Goal: Information Seeking & Learning: Learn about a topic

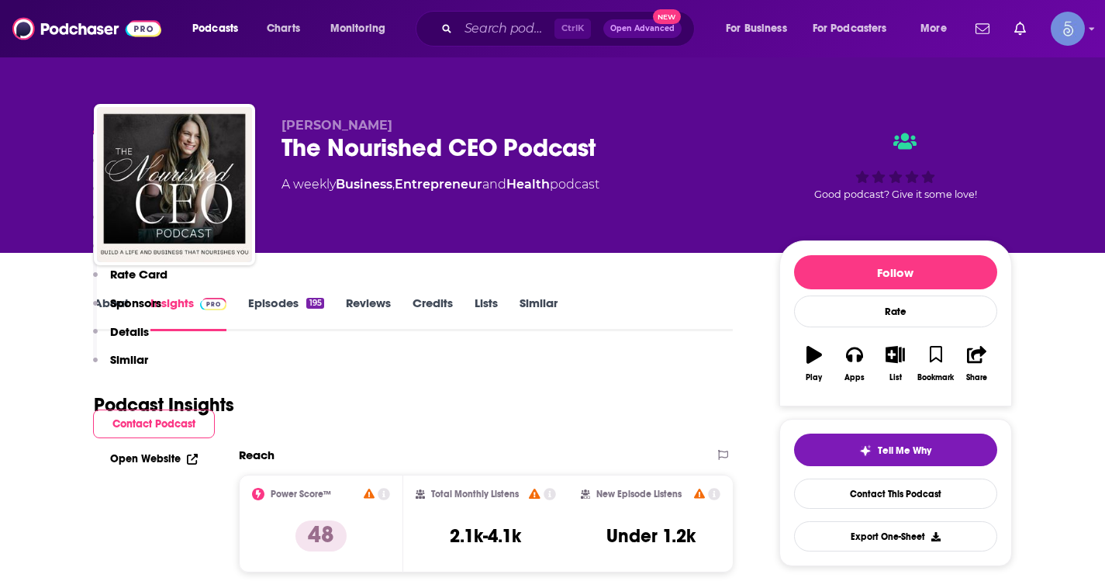
scroll to position [930, 0]
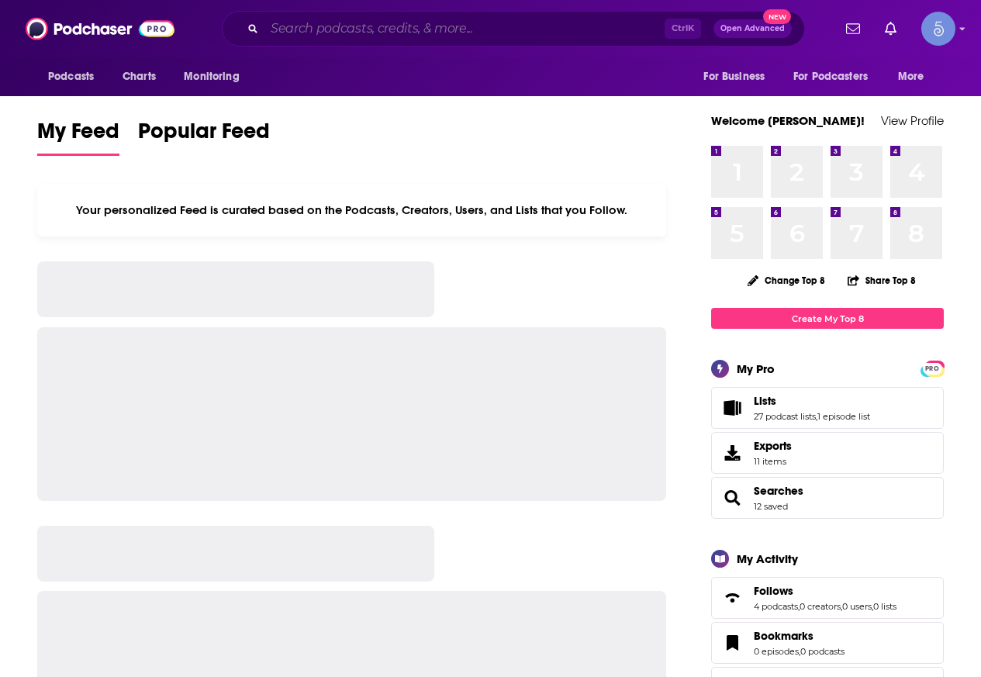
click at [503, 33] on input "Search podcasts, credits, & more..." at bounding box center [464, 28] width 400 height 25
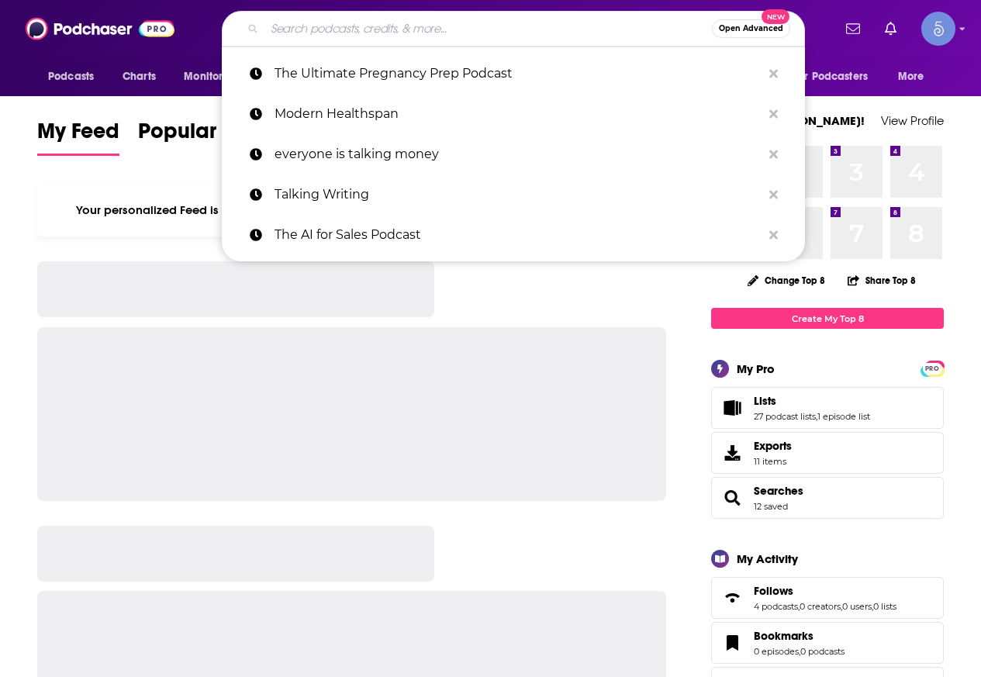
paste input "Grief and Rebirth"
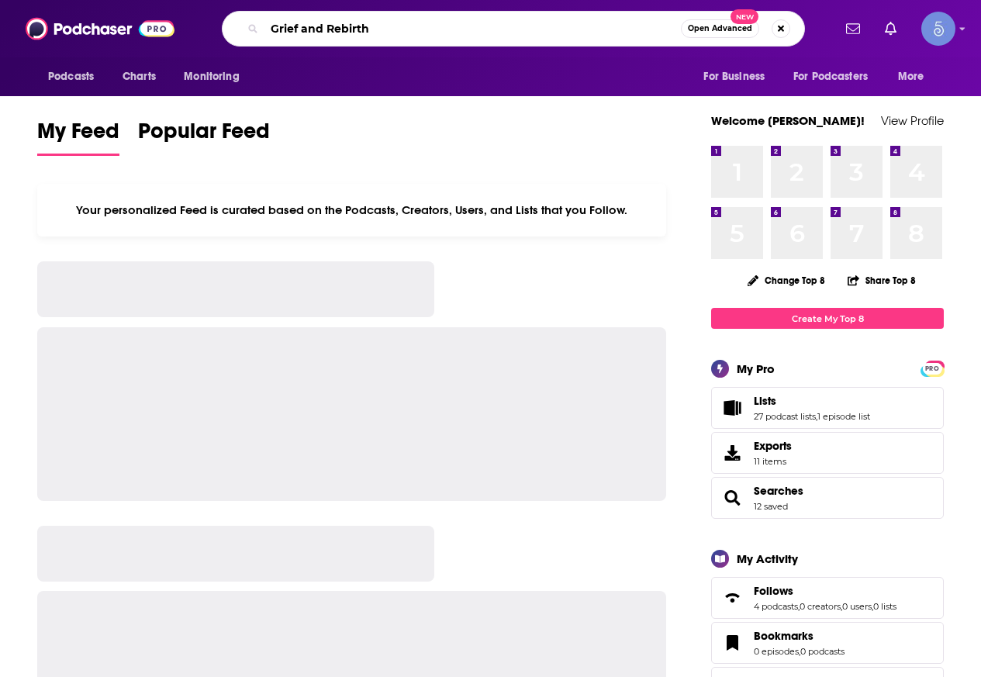
type input "Grief and Rebirth"
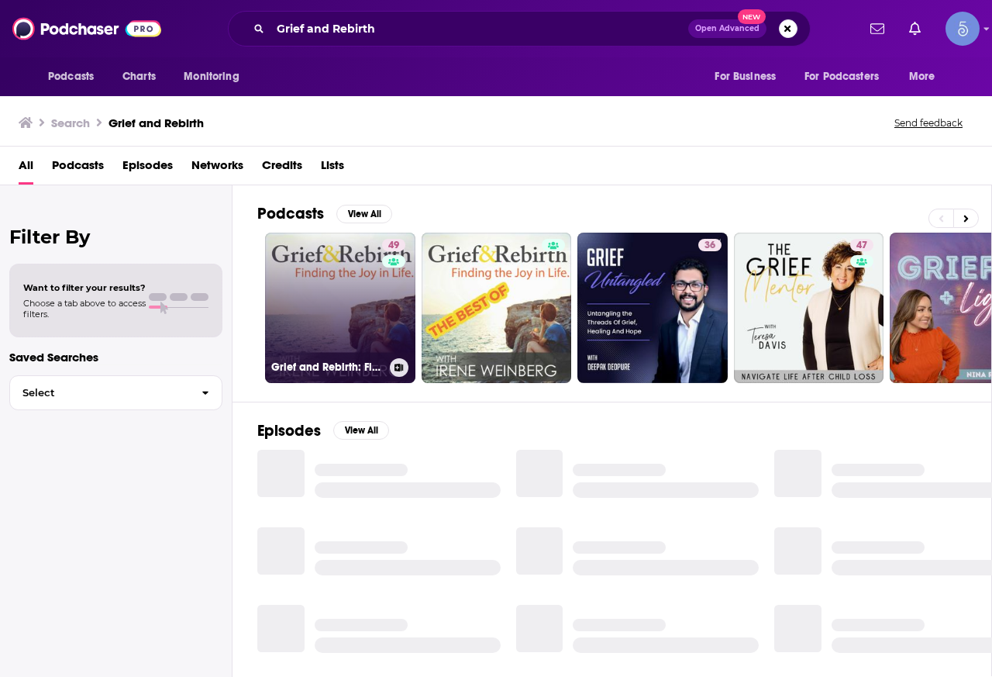
click at [353, 300] on link "49 Grief and Rebirth: Finding the Joy in Life" at bounding box center [340, 308] width 150 height 150
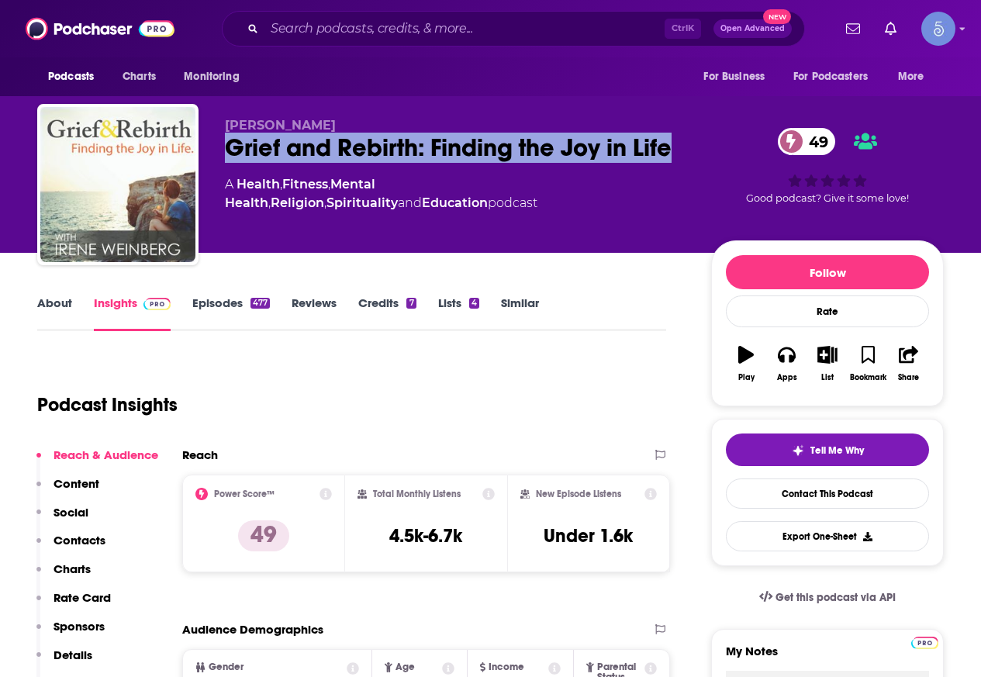
drag, startPoint x: 298, startPoint y: 169, endPoint x: 226, endPoint y: 139, distance: 77.5
click at [226, 139] on div "Grief and Rebirth: Finding the Joy in Life 49" at bounding box center [455, 148] width 461 height 30
copy h2 "Grief and Rebirth: Finding the Joy in Life"
click at [66, 308] on link "About" at bounding box center [54, 313] width 35 height 36
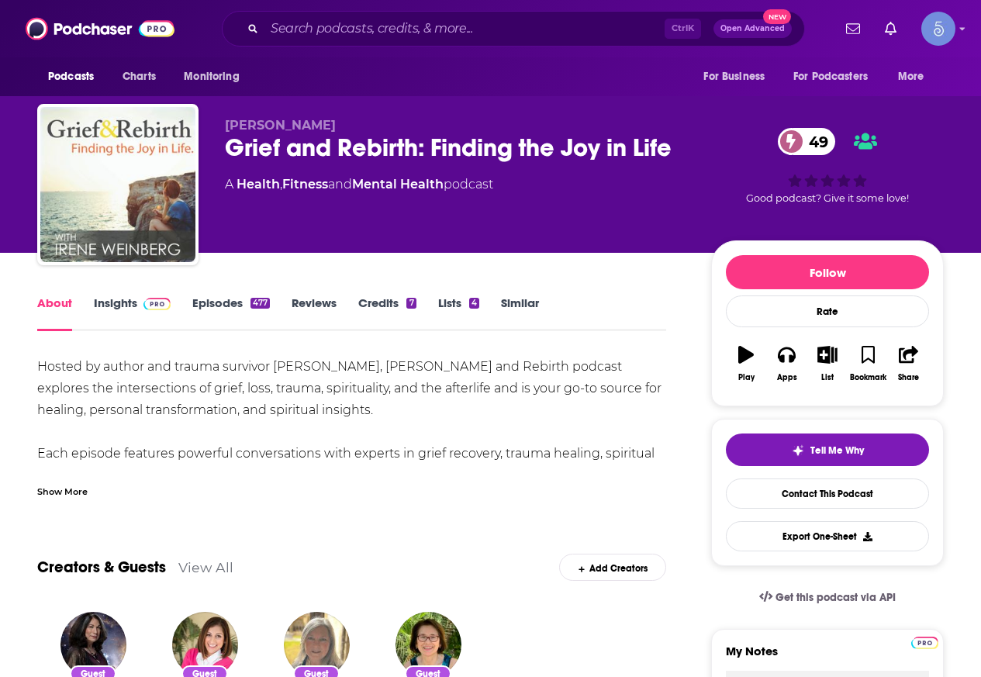
click at [67, 491] on div "Show More" at bounding box center [62, 490] width 50 height 15
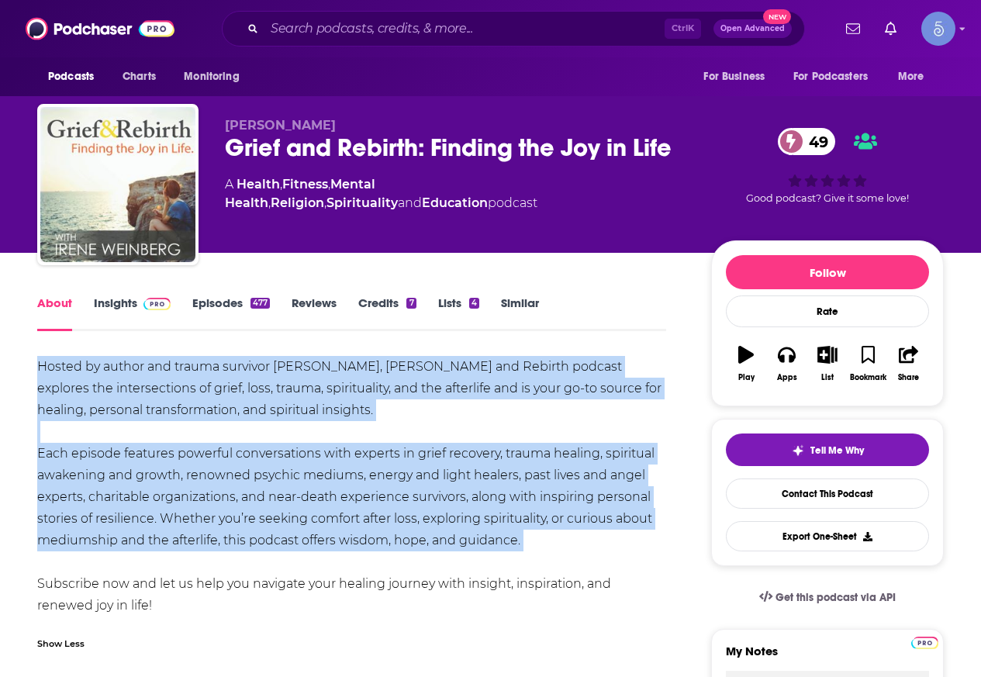
drag, startPoint x: 37, startPoint y: 362, endPoint x: 548, endPoint y: 559, distance: 547.5
click at [546, 560] on div "Hosted by author and trauma survivor Irene Weinberg, Grief and Rebirth podcast …" at bounding box center [351, 486] width 629 height 260
copy div "Hosted by author and trauma survivor Irene Weinberg, Grief and Rebirth podcast …"
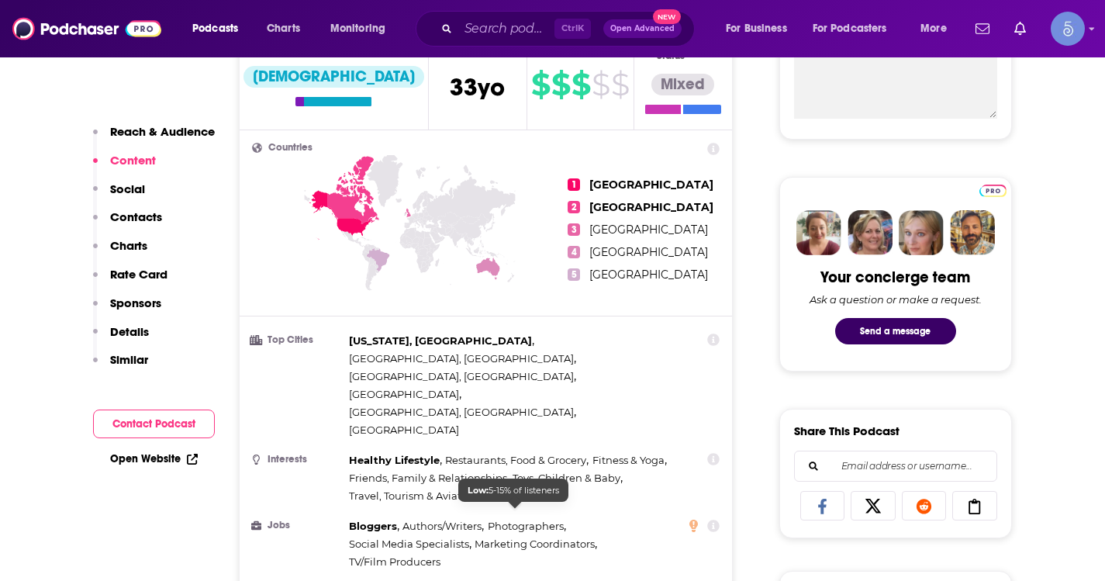
scroll to position [620, 0]
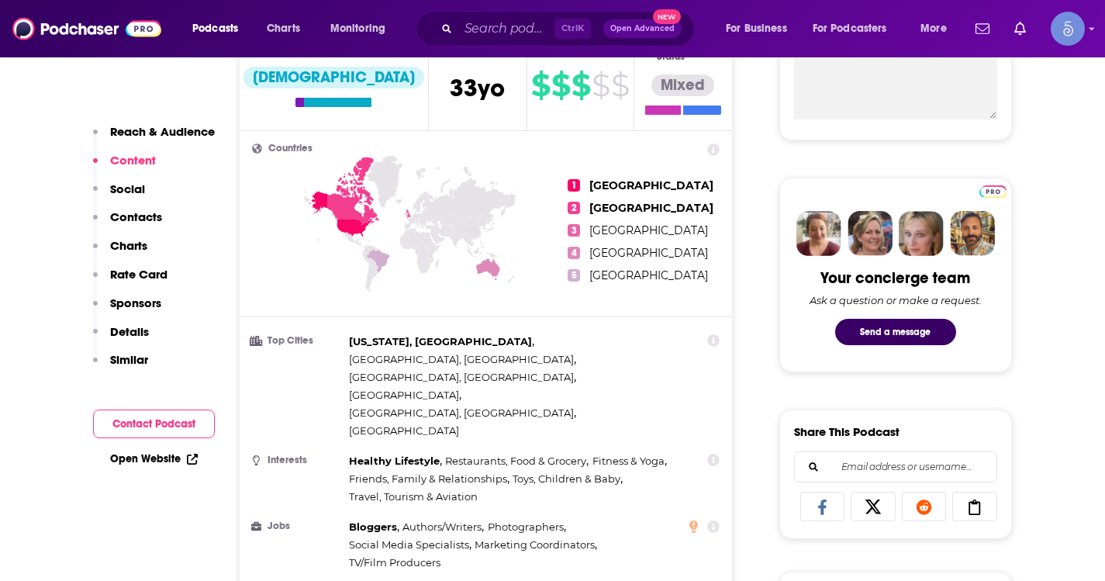
click at [498, 42] on div "Ctrl K Open Advanced New" at bounding box center [554, 29] width 279 height 36
click at [508, 30] on input "Search podcasts, credits, & more..." at bounding box center [506, 28] width 96 height 25
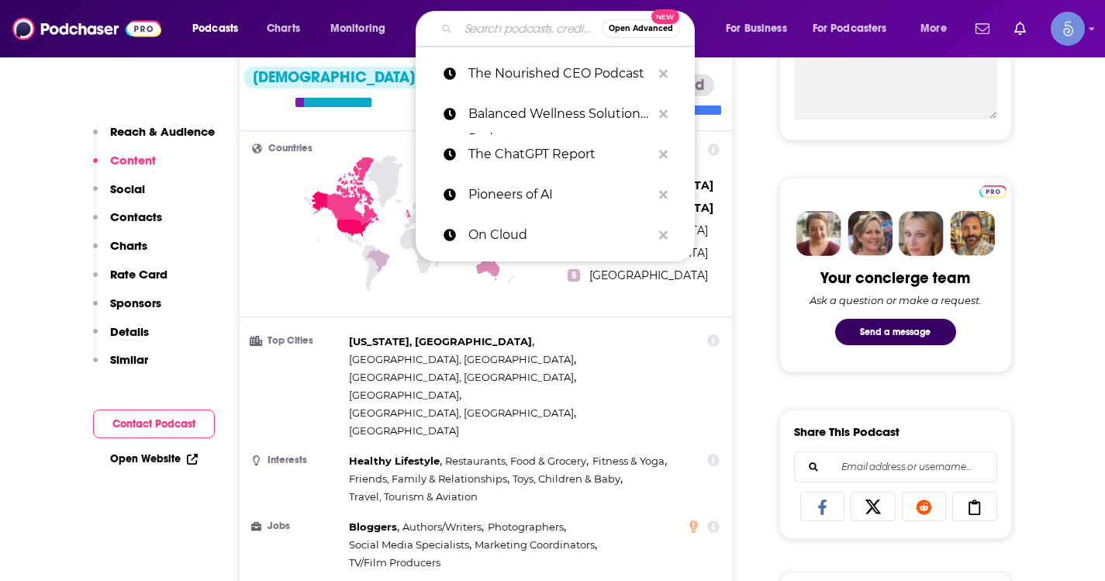
paste input "Avik Chakraborty"
type input "Avik Chakraborty"
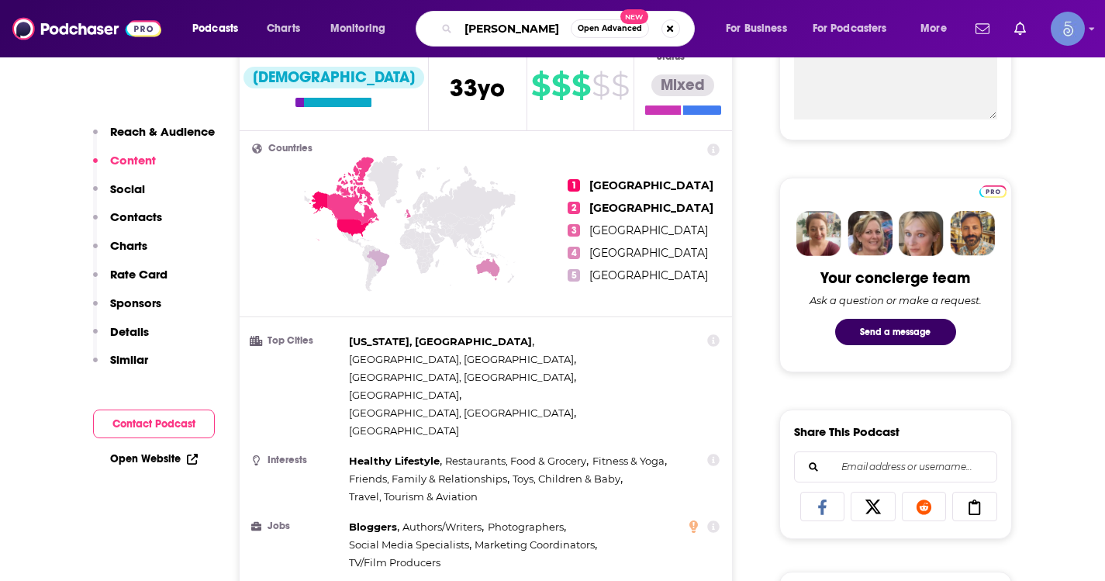
scroll to position [0, 1]
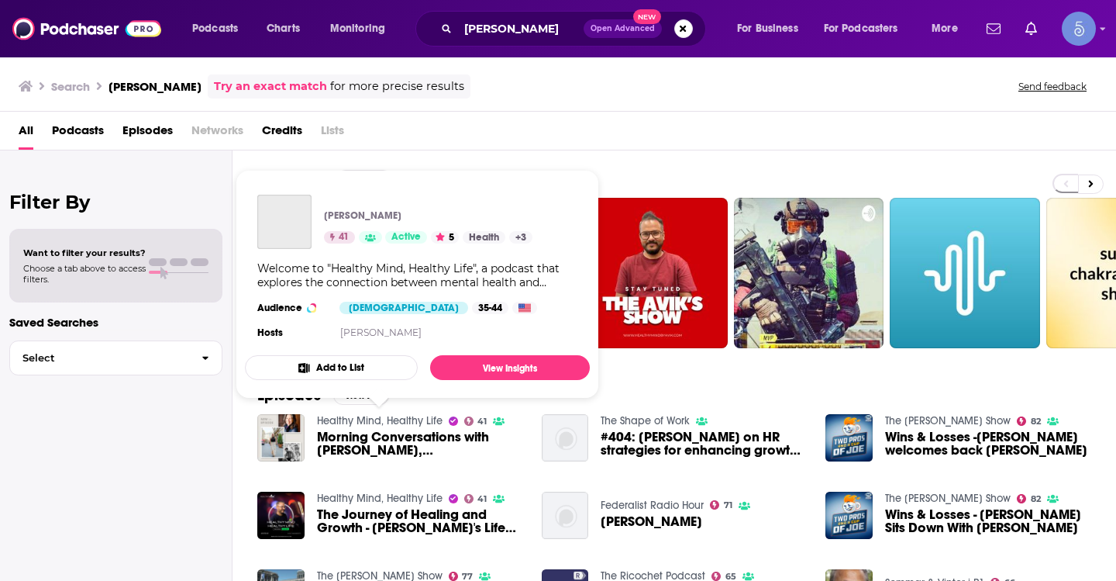
click at [403, 418] on link "Healthy Mind, Healthy Life" at bounding box center [380, 420] width 126 height 13
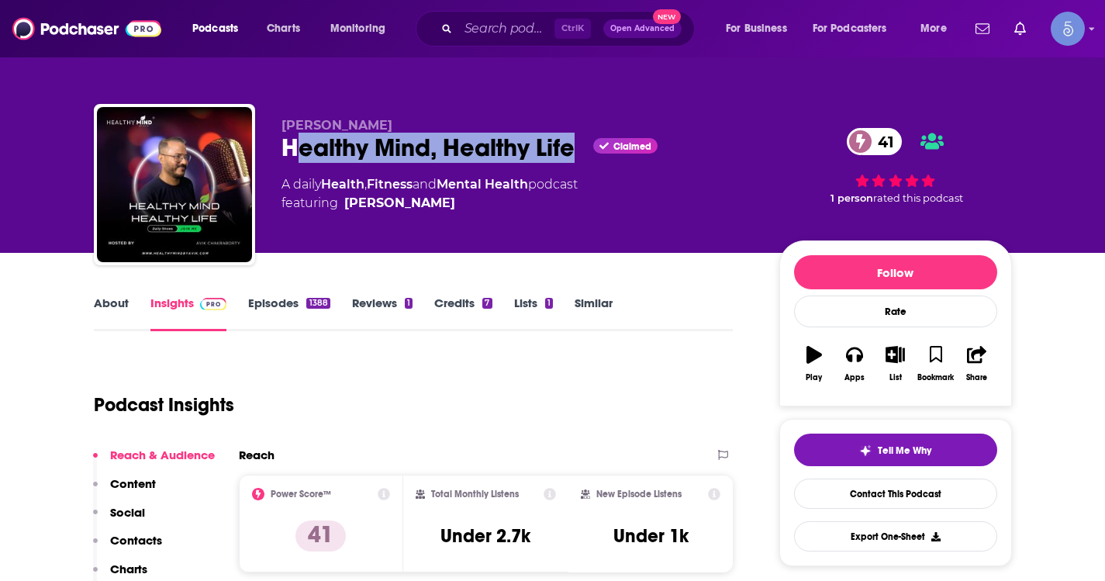
drag, startPoint x: 578, startPoint y: 151, endPoint x: 291, endPoint y: 147, distance: 286.8
click at [291, 147] on div "Healthy Mind, Healthy Life Claimed 41" at bounding box center [517, 148] width 473 height 30
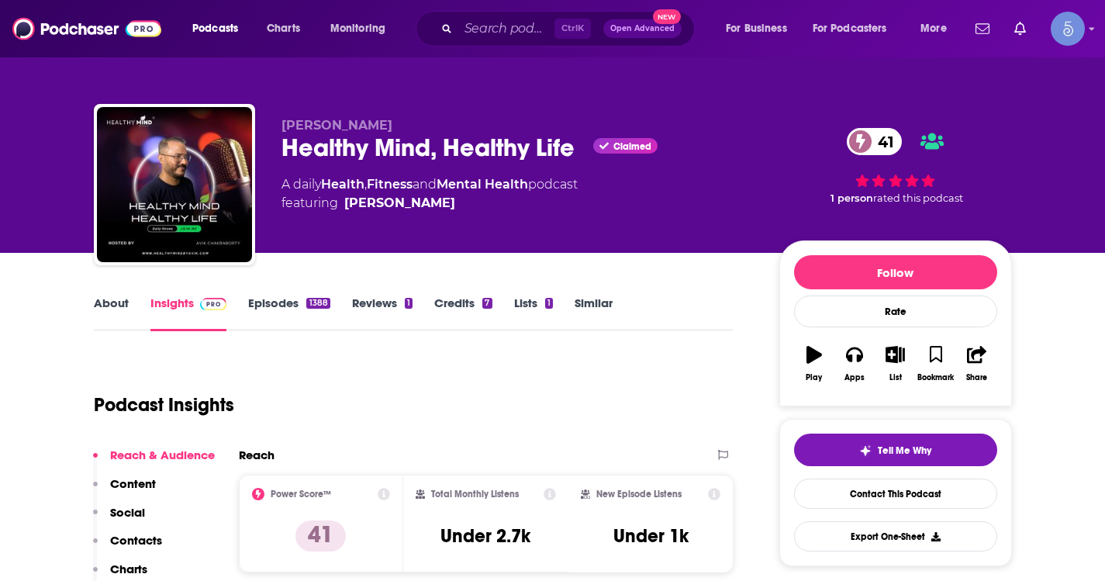
click at [281, 147] on div "Healthy Mind, Healthy Life Claimed 41" at bounding box center [517, 148] width 473 height 30
click at [133, 298] on div "About" at bounding box center [122, 313] width 57 height 36
click at [117, 309] on link "About" at bounding box center [111, 313] width 35 height 36
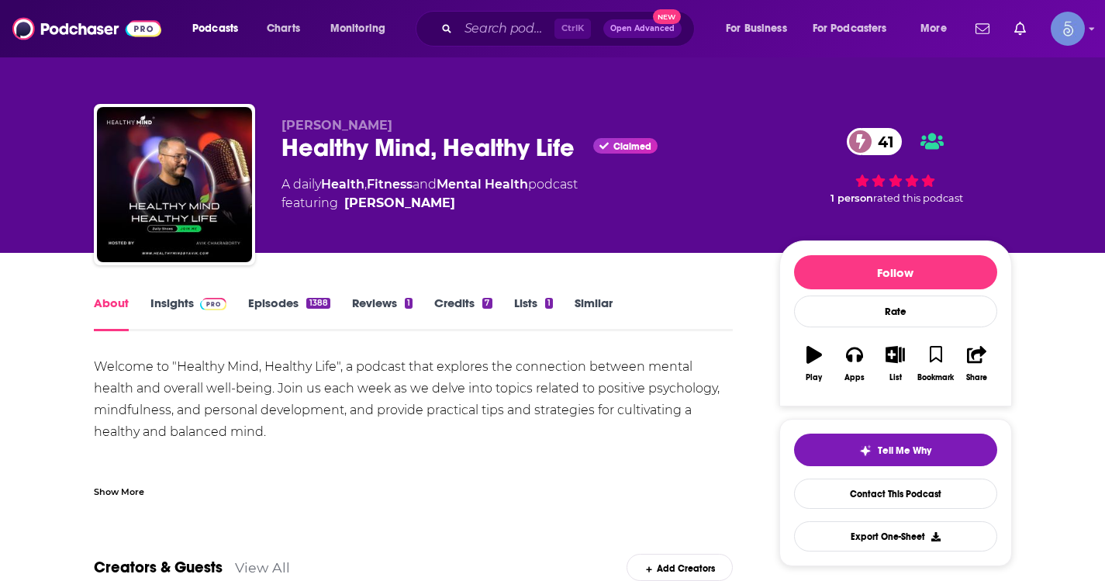
click at [112, 475] on div "Show More" at bounding box center [414, 485] width 640 height 26
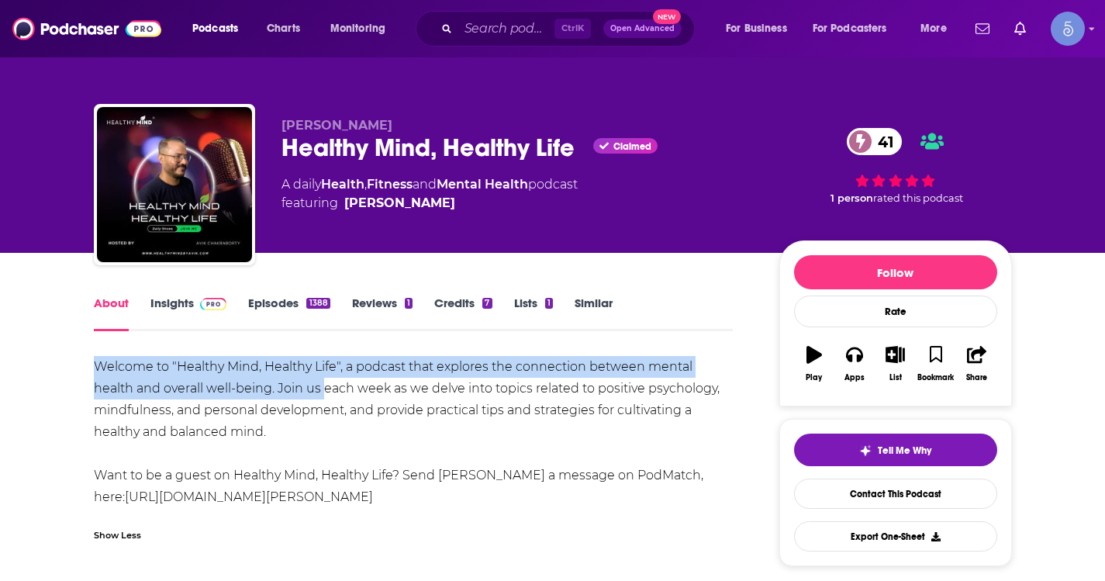
drag, startPoint x: 88, startPoint y: 358, endPoint x: 281, endPoint y: 389, distance: 195.5
click at [345, 495] on link "https://www.podmatch.com/hostdetailpreview/avik" at bounding box center [249, 496] width 248 height 15
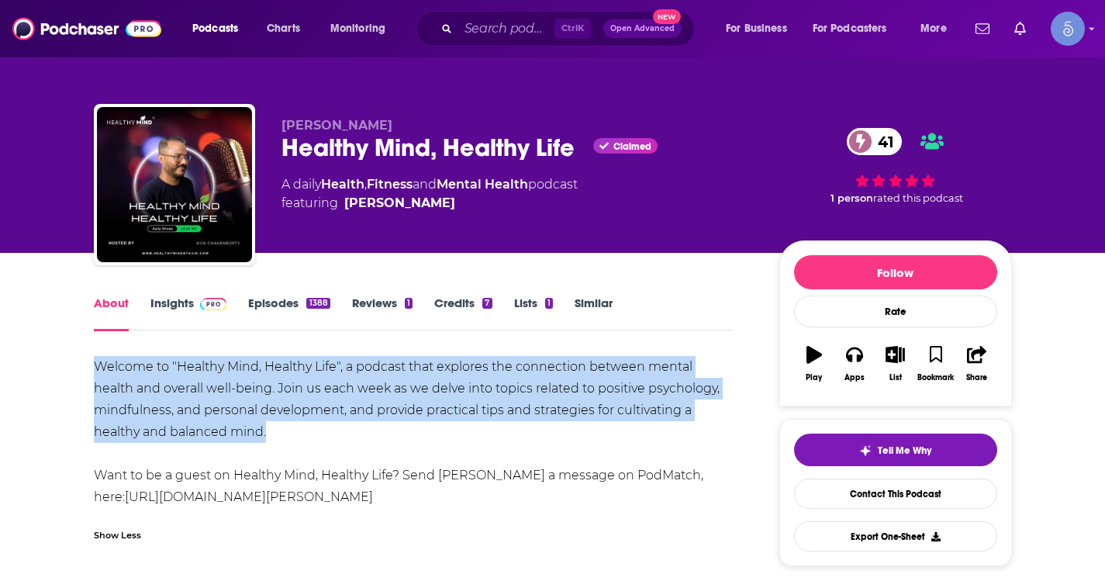
drag, startPoint x: 86, startPoint y: 363, endPoint x: 278, endPoint y: 433, distance: 204.5
copy div "Welcome to "Healthy Mind, Healthy Life", a podcast that explores the connection…"
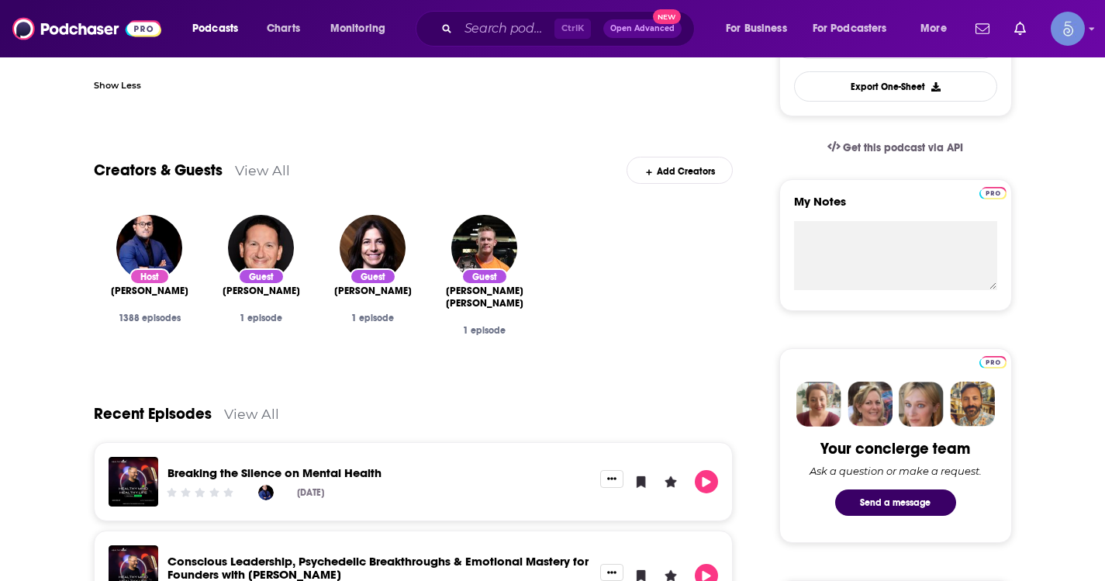
scroll to position [465, 0]
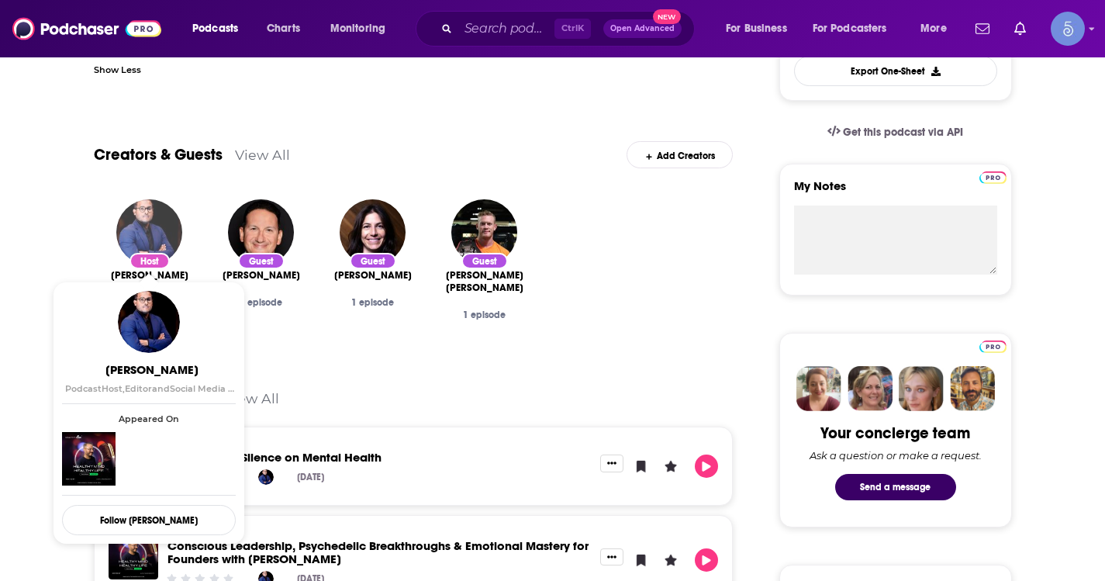
click at [140, 227] on img "Avik Chakraborty" at bounding box center [149, 232] width 66 height 66
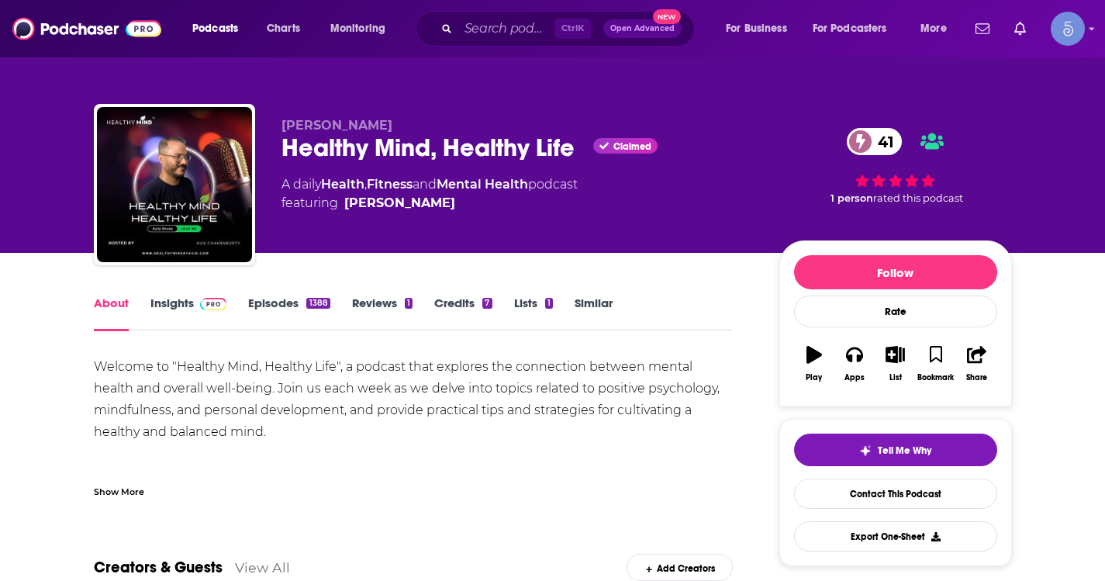
click at [295, 298] on link "Episodes 1388" at bounding box center [288, 313] width 81 height 36
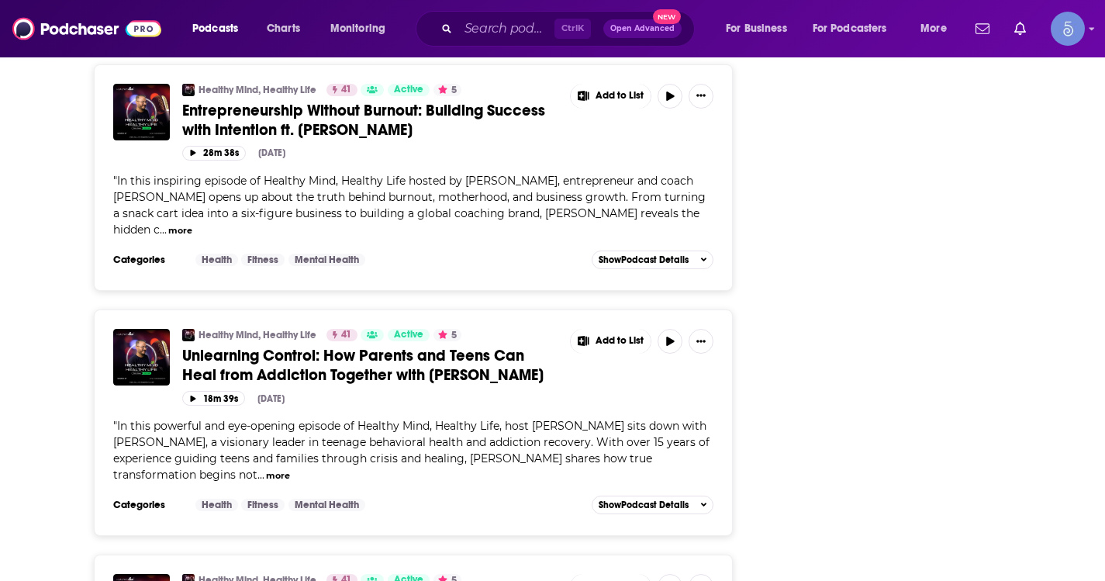
scroll to position [6020, 0]
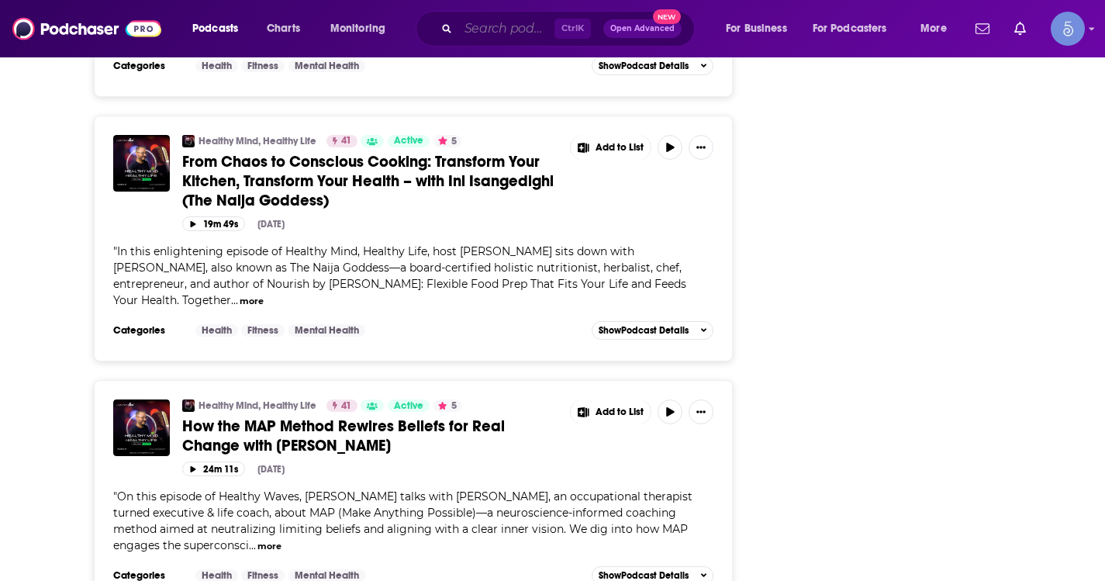
click at [505, 26] on input "Search podcasts, credits, & more..." at bounding box center [506, 28] width 96 height 25
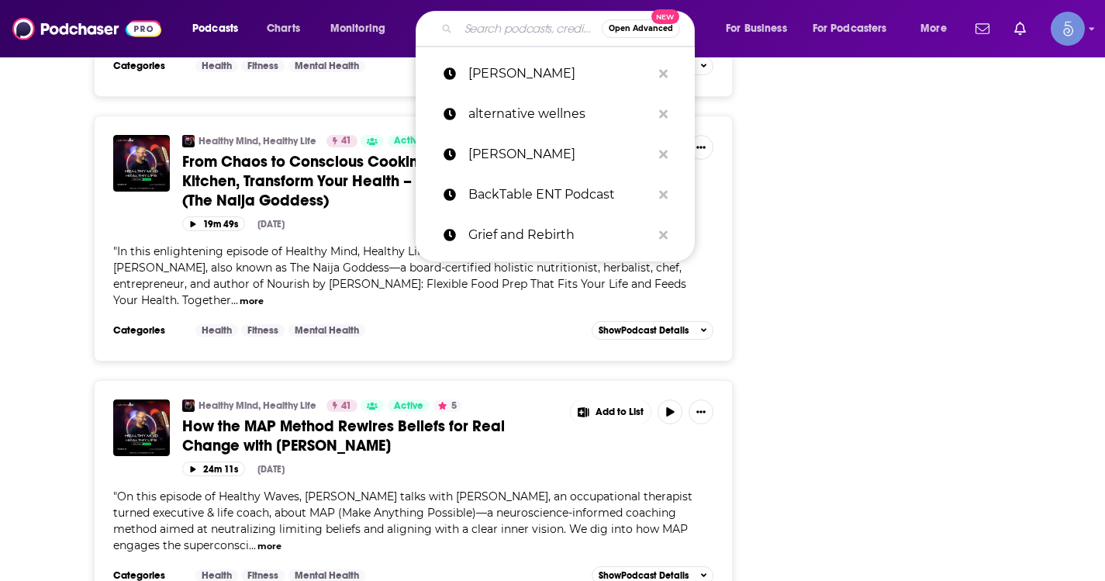
paste input "CEO on the Go"
type input "CEO on the Go"
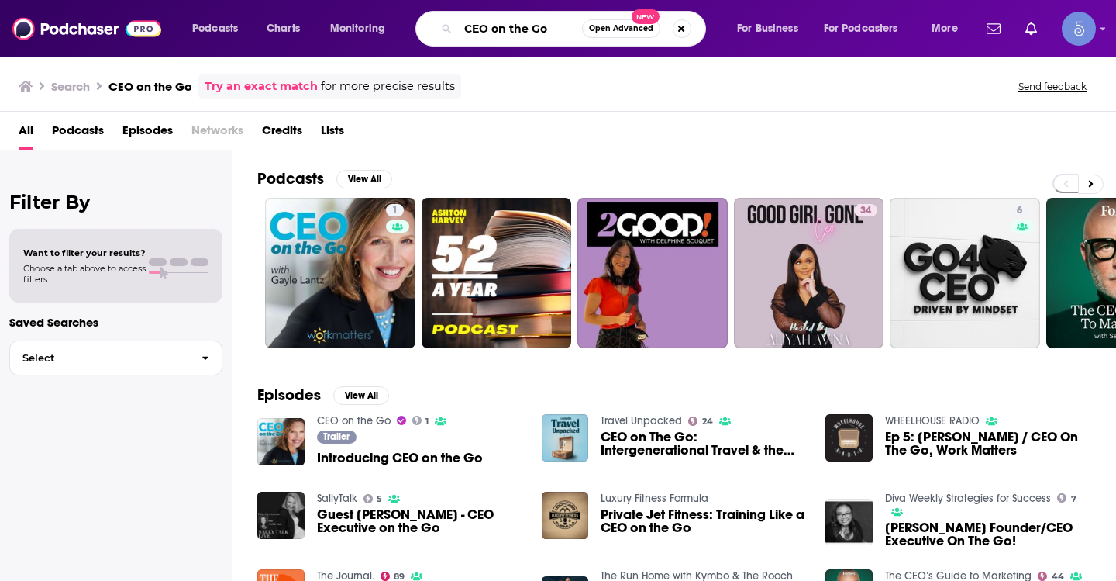
click at [488, 27] on input "CEO on the Go" at bounding box center [520, 28] width 124 height 25
paste input "Disruptive CEO Nation"
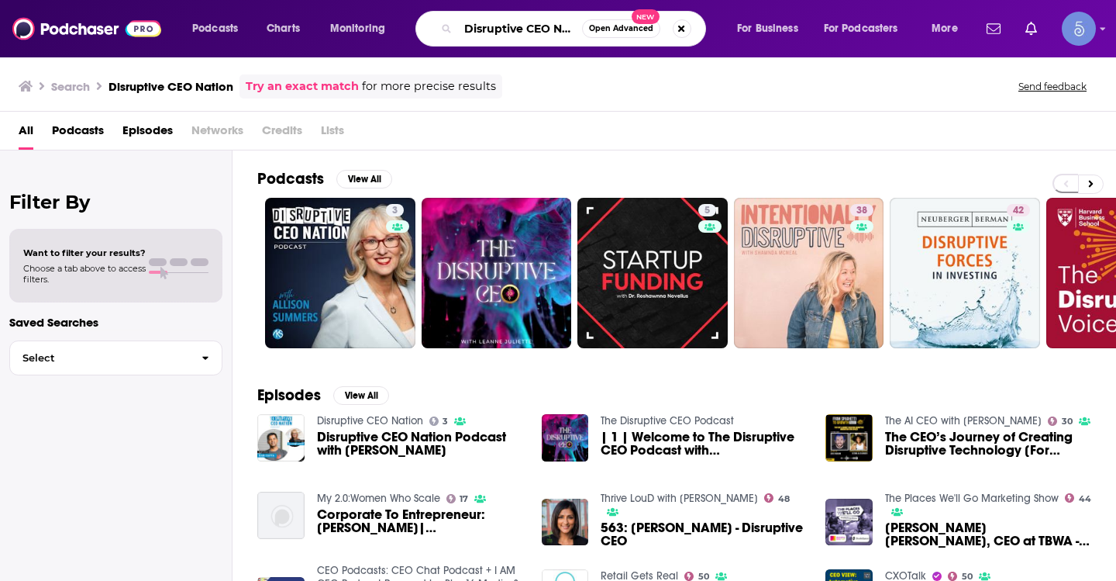
click at [493, 22] on input "Disruptive CEO Nation" at bounding box center [520, 28] width 124 height 25
paste input "The CEO Project Podcast"
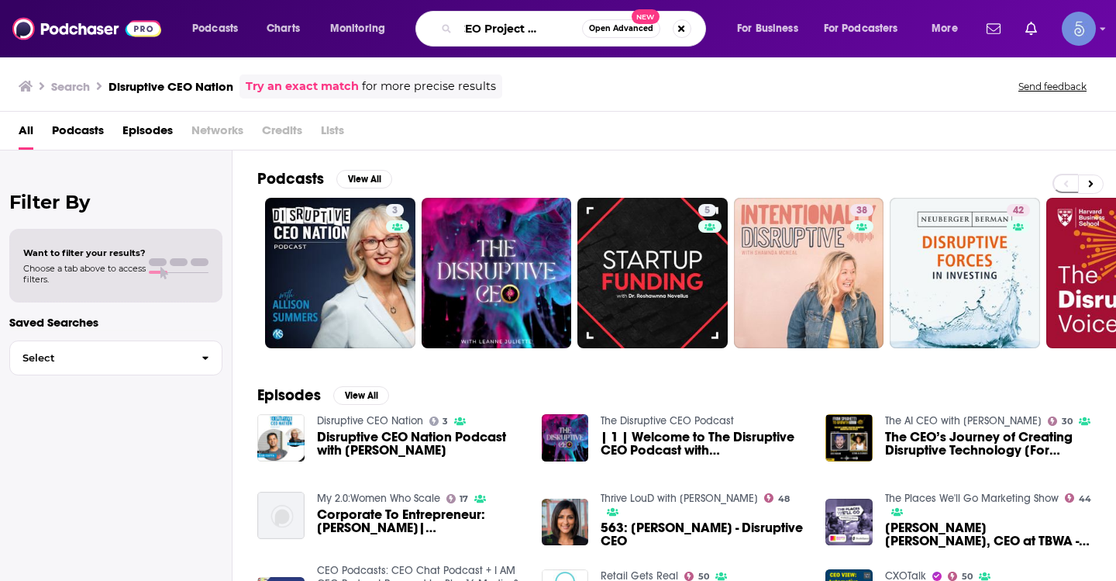
type input "The CEO Project Podcast"
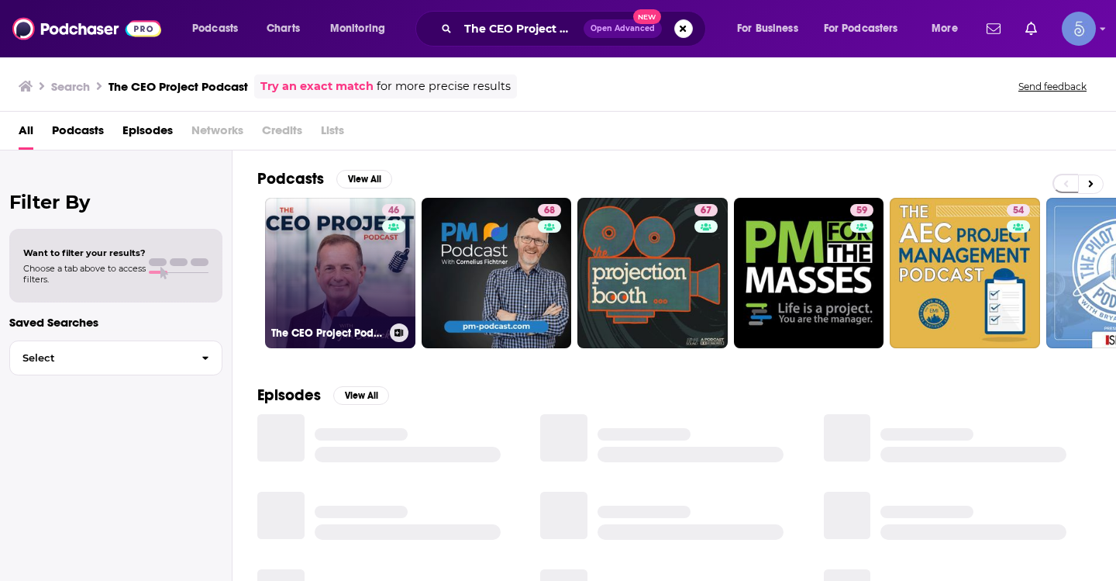
click at [404, 269] on div "46" at bounding box center [395, 263] width 27 height 119
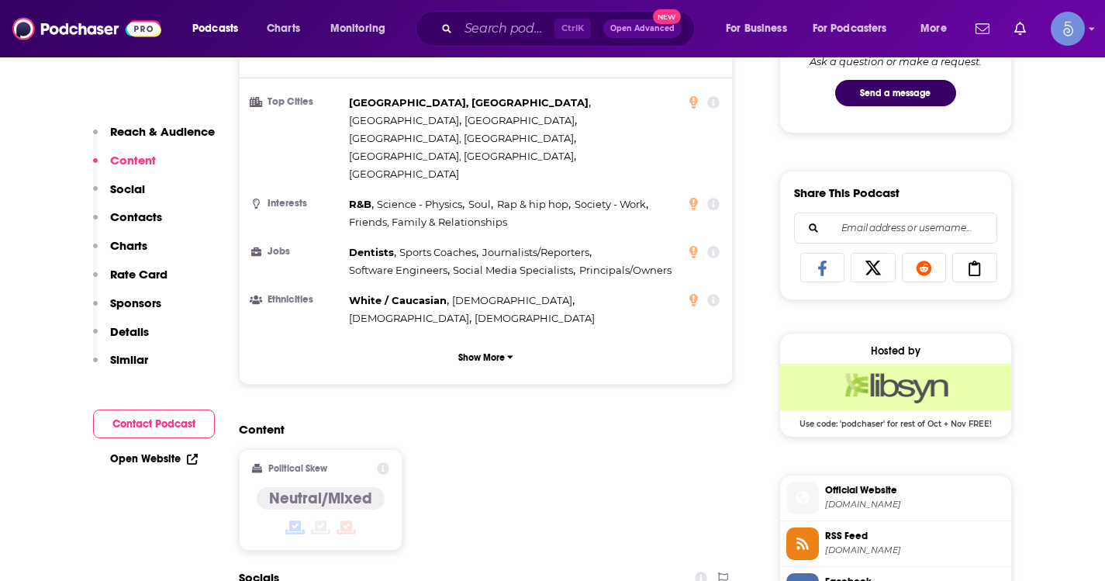
scroll to position [1008, 0]
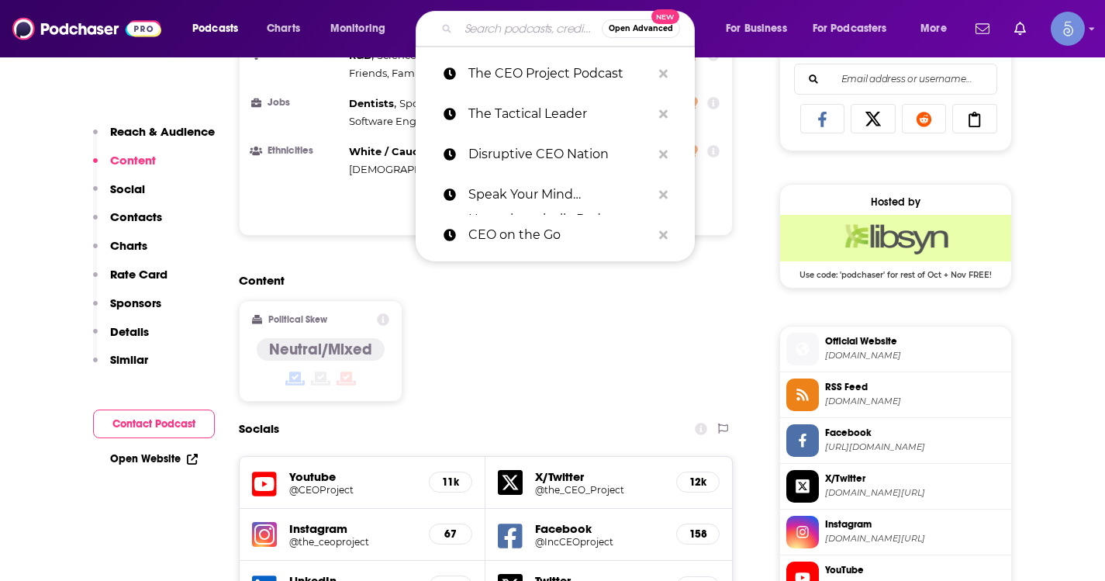
click at [492, 35] on input "Search podcasts, credits, & more..." at bounding box center [529, 28] width 143 height 25
paste input "Investor Connect Podcast"
type input "Investor Connect Podcast"
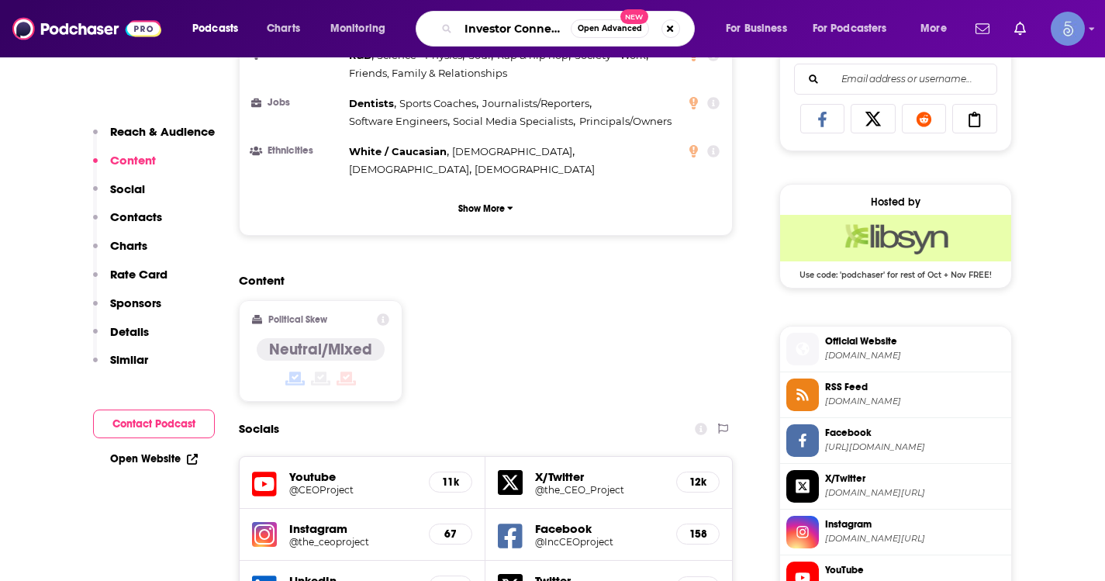
scroll to position [0, 48]
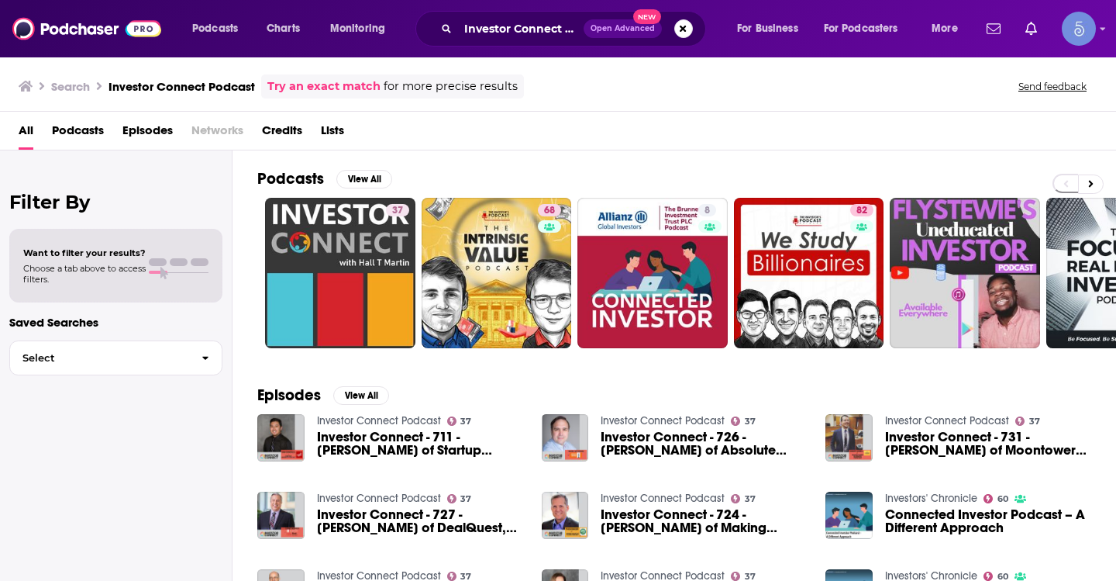
click at [535, 16] on div "Investor Connect Podcast Open Advanced New" at bounding box center [560, 29] width 291 height 36
click at [505, 29] on input "Investor Connect Podcast" at bounding box center [521, 28] width 126 height 25
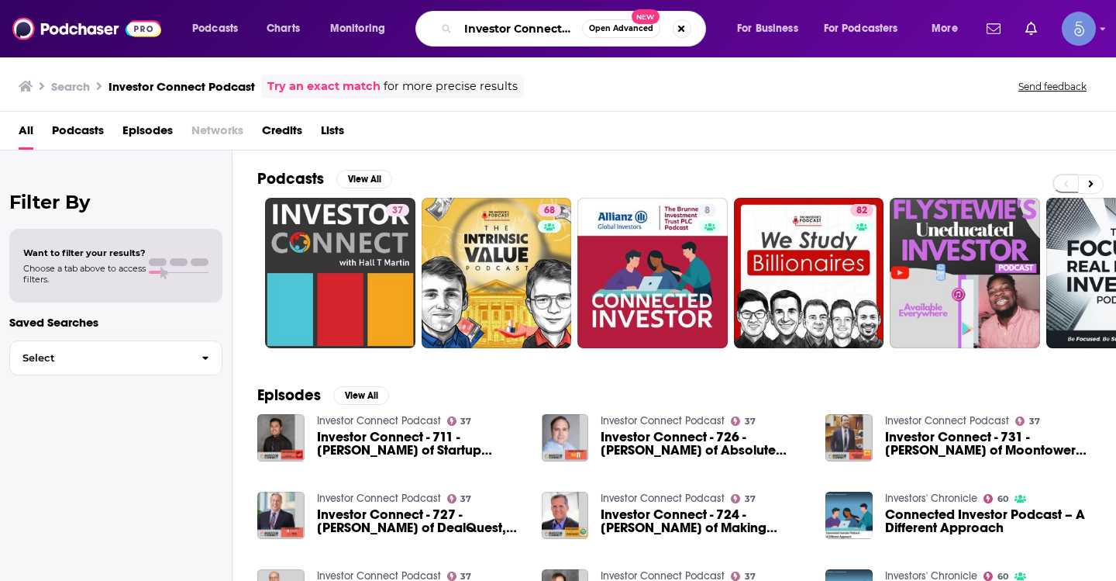
click at [505, 29] on input "Investor Connect Podcast" at bounding box center [520, 28] width 124 height 25
paste input "The CEO Help Desk from Run Like Clockwork"
type input "The CEO Help Desk from Run Like Clockwork"
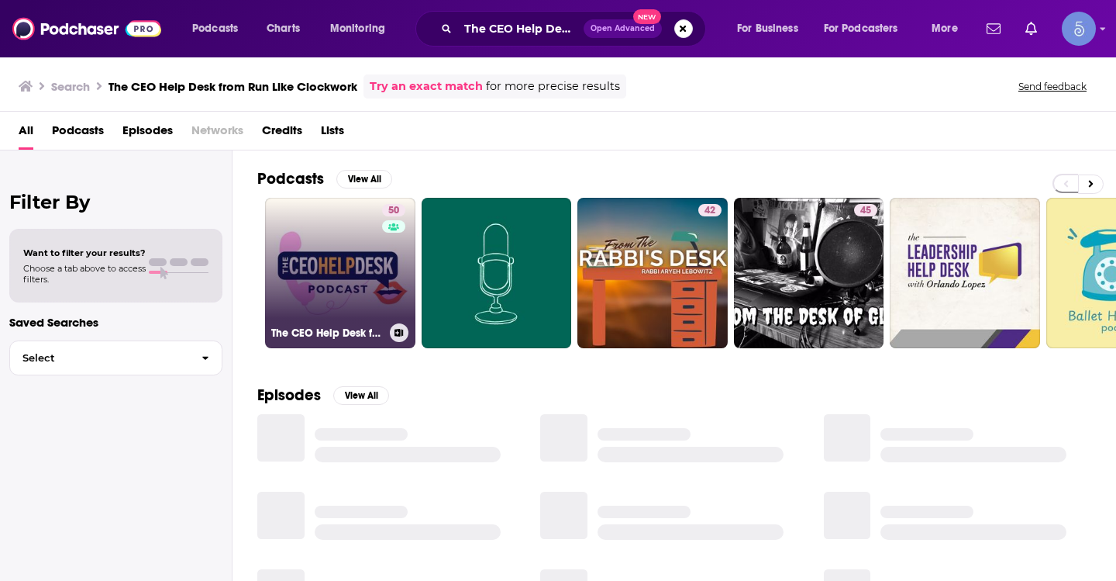
click at [327, 271] on link "50 The CEO Help Desk from Run Like Clockwork" at bounding box center [340, 273] width 150 height 150
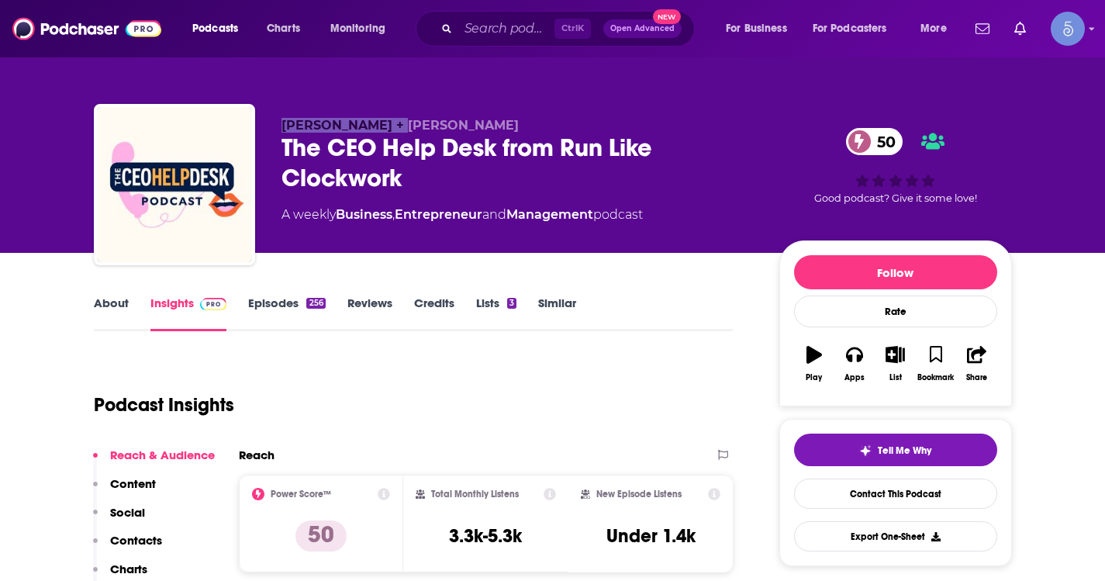
drag, startPoint x: 264, startPoint y: 121, endPoint x: 398, endPoint y: 119, distance: 133.3
click at [398, 119] on div "Mike Michalowicz + Adrienne Dorison The CEO Help Desk from Run Like Clockwork 5…" at bounding box center [553, 187] width 918 height 167
copy span "Mike Michalowicz"
click at [527, 28] on input "Search podcasts, credits, & more..." at bounding box center [506, 28] width 96 height 25
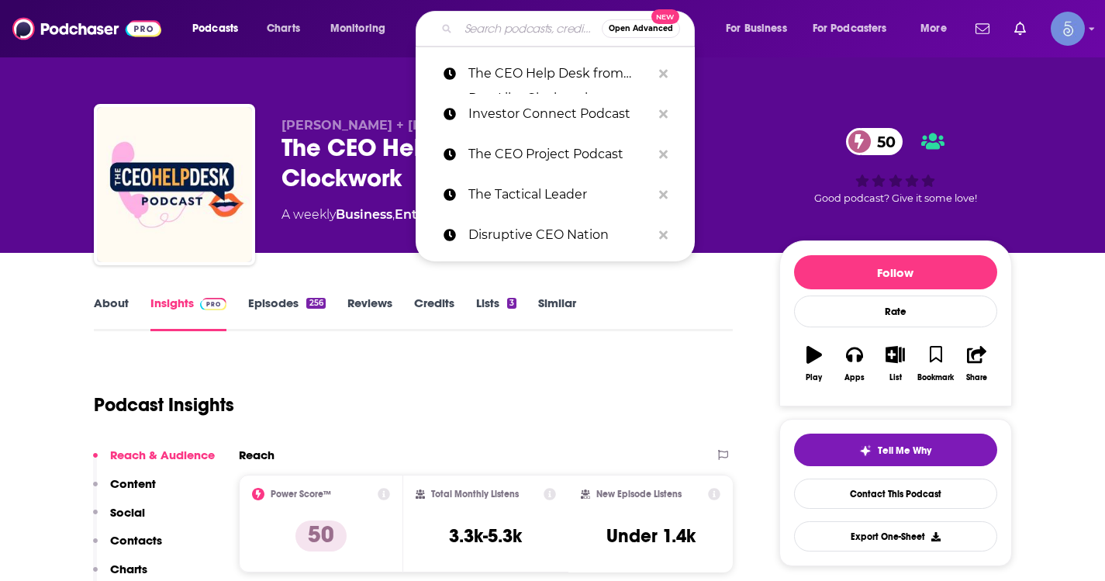
paste input "CEO Daily Brief with Dr. Jessica Kriegel"
type input "CEO Daily Brief with Dr. Jessica Kriegel"
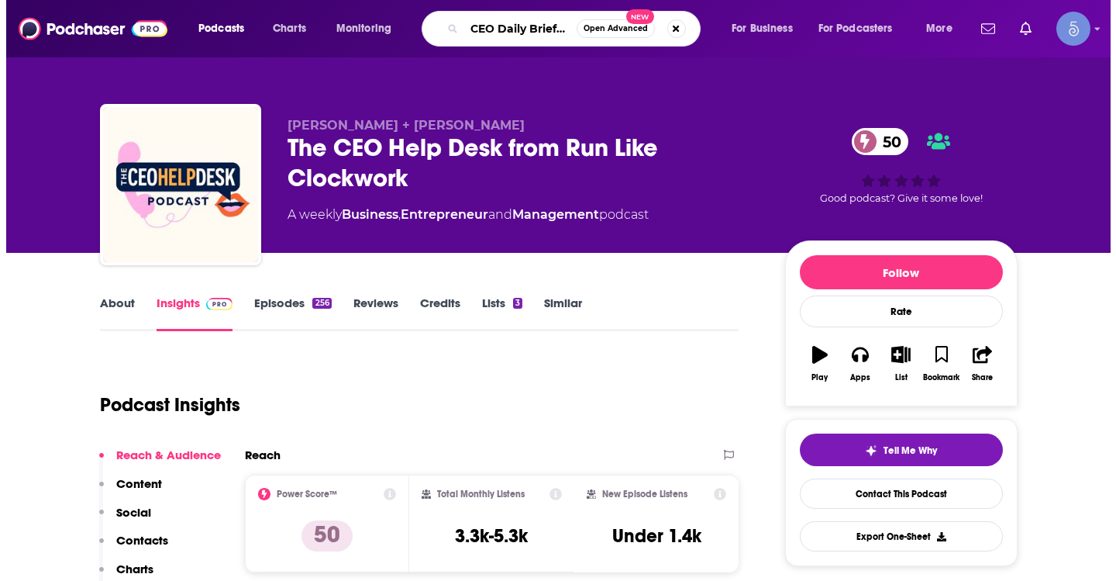
scroll to position [0, 123]
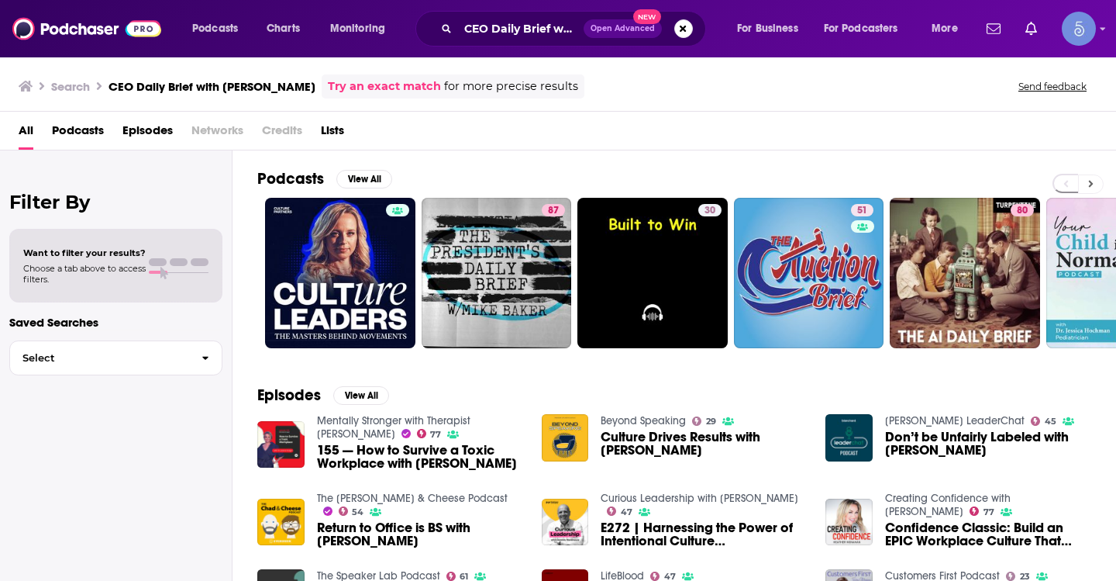
click at [1086, 179] on button at bounding box center [1091, 183] width 26 height 19
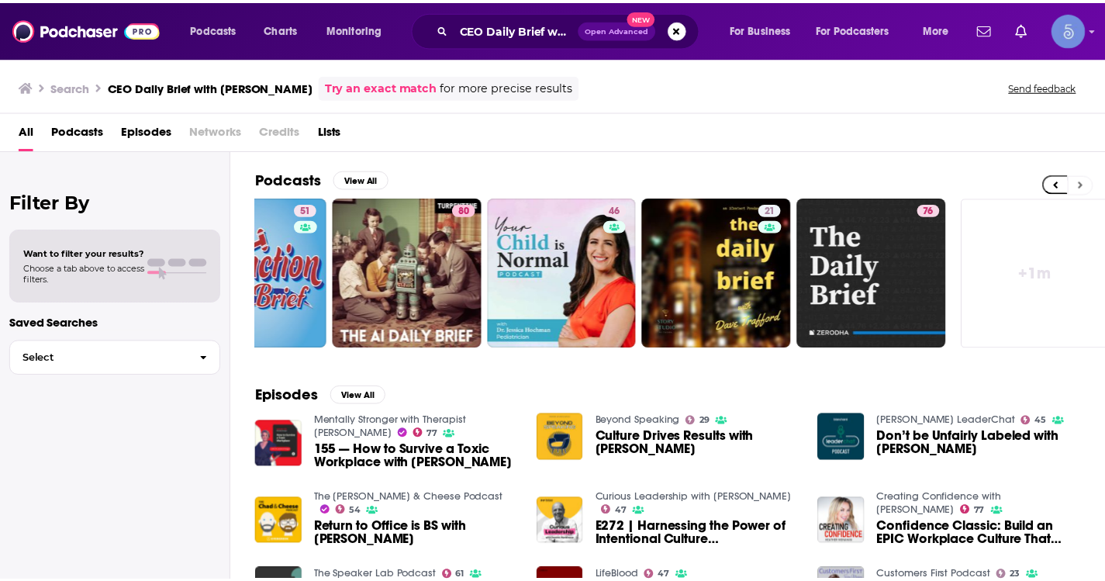
scroll to position [0, 565]
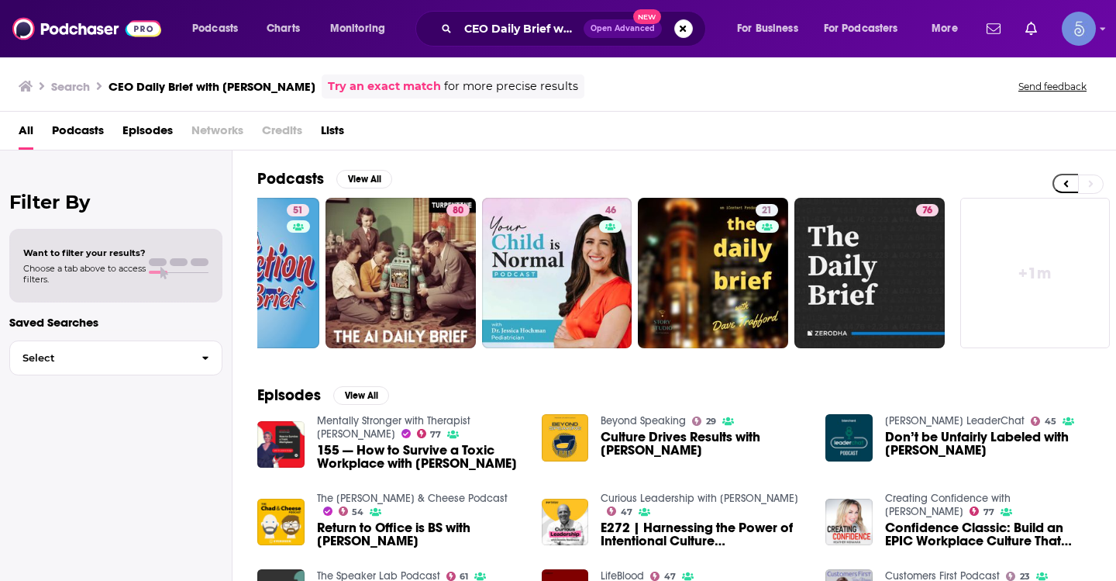
click at [1036, 274] on link "+ 1m" at bounding box center [1035, 273] width 150 height 150
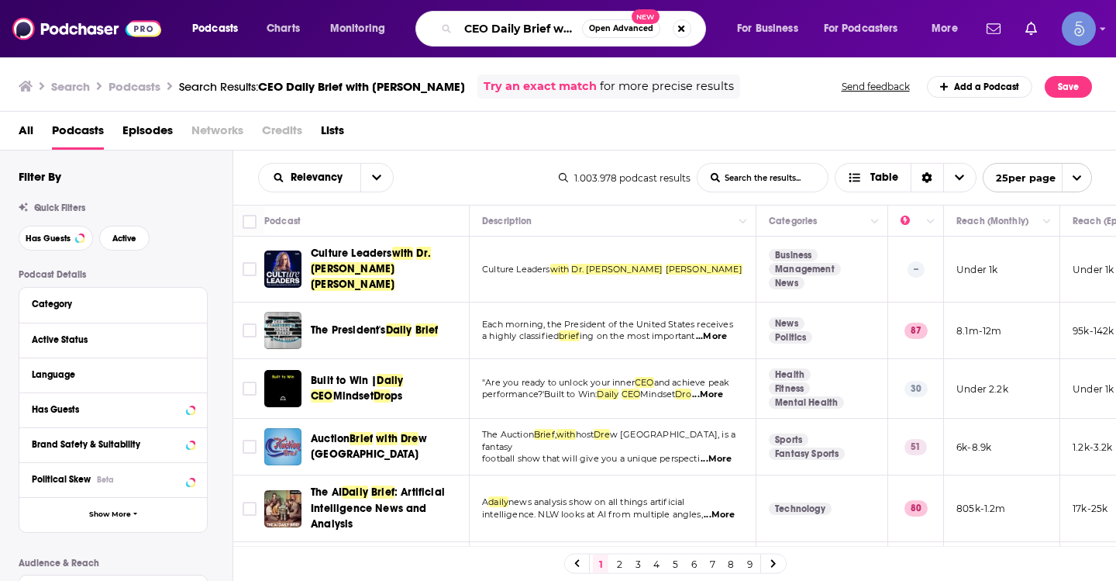
click at [544, 24] on input "CEO Daily Brief with Dr. Jessica Kriegel" at bounding box center [520, 28] width 124 height 25
click at [507, 35] on input "CEO Daily Brief with Dr. Jessica Kriegel" at bounding box center [520, 28] width 124 height 25
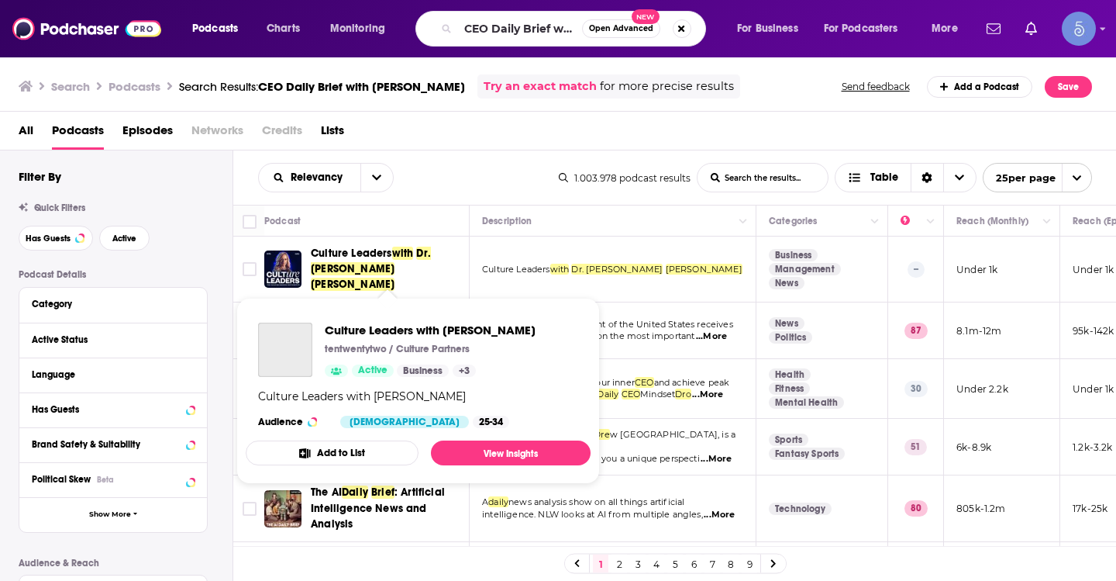
click at [362, 278] on span "Kriegel" at bounding box center [353, 284] width 84 height 13
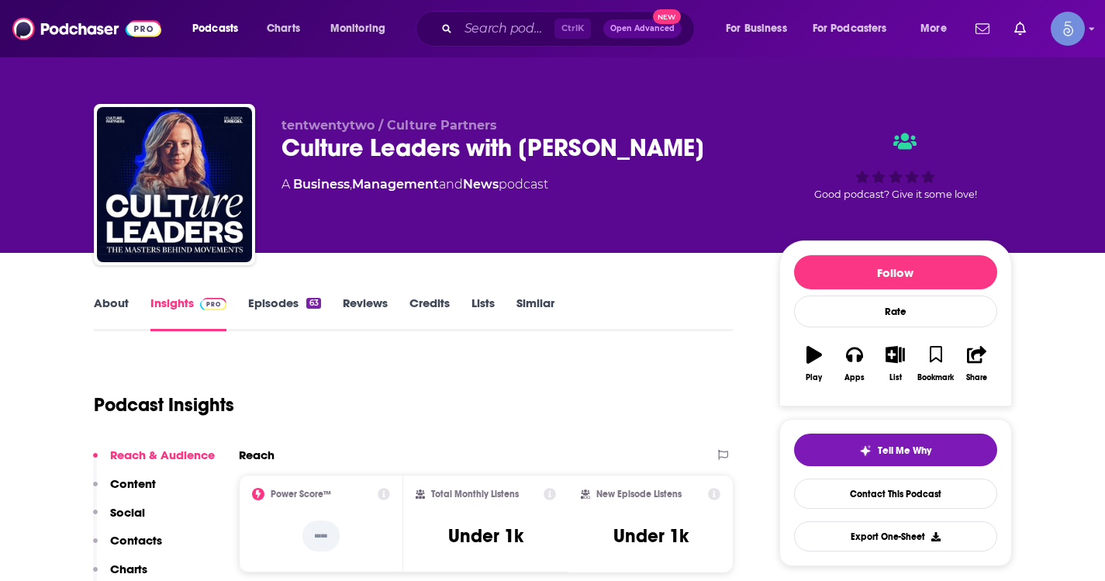
click at [122, 299] on link "About" at bounding box center [111, 313] width 35 height 36
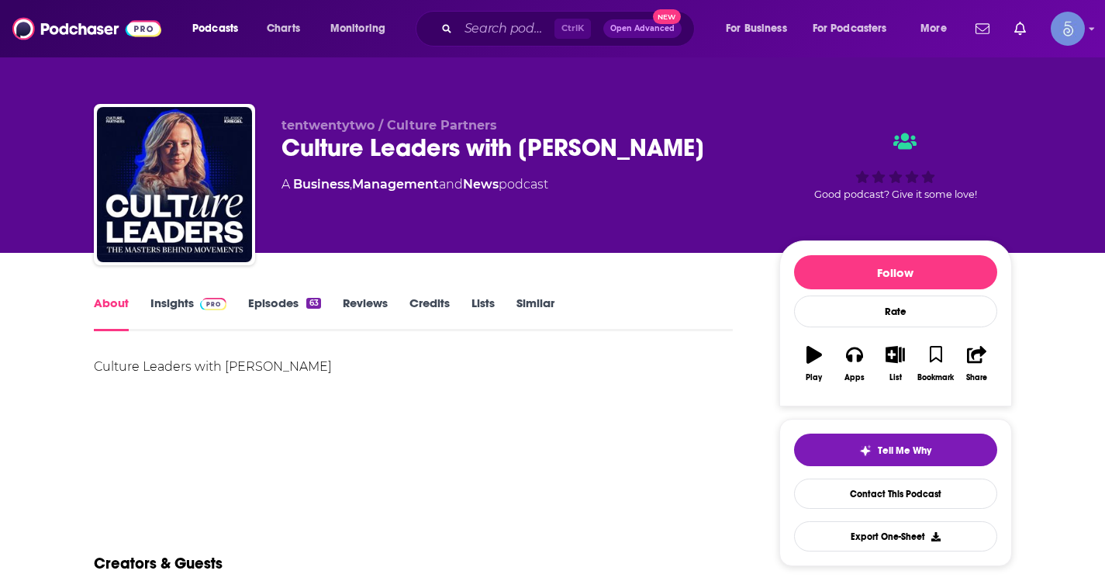
drag, startPoint x: 743, startPoint y: 151, endPoint x: 526, endPoint y: 154, distance: 217.1
click at [526, 154] on div "Culture Leaders with Dr. Jessica Kriegel" at bounding box center [517, 148] width 473 height 30
copy h1 "Dr. Jessica Kriegel"
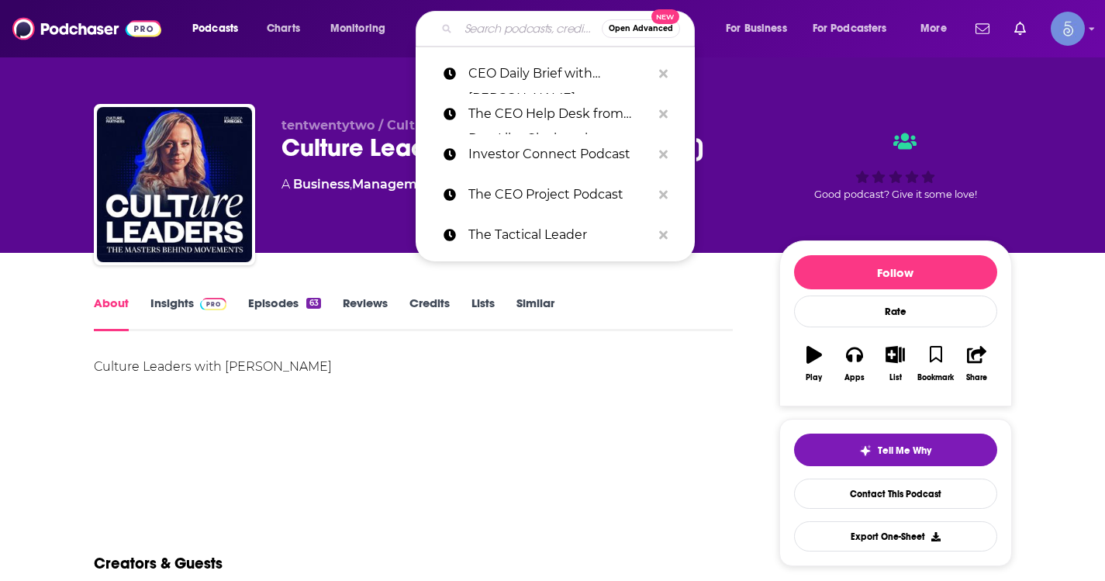
click at [505, 32] on input "Search podcasts, credits, & more..." at bounding box center [529, 28] width 143 height 25
paste input "Dr. Jessica Kriegel"
type input "Dr. Jessica Kriegel"
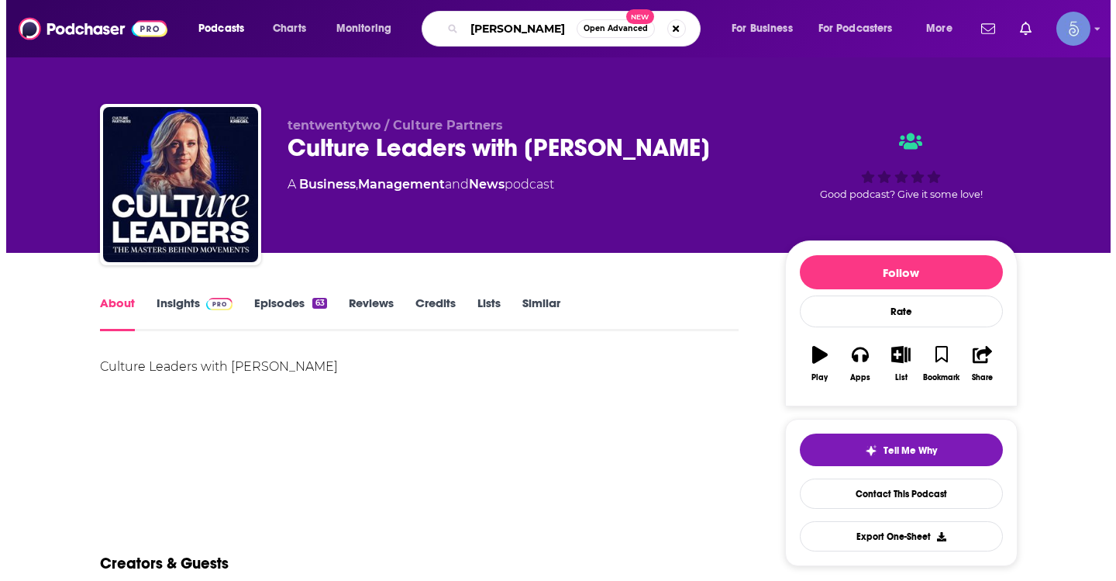
scroll to position [0, 5]
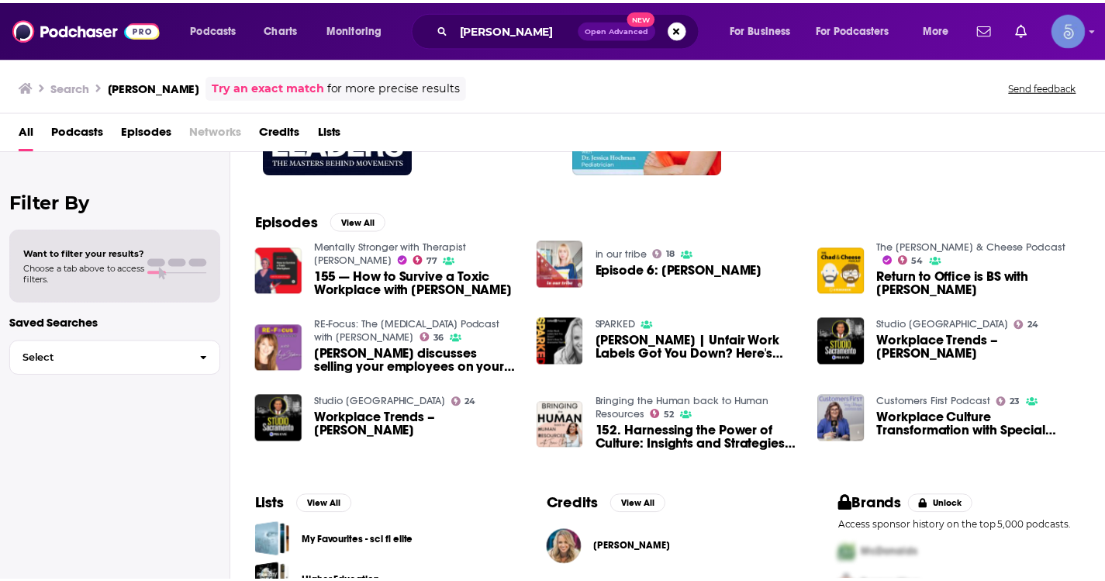
scroll to position [251, 0]
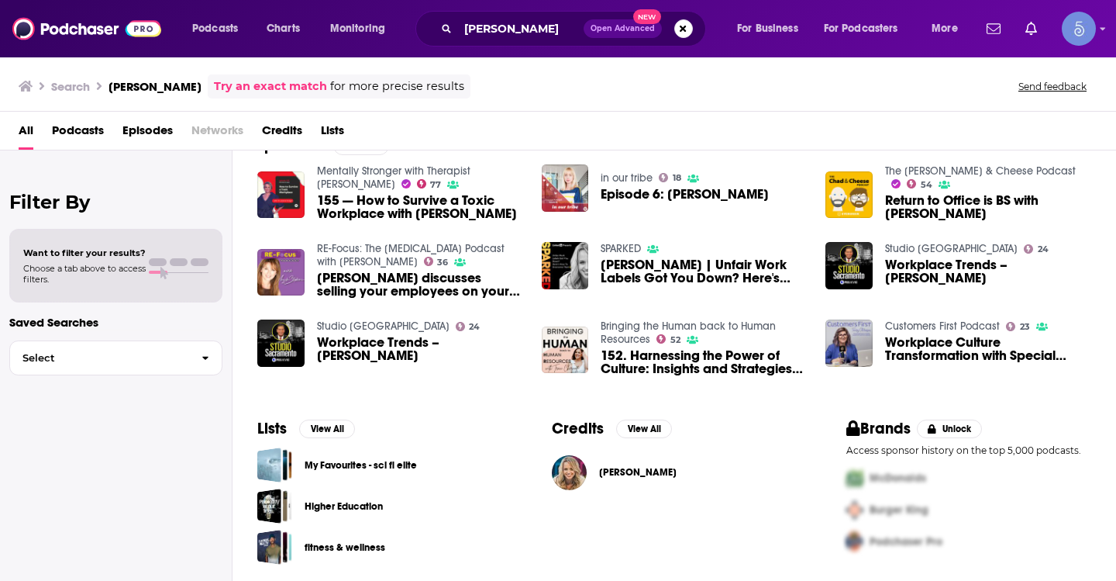
click at [660, 459] on div "Dr. Jessica Kriegel" at bounding box center [638, 472] width 78 height 31
click at [650, 474] on span "Dr. Jessica Kriegel" at bounding box center [638, 472] width 78 height 12
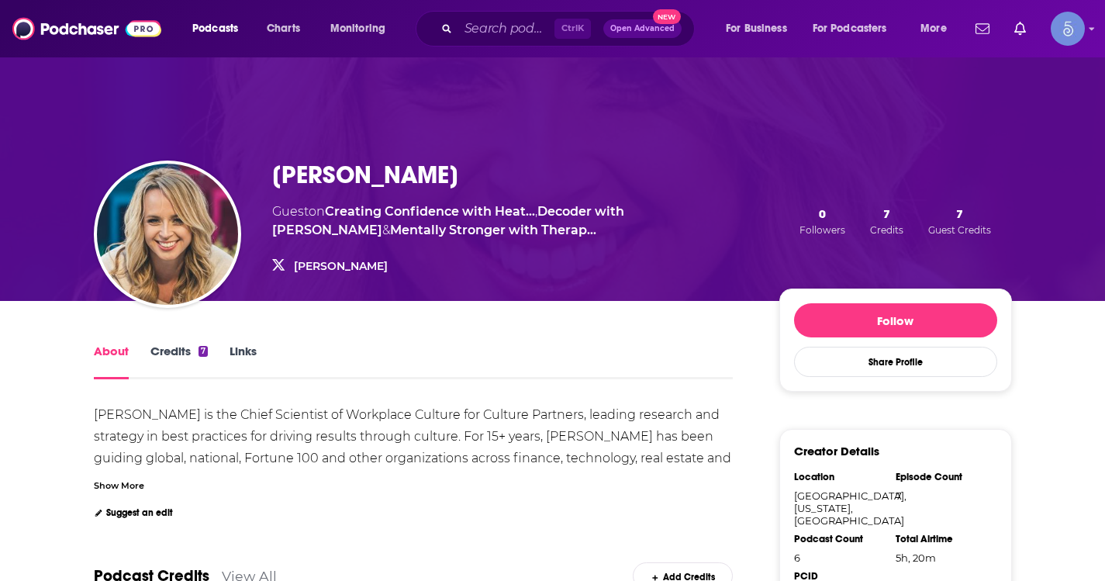
click at [184, 349] on link "Credits 7" at bounding box center [178, 361] width 57 height 36
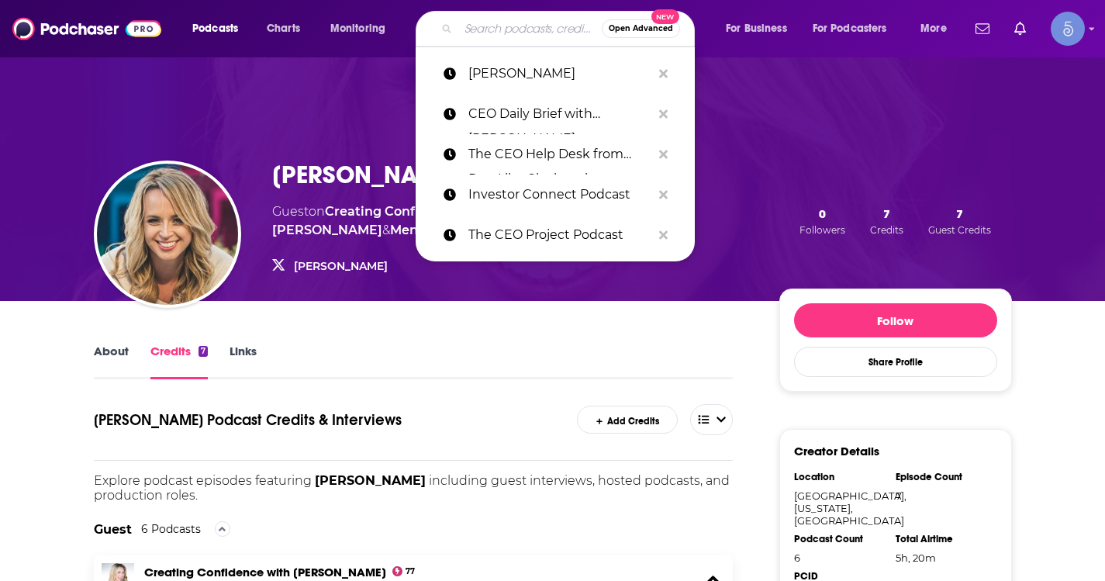
click at [470, 26] on input "Search podcasts, credits, & more..." at bounding box center [529, 28] width 143 height 25
paste input "My Worst Investment Ever Podcast"
type input "My Worst Investment Ever Podcast"
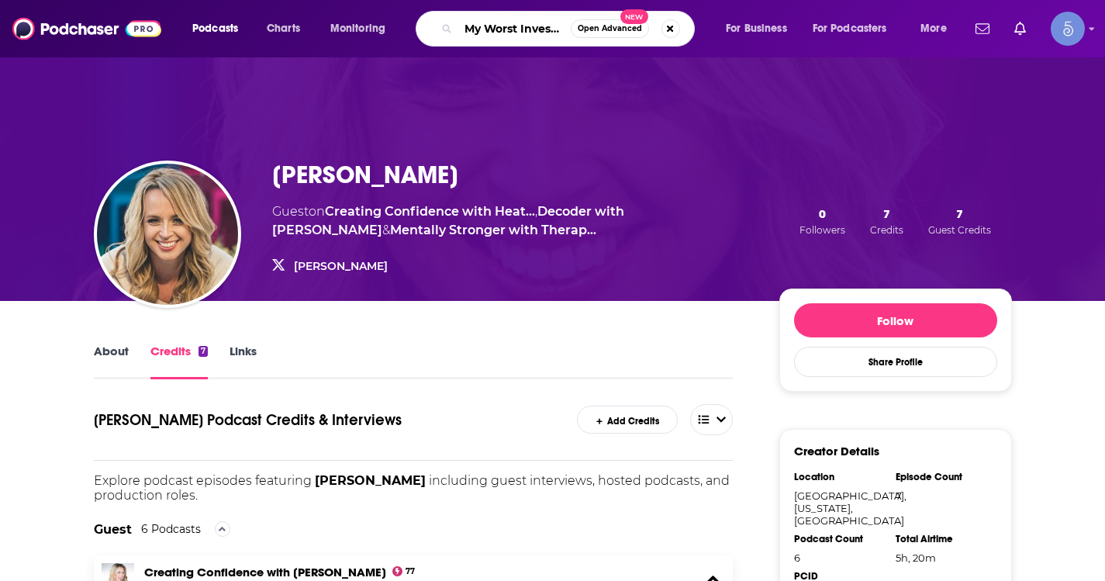
scroll to position [0, 102]
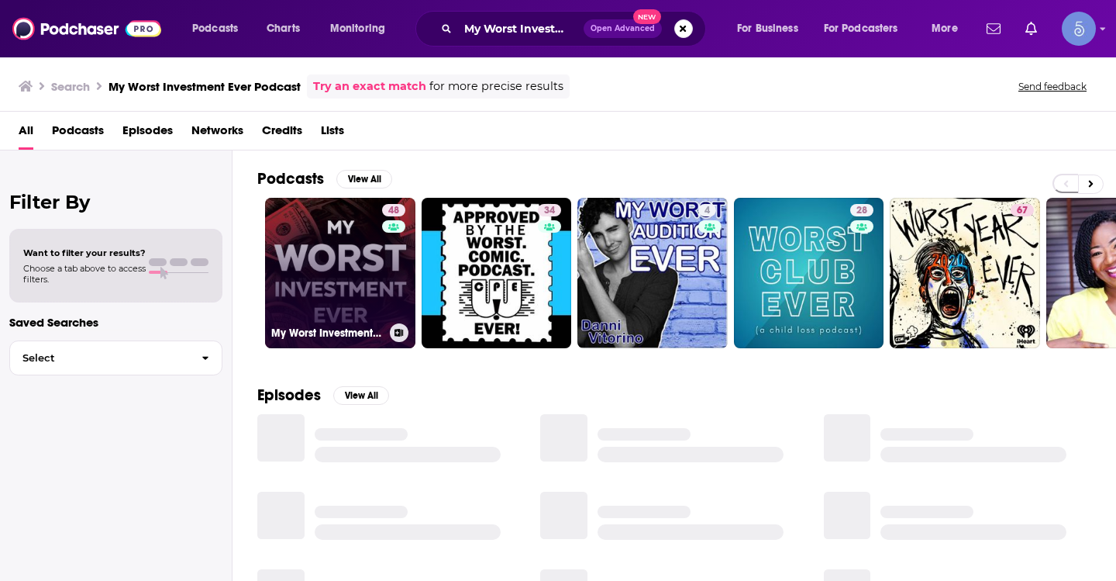
click at [329, 275] on link "48 My Worst Investment Ever Podcast" at bounding box center [340, 273] width 150 height 150
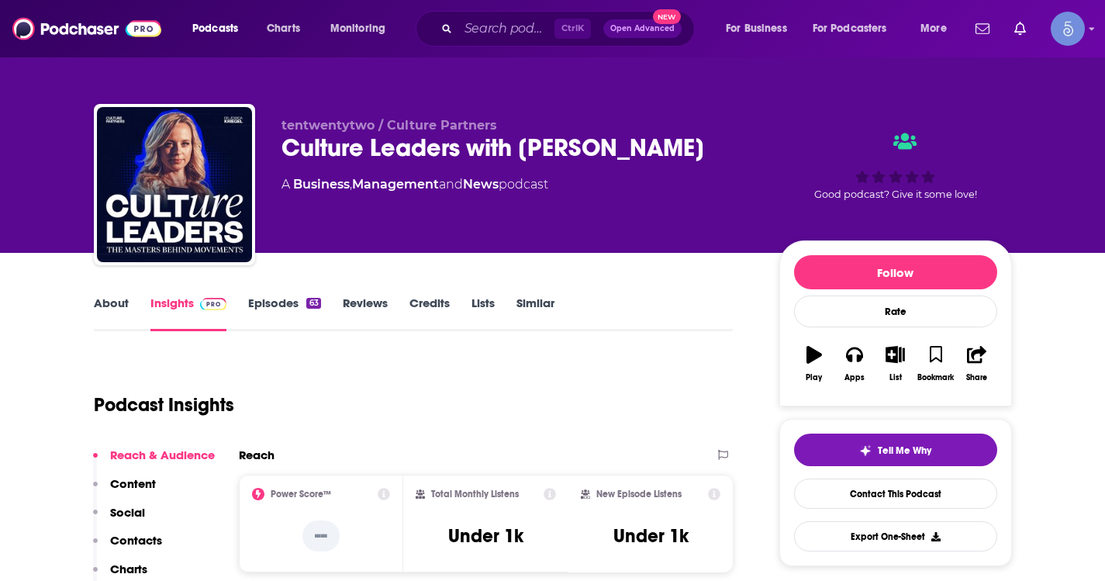
click at [286, 298] on link "Episodes 63" at bounding box center [284, 313] width 72 height 36
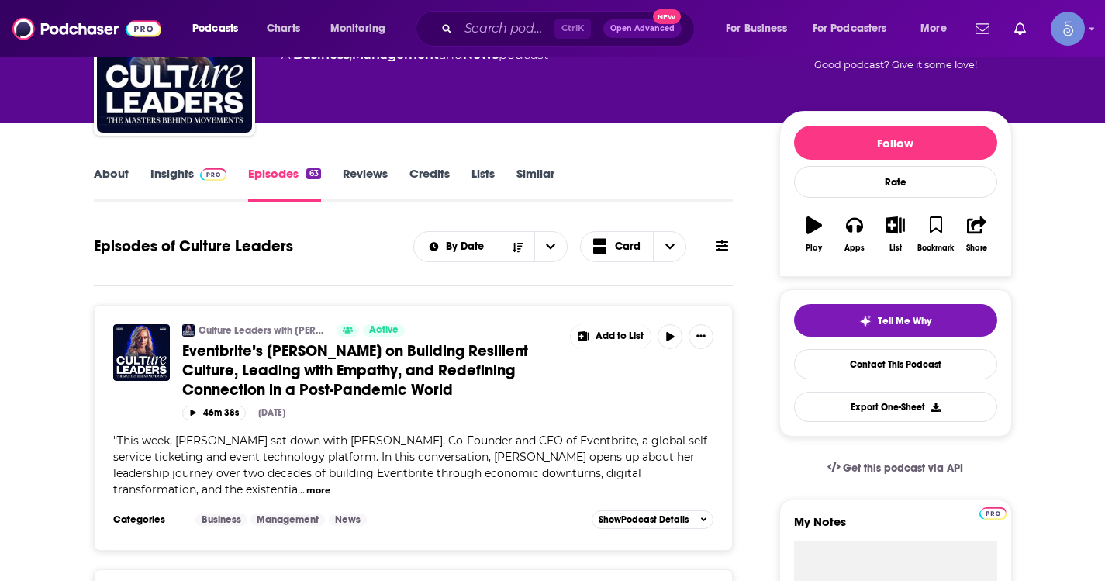
scroll to position [155, 0]
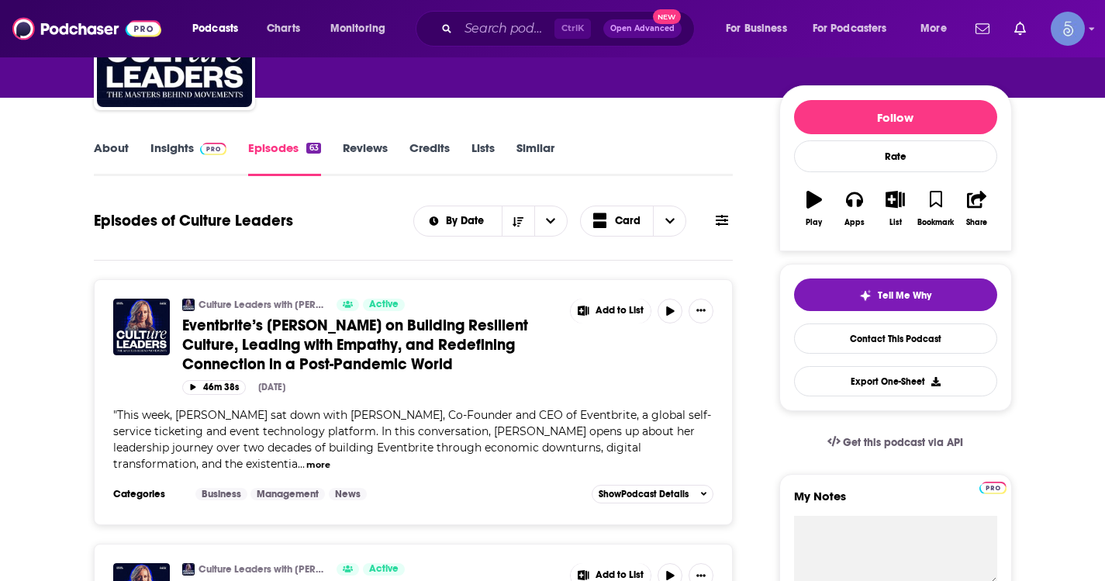
click at [158, 147] on link "Insights" at bounding box center [188, 158] width 77 height 36
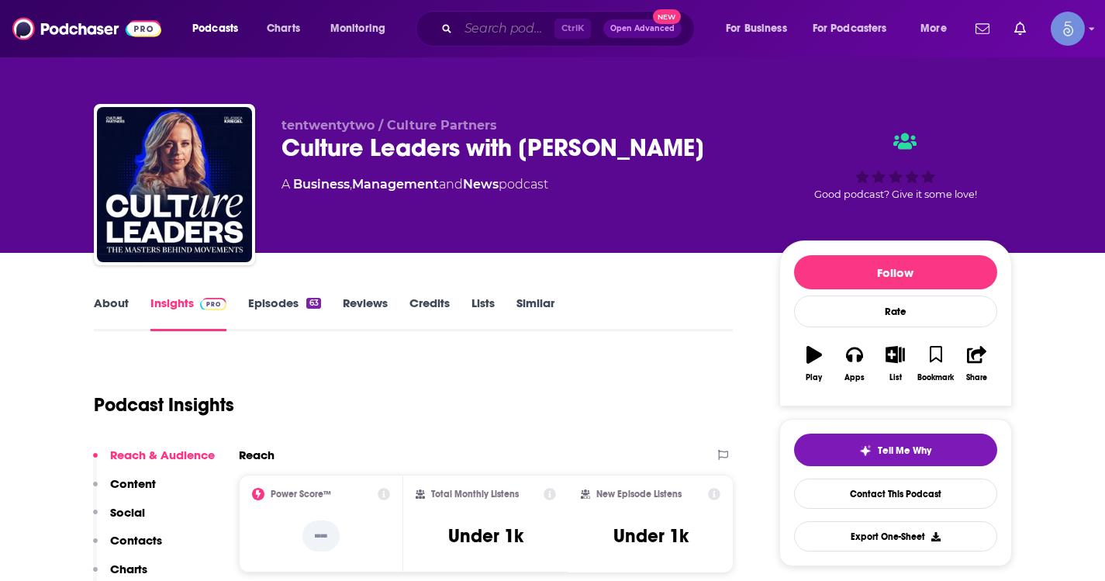
click at [484, 30] on input "Search podcasts, credits, & more..." at bounding box center [506, 28] width 96 height 25
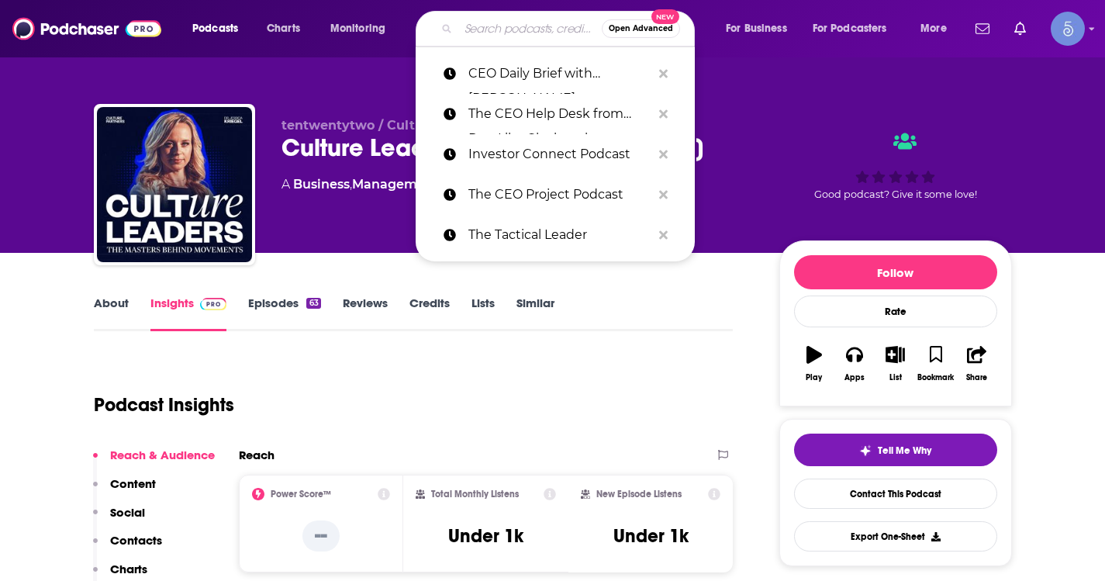
paste input "CEO Daily Brief with Dr. Jessica Kriegel"
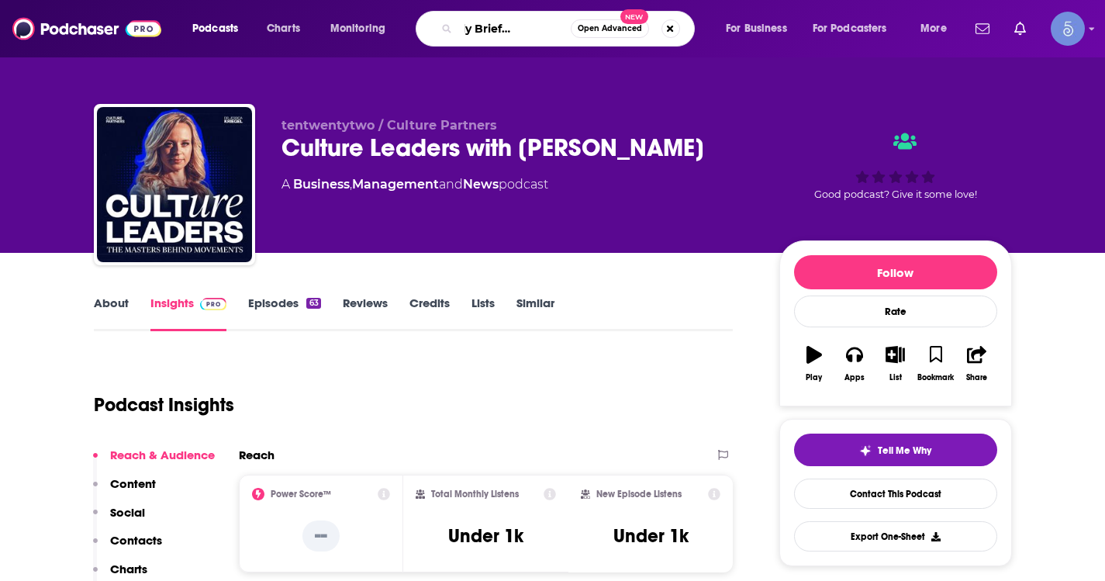
scroll to position [0, 51]
drag, startPoint x: 563, startPoint y: 33, endPoint x: 501, endPoint y: 41, distance: 62.6
click at [501, 41] on div "CEO Daily Brief with Dr. Jessica Kriegel Open Advanced New" at bounding box center [554, 29] width 279 height 36
type input "CEO Daily Brief"
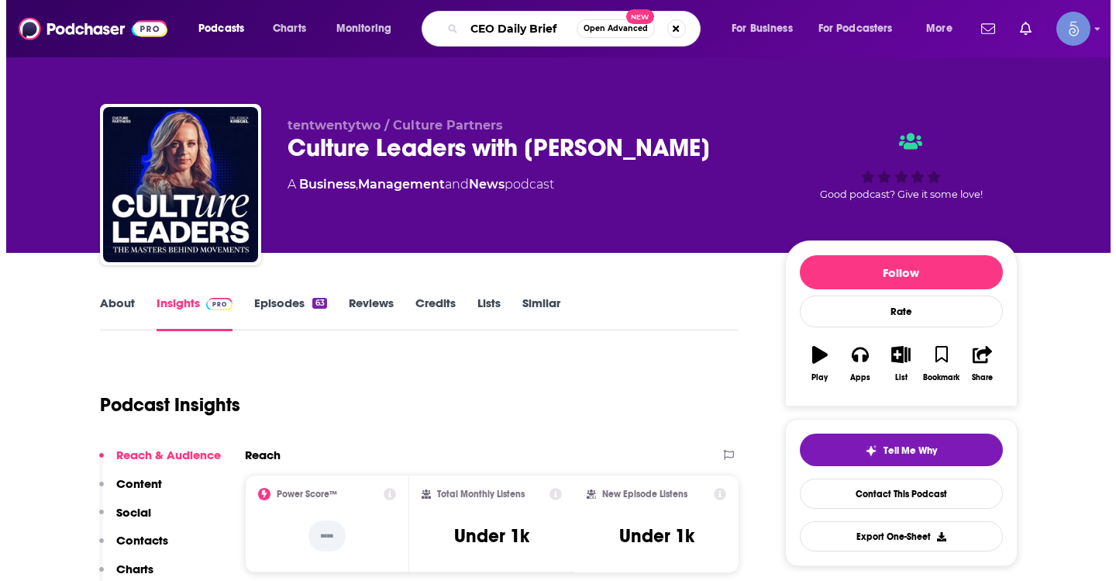
scroll to position [0, 0]
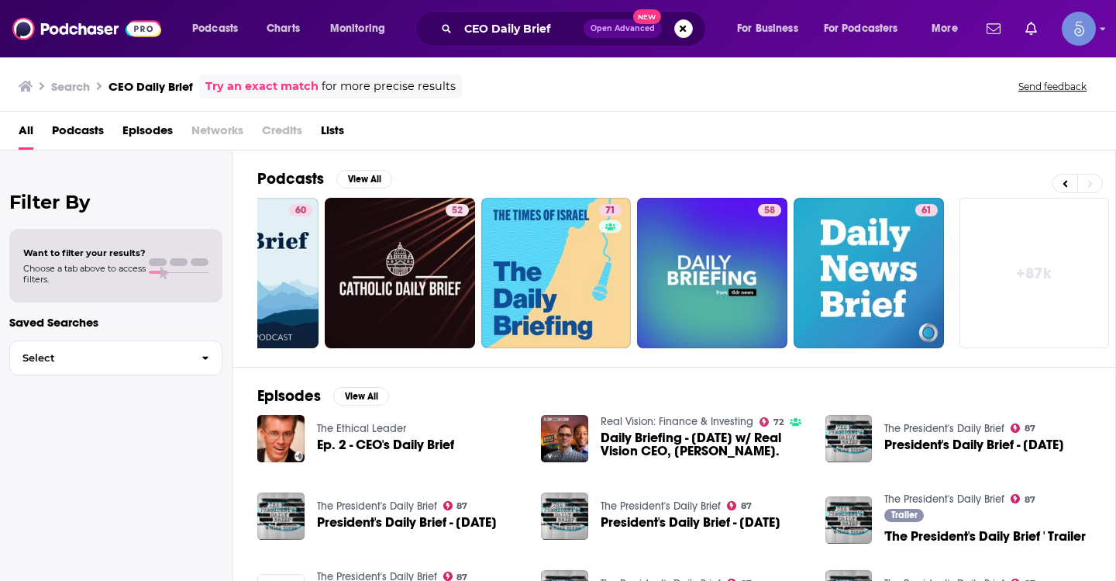
click at [1014, 263] on link "+ 87k" at bounding box center [1035, 273] width 150 height 150
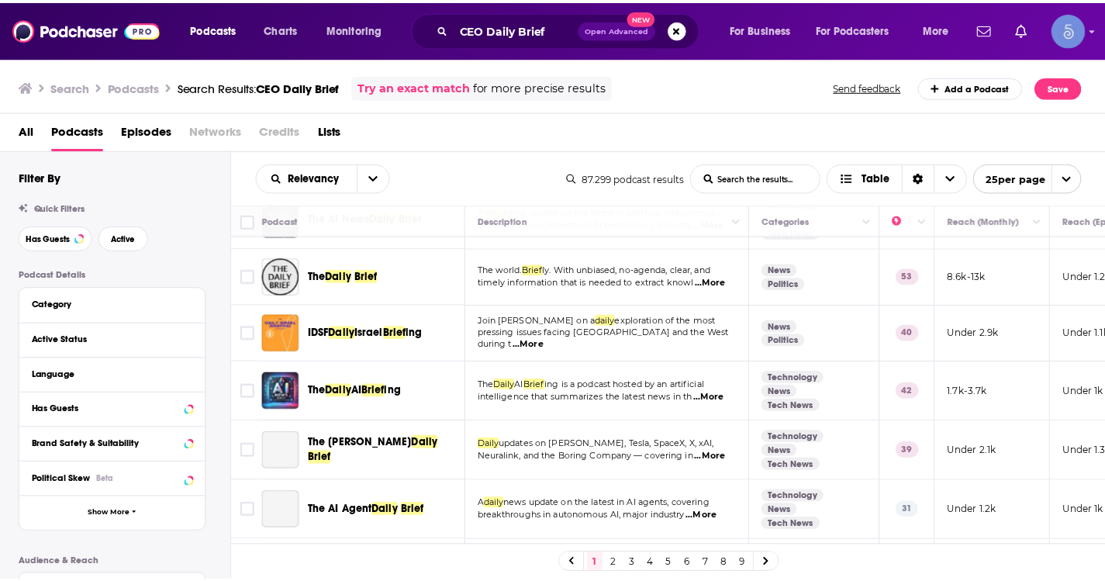
scroll to position [1166, 0]
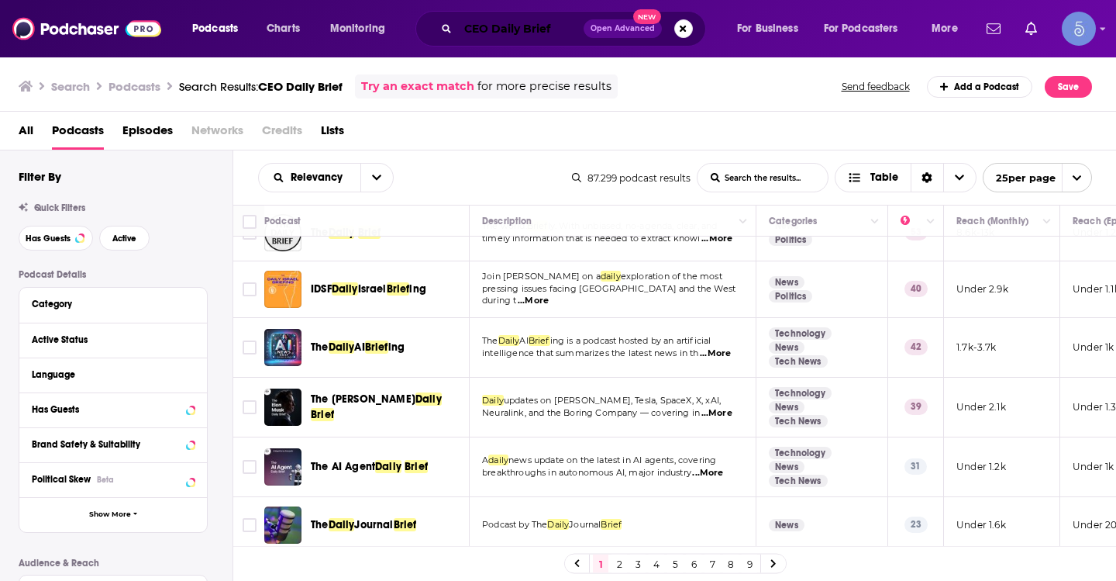
click at [477, 38] on input "CEO Daily Brief" at bounding box center [521, 28] width 126 height 25
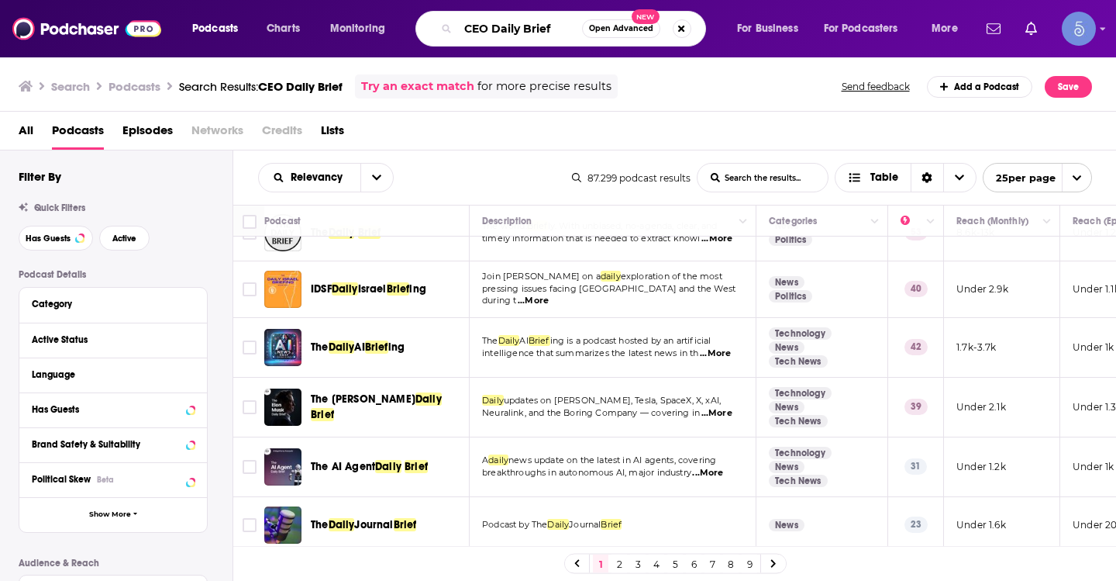
click at [477, 37] on input "CEO Daily Brief" at bounding box center [520, 28] width 124 height 25
paste input "Expansive CEO"
type input "Expansive CEO"
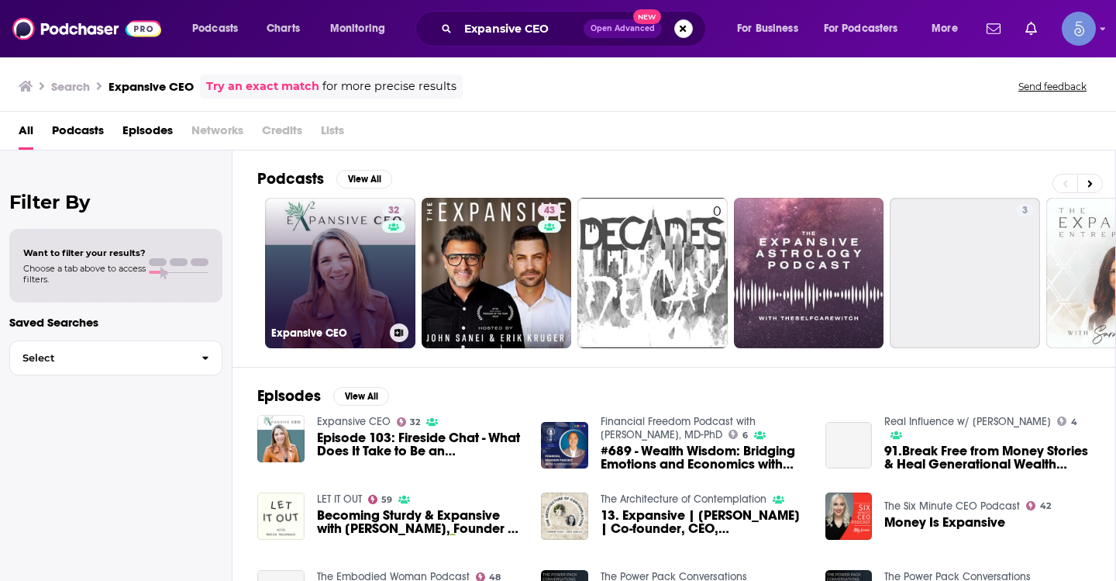
click at [305, 265] on link "32 Expansive CEO" at bounding box center [340, 273] width 150 height 150
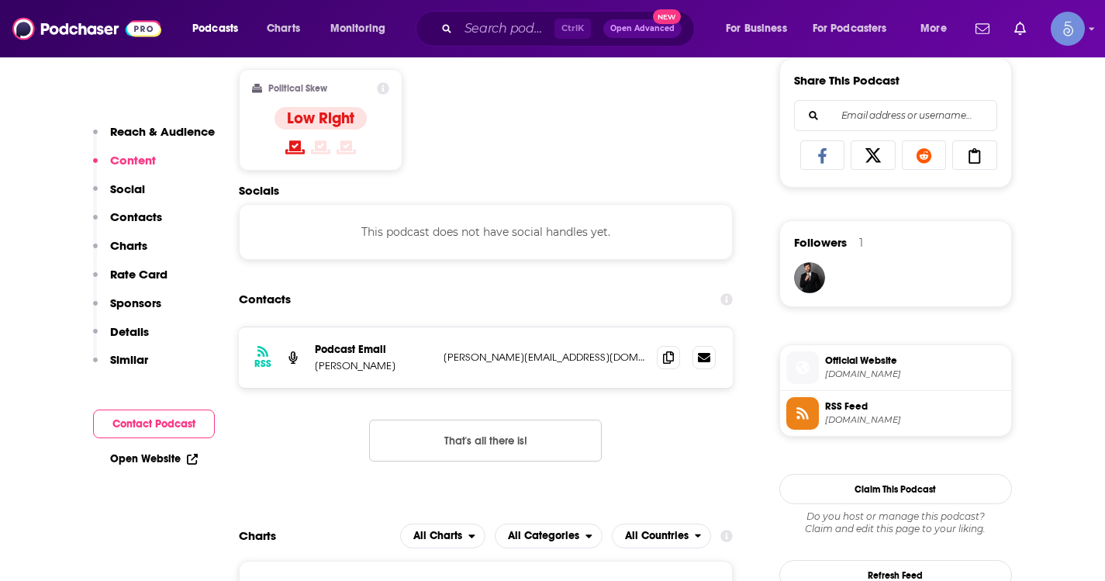
scroll to position [1163, 0]
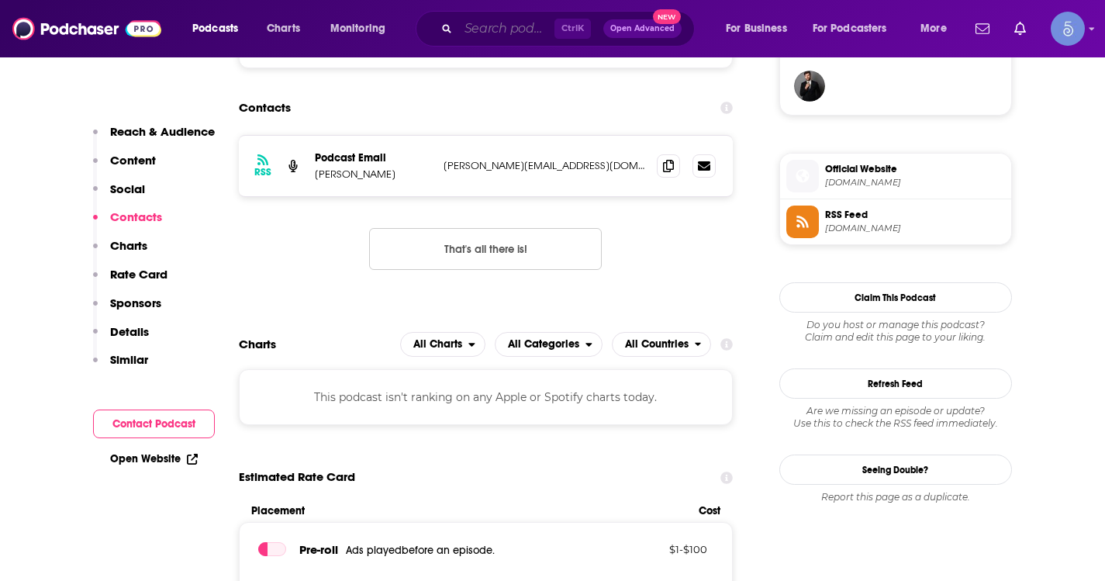
click at [472, 28] on input "Search podcasts, credits, & more..." at bounding box center [506, 28] width 96 height 25
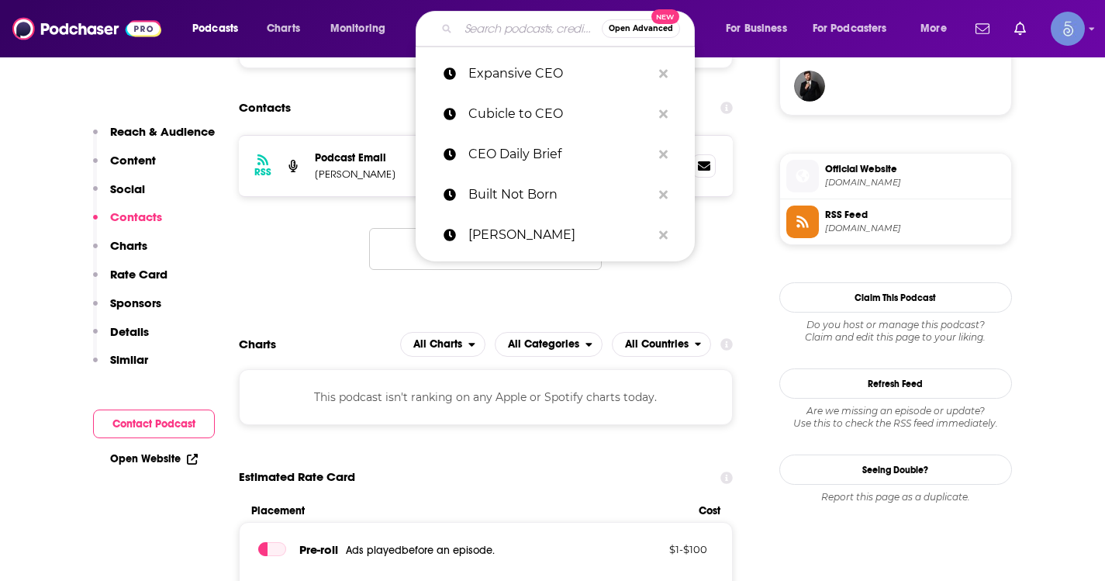
paste input "Not Another CEO Podcast"
type input "Not Another CEO Podcast"
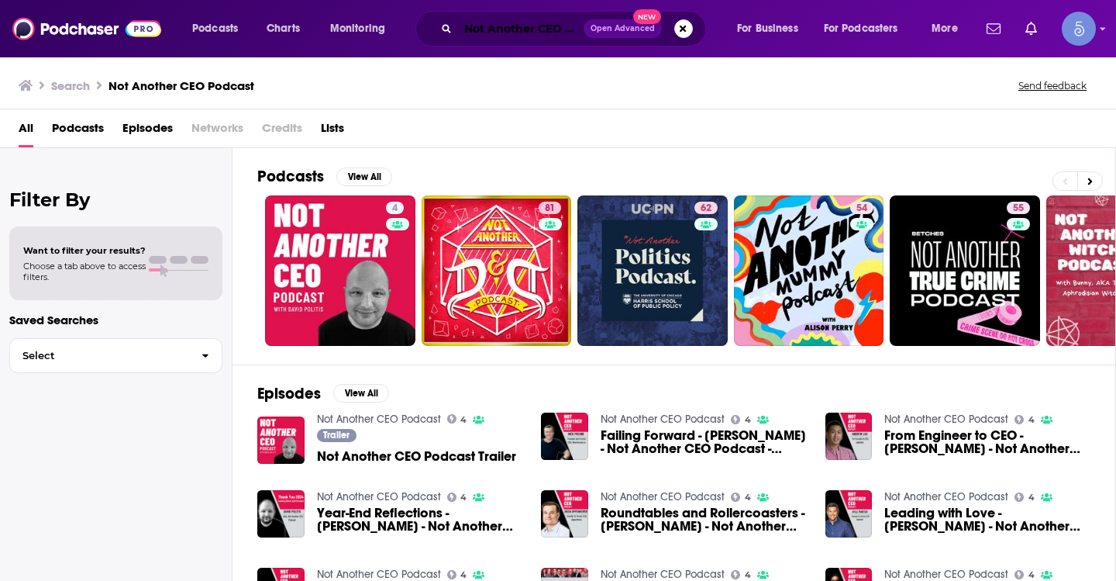
click at [536, 33] on input "Not Another CEO Podcast" at bounding box center [521, 28] width 126 height 25
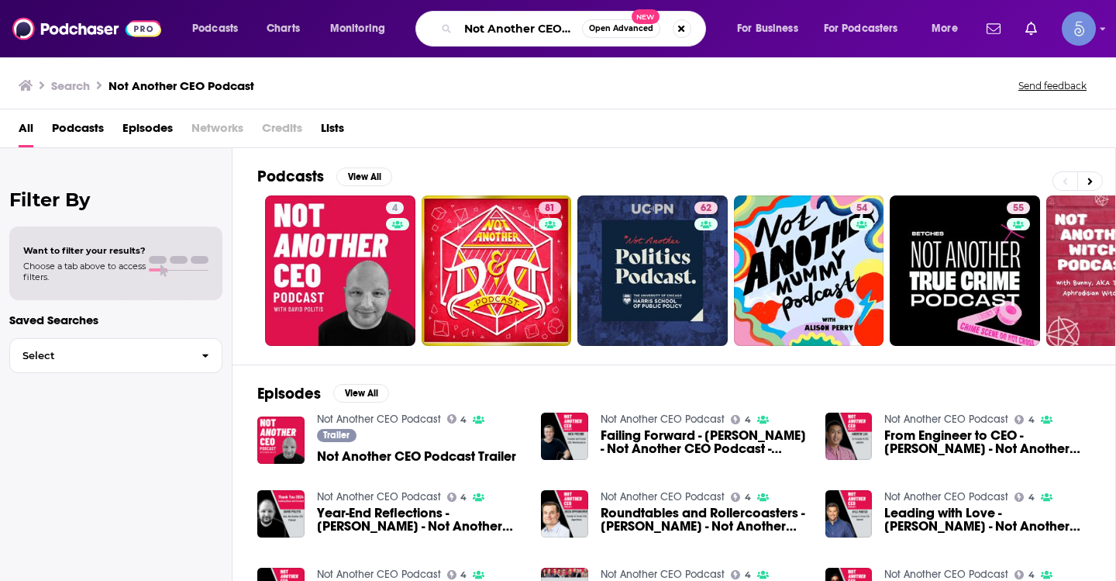
click at [536, 33] on input "Not Another CEO Podcast" at bounding box center [520, 28] width 124 height 25
paste input "The Jeremy Ryan Slate Show"
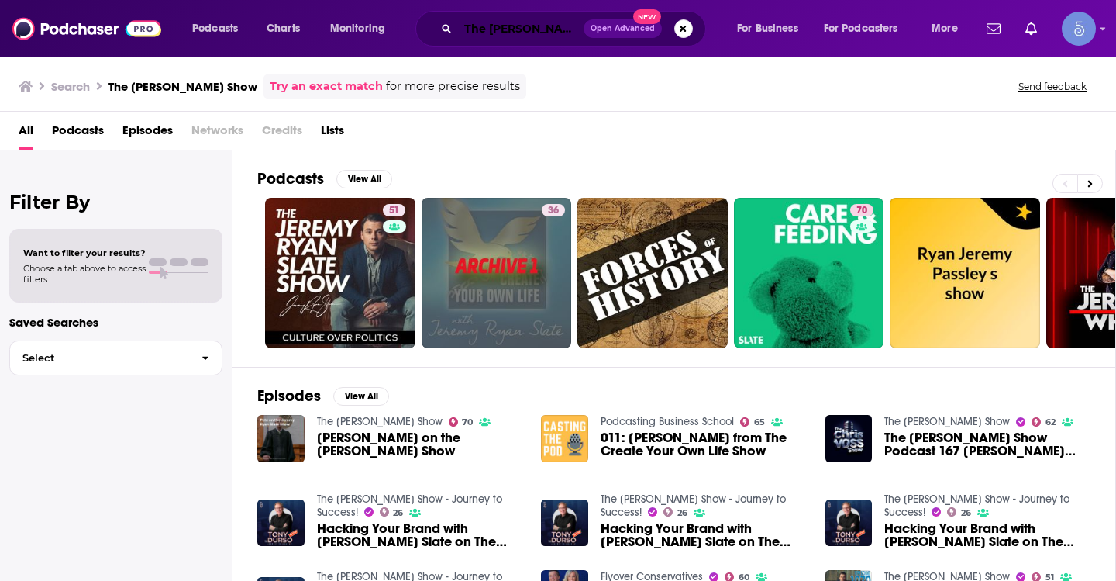
click at [531, 22] on input "The Jeremy Ryan Slate Show" at bounding box center [521, 28] width 126 height 25
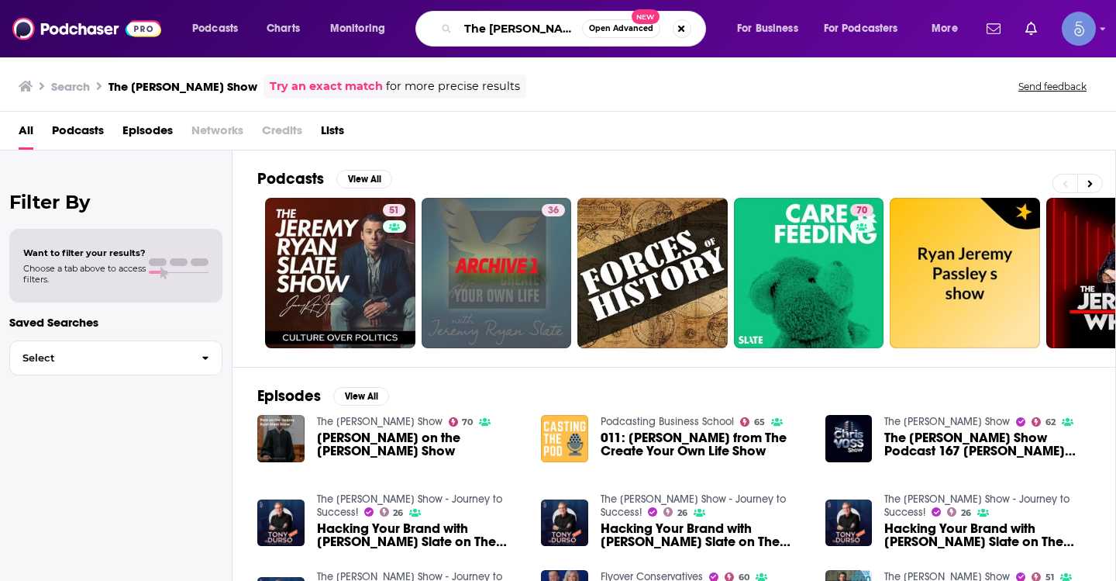
click at [531, 22] on input "The Jeremy Ryan Slate Show" at bounding box center [520, 28] width 124 height 25
paste input "Soar Financially"
type input "Soar Financially"
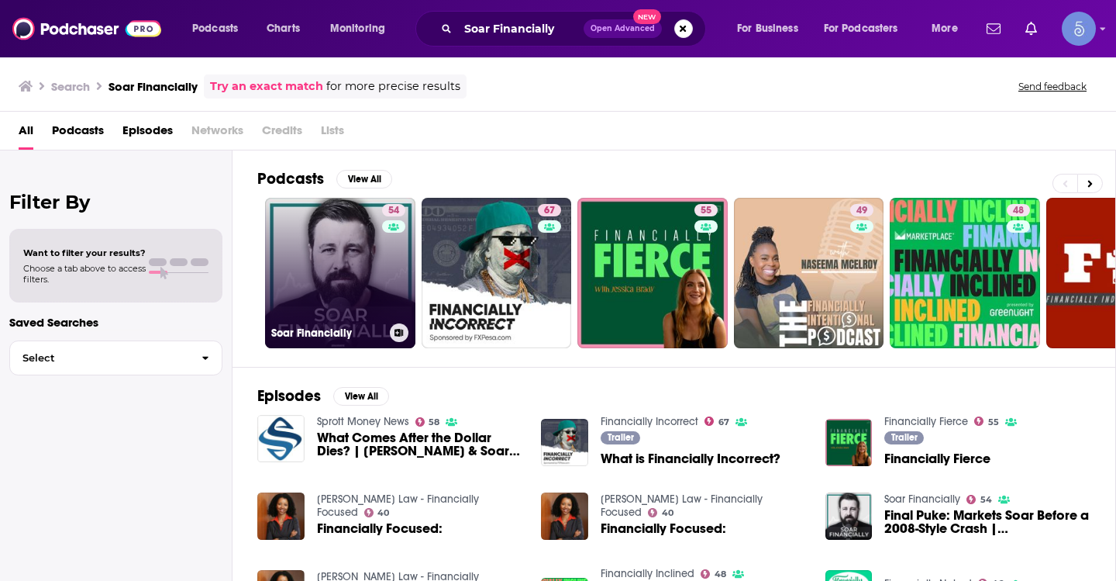
click at [380, 259] on link "54 Soar Financially" at bounding box center [340, 273] width 150 height 150
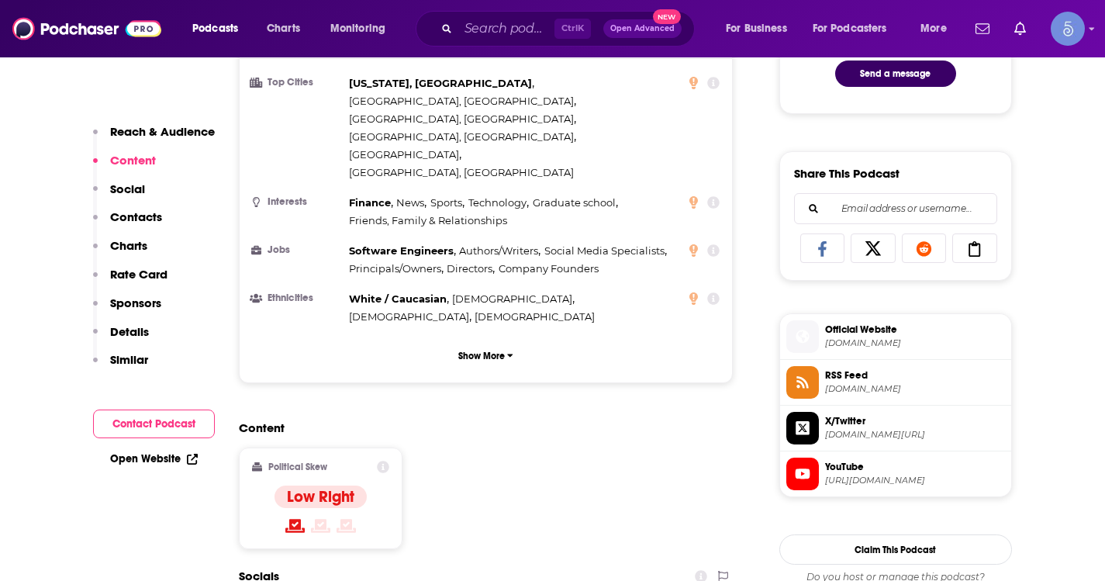
scroll to position [543, 0]
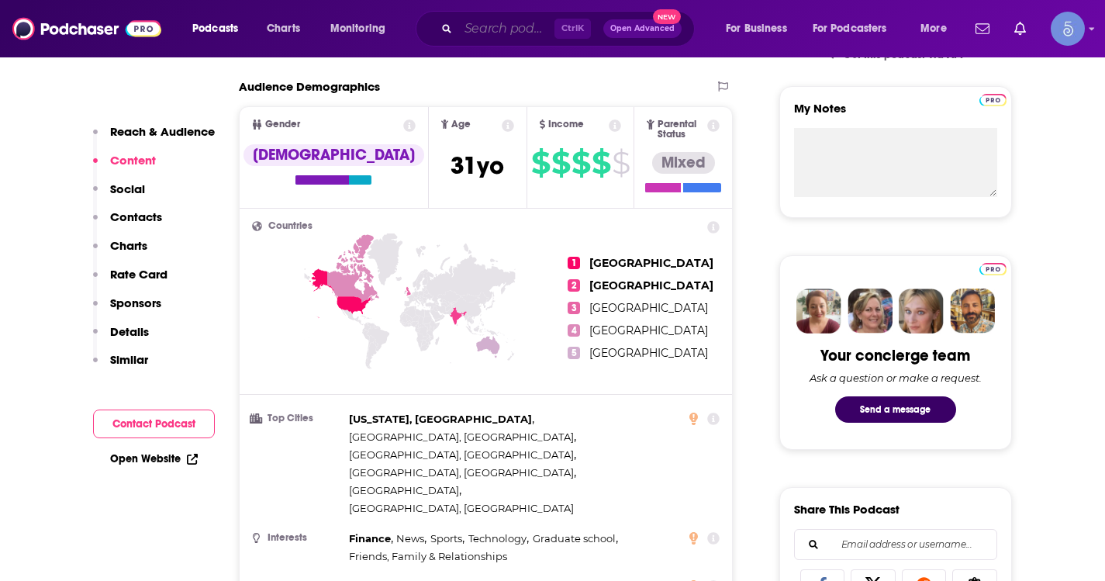
click at [490, 24] on input "Search podcasts, credits, & more..." at bounding box center [506, 28] width 96 height 25
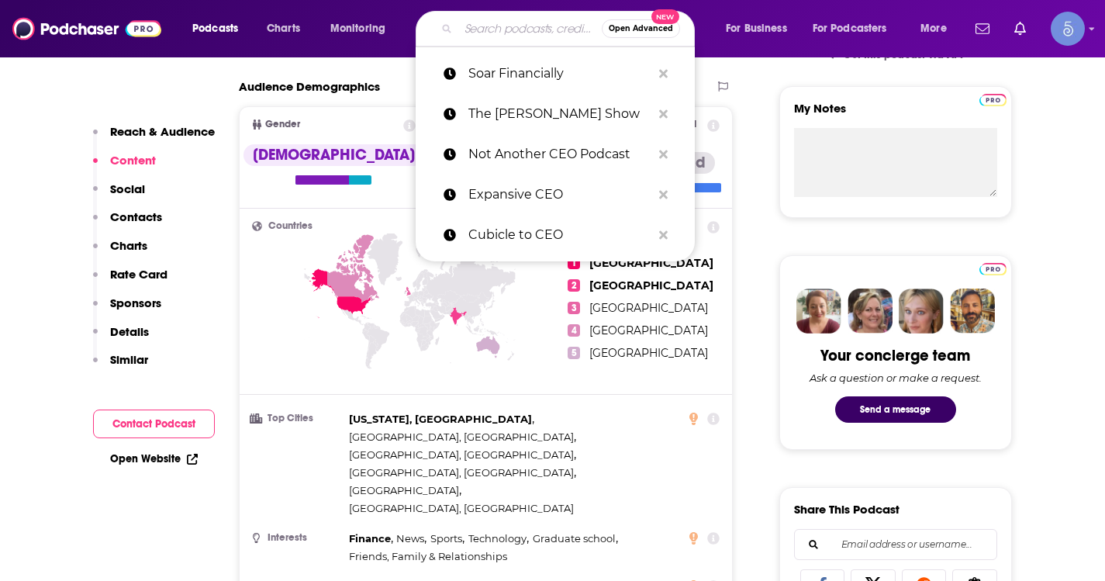
paste input "That Big CEO Energy"
type input "That Big CEO Energy"
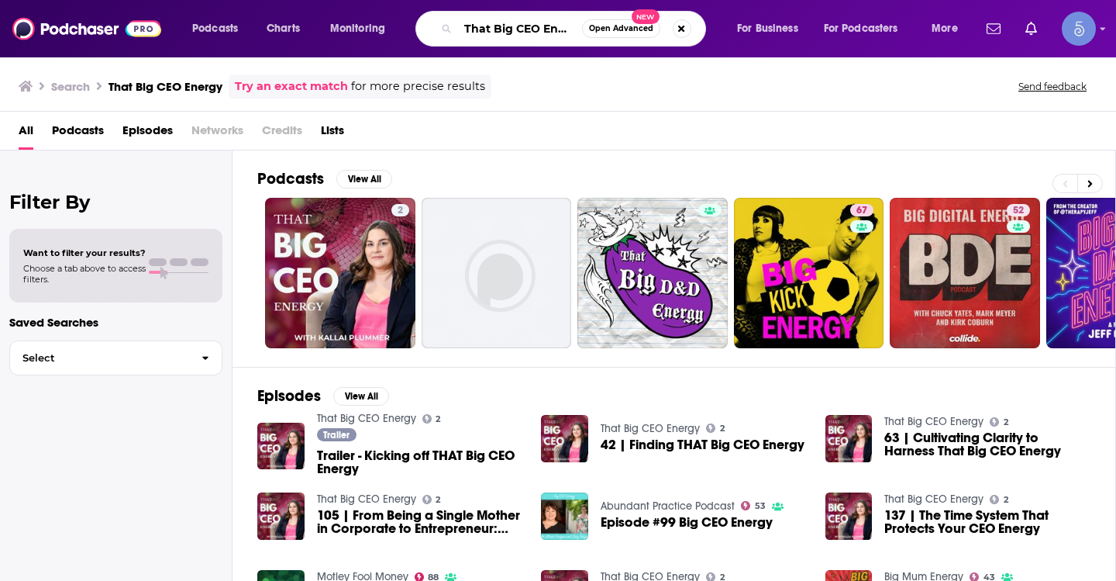
click at [559, 22] on input "That Big CEO Energy" at bounding box center [520, 28] width 124 height 25
paste input "Not Your Average CEO Lifeline"
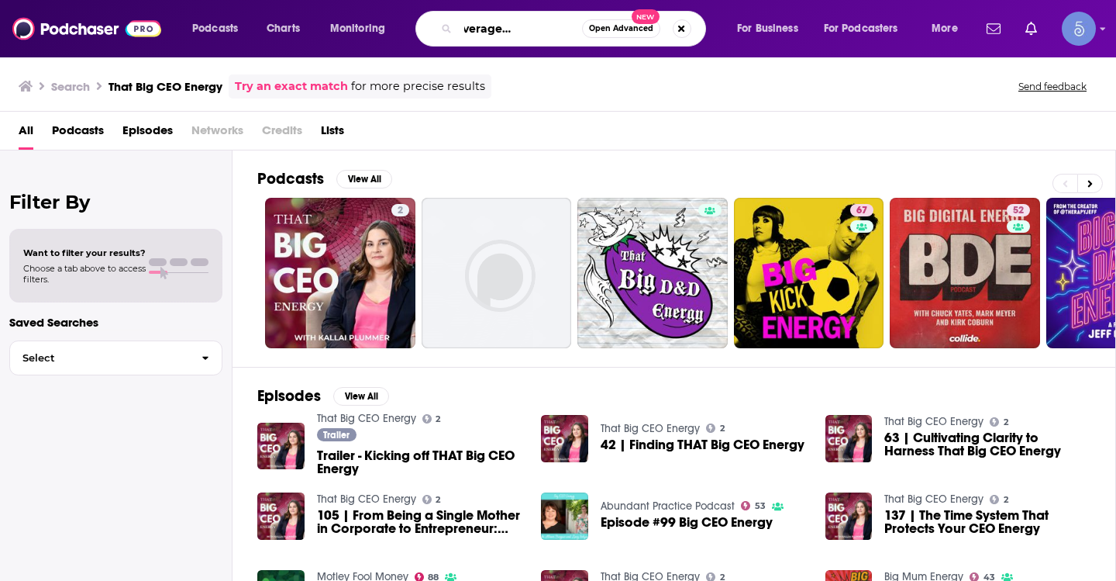
type input "Not Your Average CEO Lifeline"
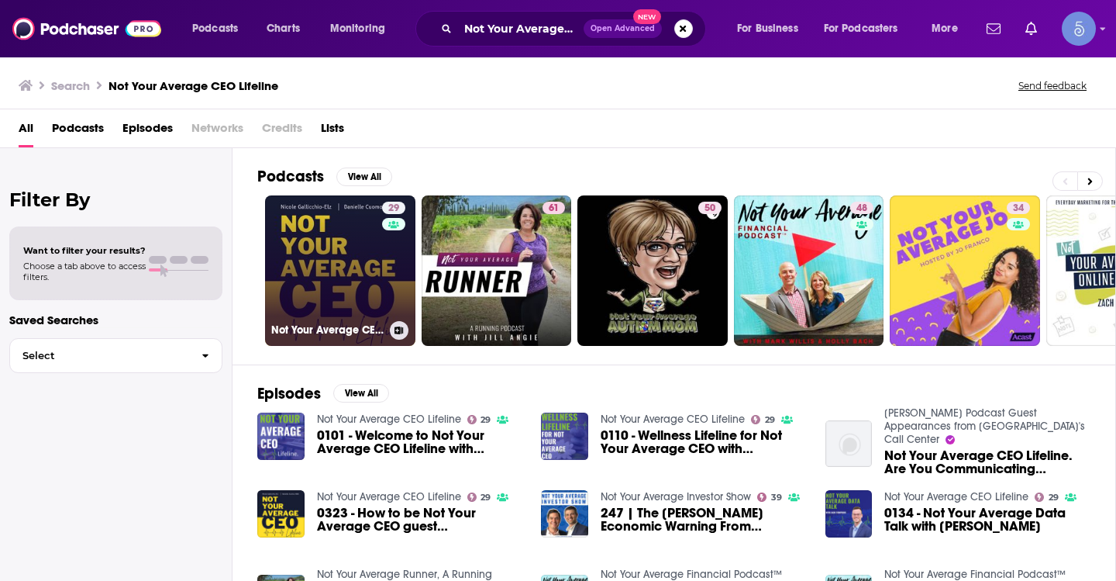
click at [320, 247] on link "29 Not Your Average CEO Lifeline" at bounding box center [340, 270] width 150 height 150
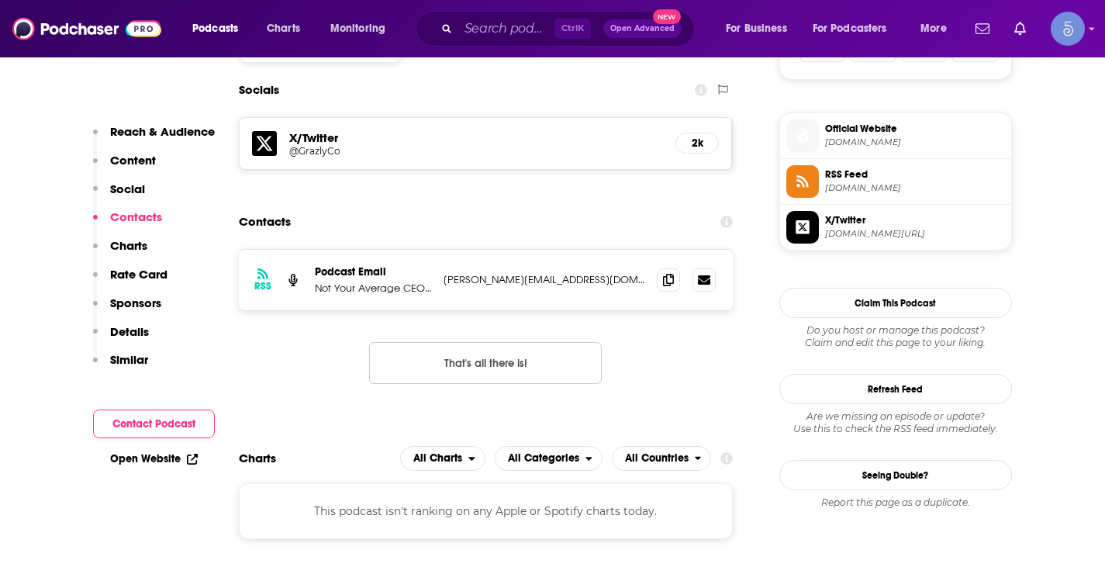
scroll to position [1085, 0]
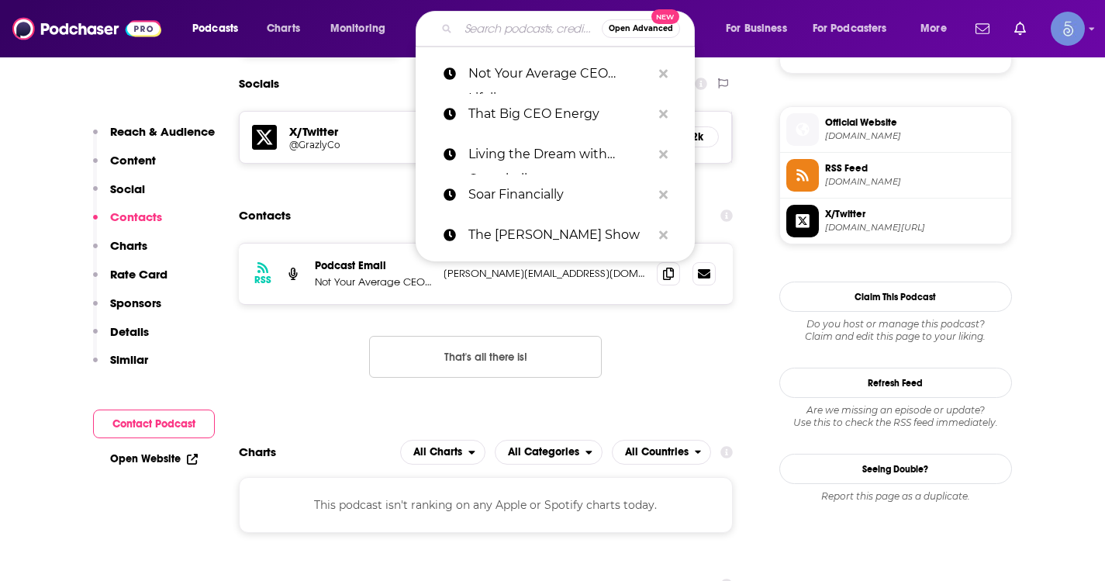
click at [481, 29] on input "Search podcasts, credits, & more..." at bounding box center [529, 28] width 143 height 25
paste input "Hands-Off CEO"
type input "Hands-Off CEO"
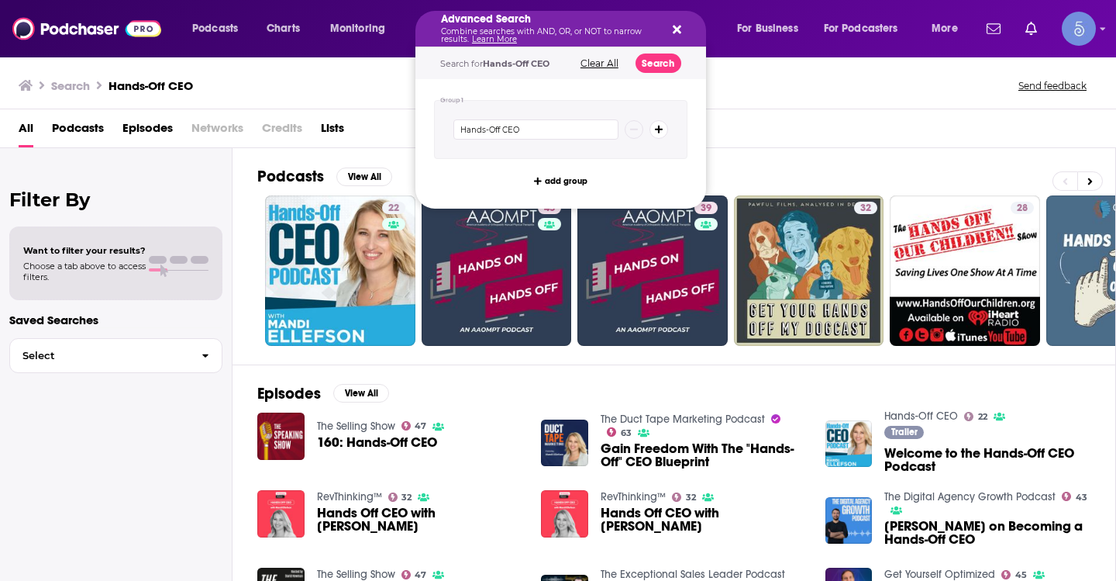
click at [511, 33] on p "Combine searches with AND, OR, or NOT to narrow results. Learn More" at bounding box center [548, 36] width 215 height 16
click at [674, 29] on icon "Search podcasts, credits, & more..." at bounding box center [677, 29] width 9 height 12
click at [502, 29] on p "Combine searches with AND, OR, or NOT to narrow results. Learn More" at bounding box center [548, 36] width 215 height 16
click at [673, 30] on icon "Search podcasts, credits, & more..." at bounding box center [677, 29] width 9 height 12
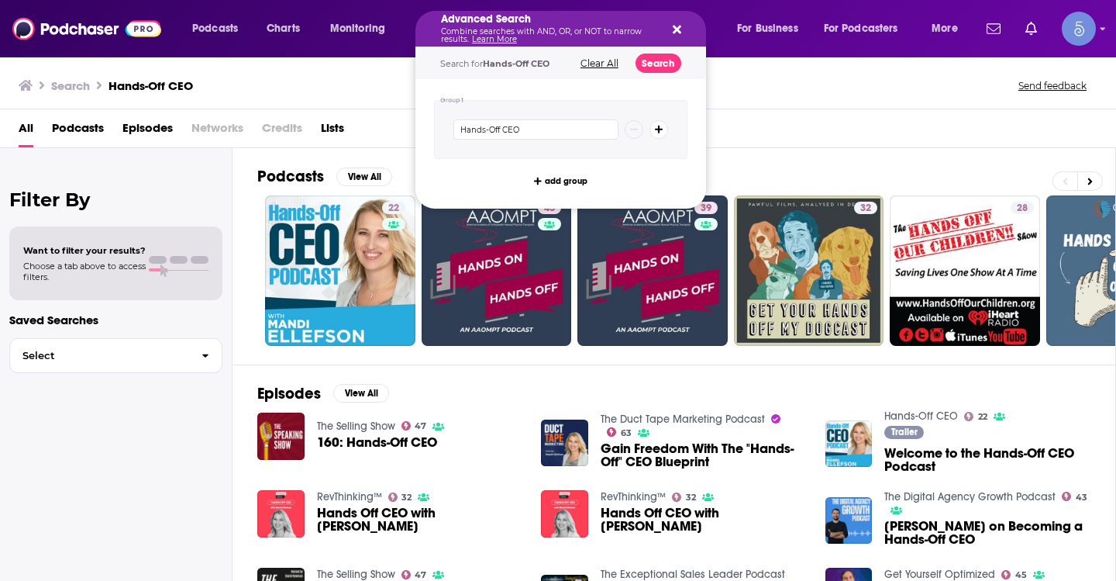
click at [660, 26] on div "Advanced Search Combine searches with AND, OR, or NOT to narrow results. Learn …" at bounding box center [560, 29] width 291 height 36
click at [674, 24] on icon "Search podcasts, credits, & more..." at bounding box center [677, 29] width 9 height 12
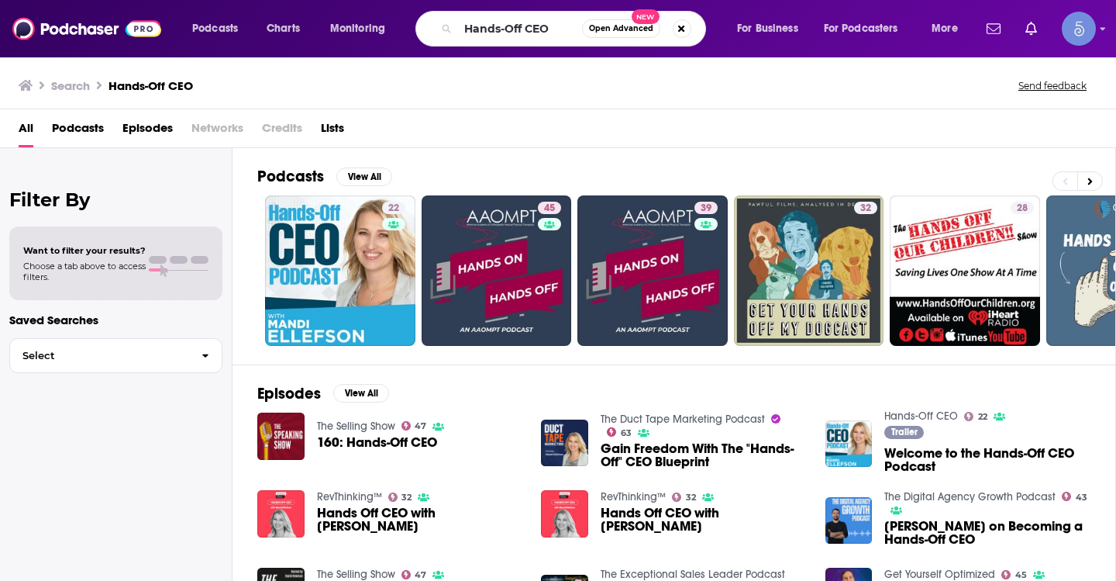
click at [674, 24] on button "Search podcasts, credits, & more..." at bounding box center [682, 28] width 19 height 19
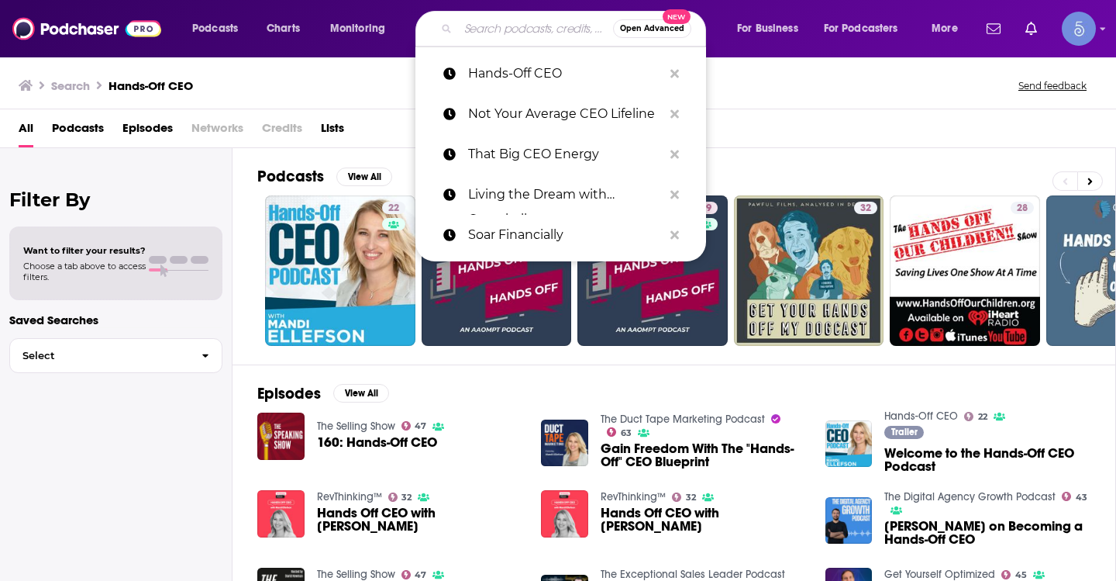
click at [535, 28] on input "Search podcasts, credits, & more..." at bounding box center [535, 28] width 155 height 25
paste input "The Secret Thoughts of CEO's Podcast"
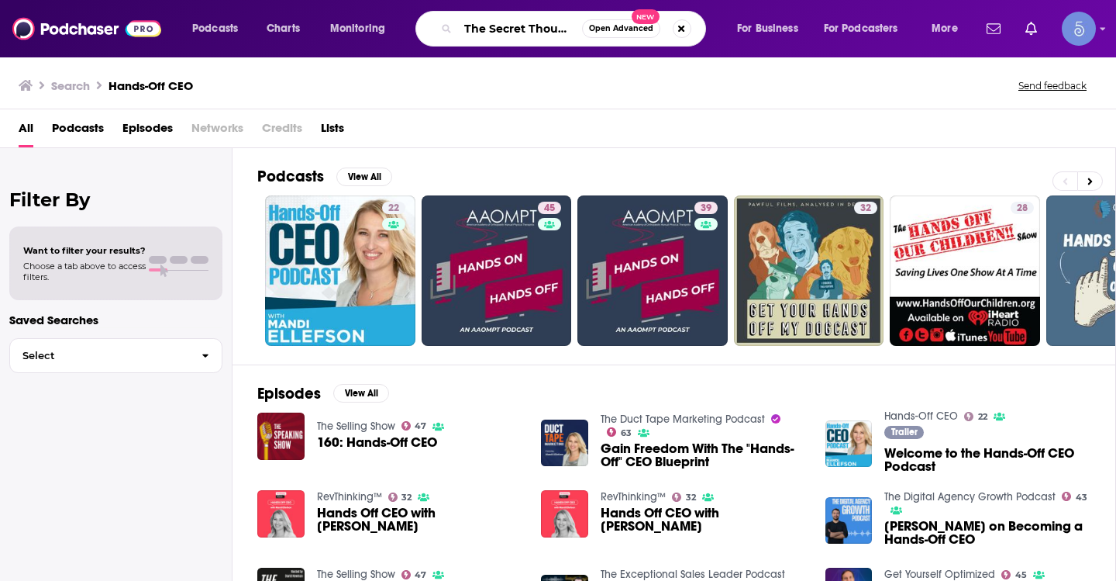
scroll to position [0, 107]
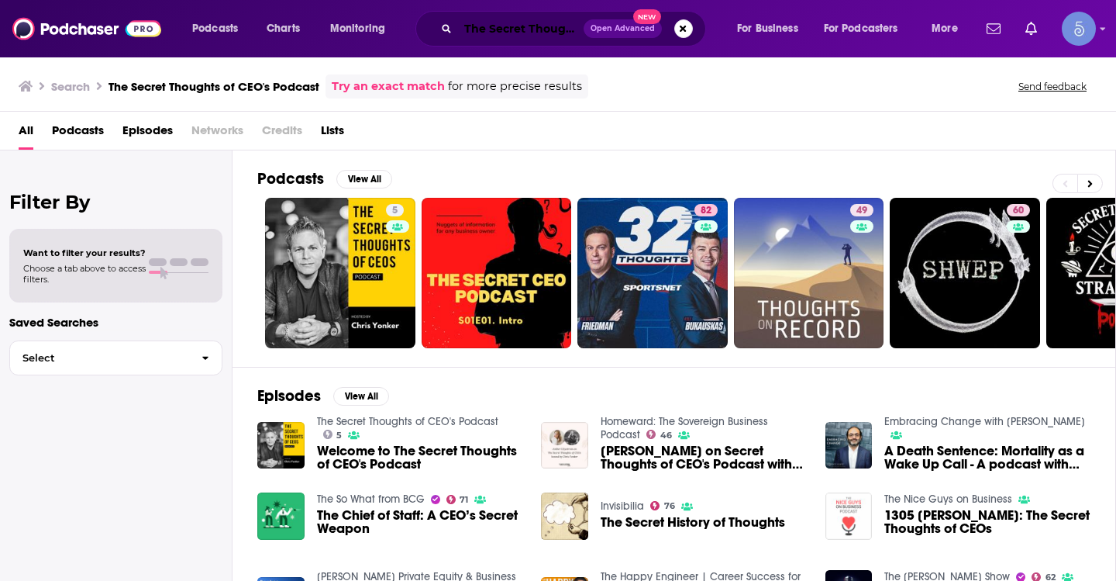
click at [531, 24] on input "The Secret Thoughts of CEO's Podcast" at bounding box center [521, 28] width 126 height 25
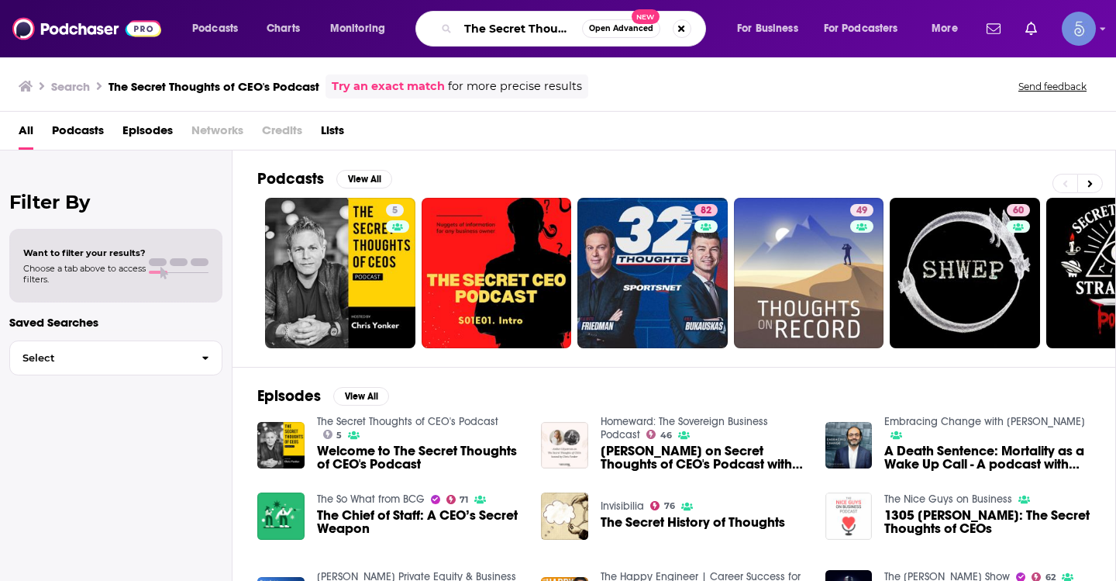
click at [531, 24] on input "The Secret Thoughts of CEO's Podcast" at bounding box center [520, 28] width 124 height 25
paste input "Big Hitters with Larry Weidel"
type input "Big Hitters with Larry Weidel"
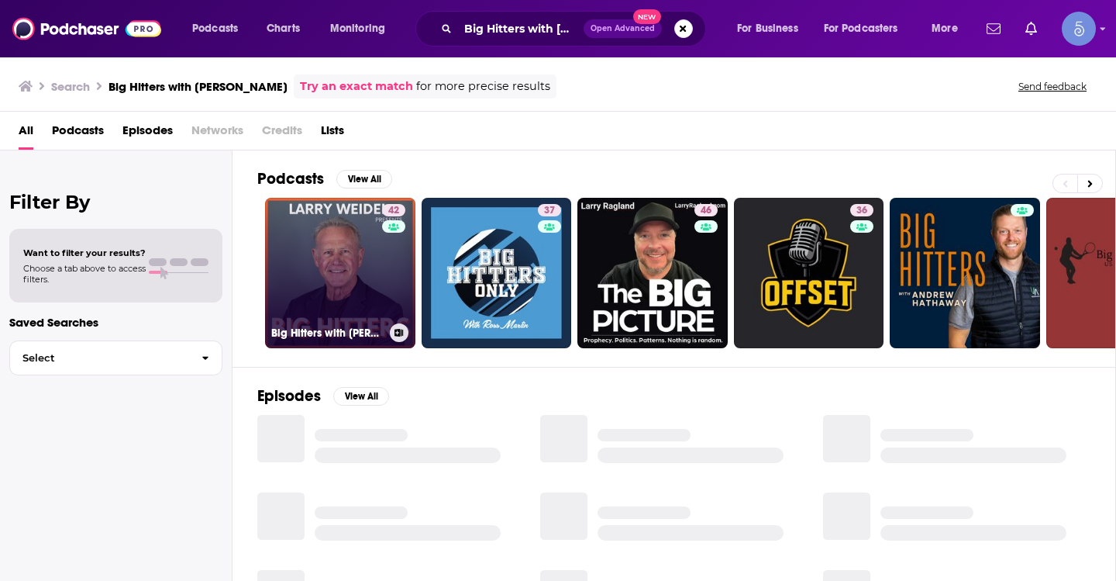
click at [387, 298] on div "42" at bounding box center [395, 263] width 27 height 119
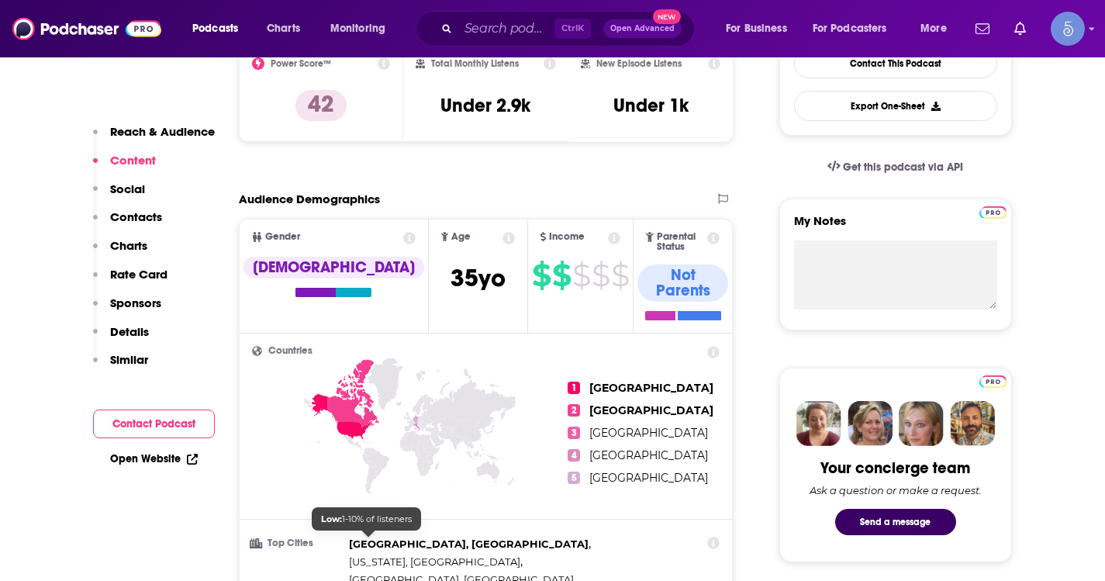
scroll to position [155, 0]
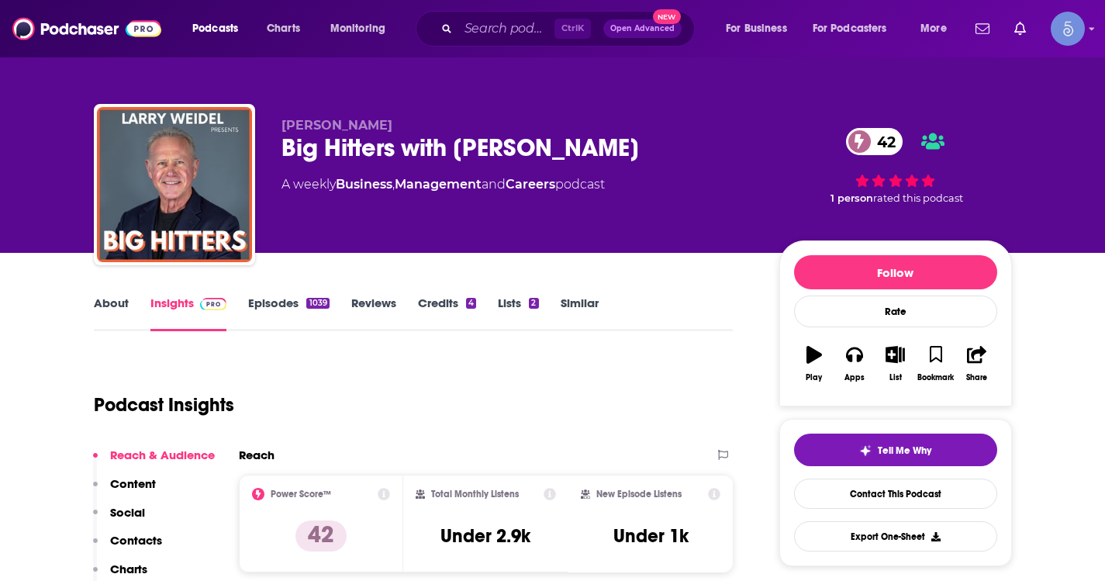
scroll to position [155, 0]
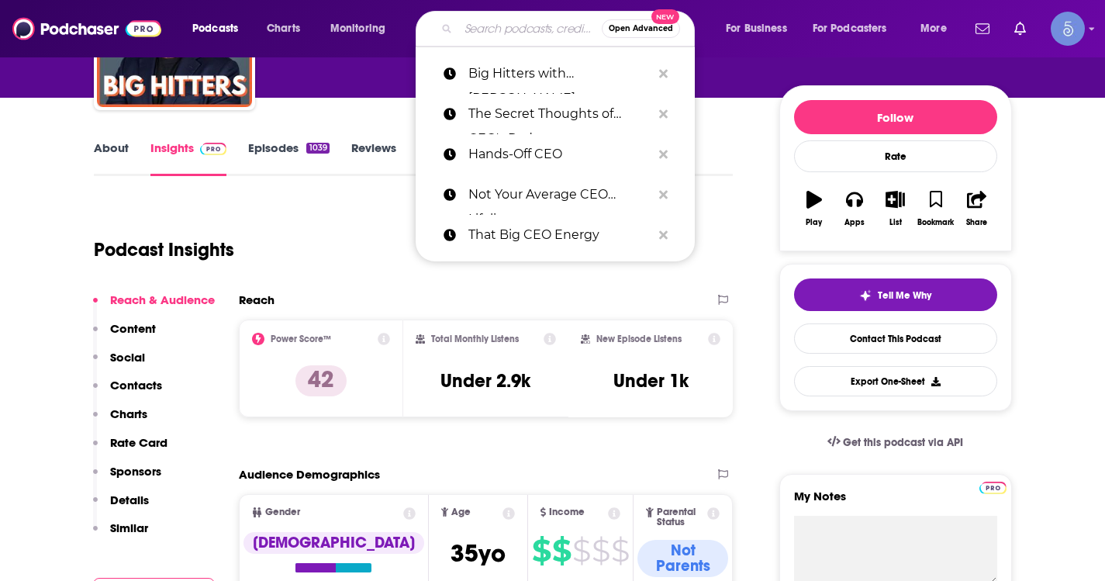
click at [518, 26] on input "Search podcasts, credits, & more..." at bounding box center [529, 28] width 143 height 25
paste input "[PERSON_NAME] [PERSON_NAME]"
type input "[PERSON_NAME] [PERSON_NAME]"
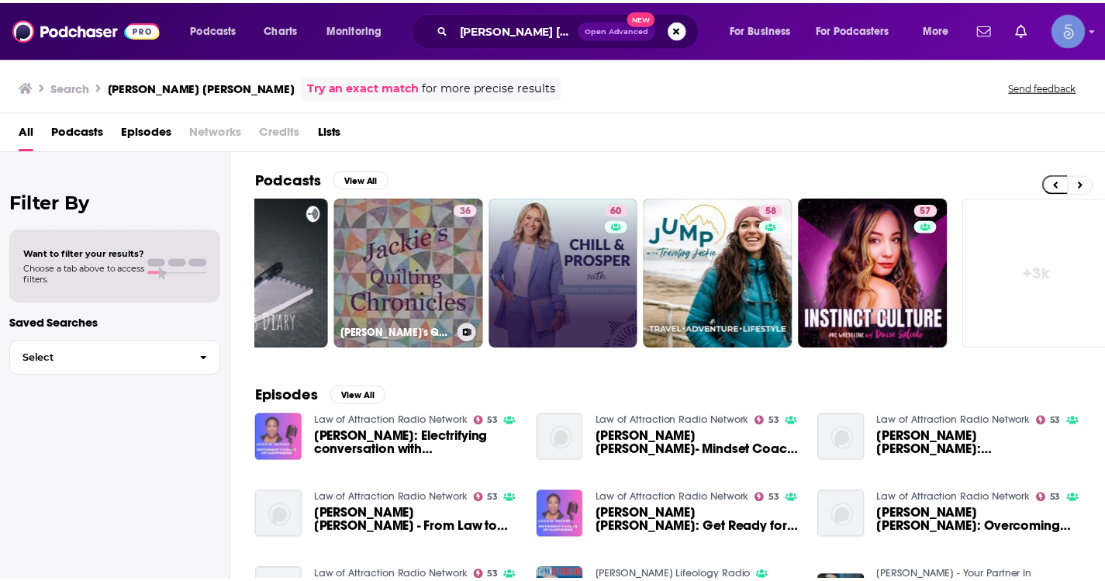
scroll to position [0, 565]
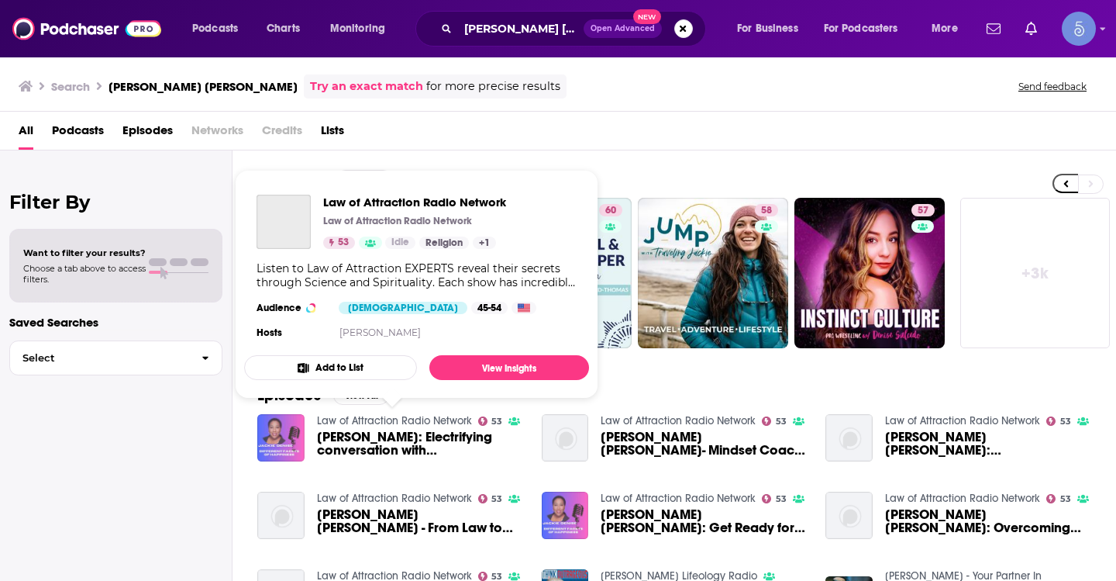
click at [447, 417] on link "Law of Attraction Radio Network" at bounding box center [394, 420] width 155 height 13
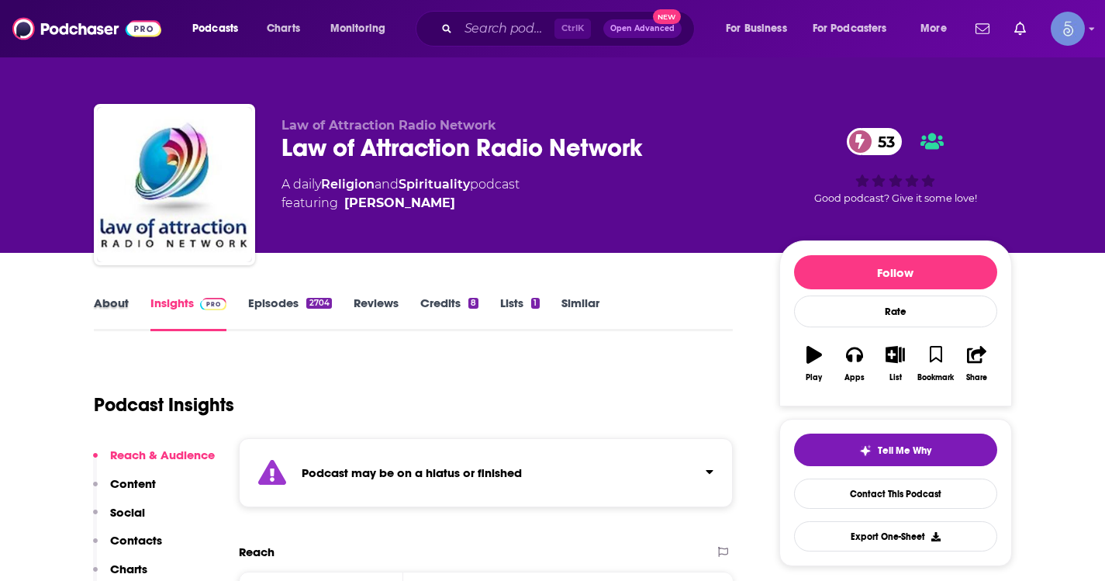
click at [141, 309] on div "About" at bounding box center [122, 313] width 57 height 36
click at [116, 302] on link "About" at bounding box center [111, 313] width 35 height 36
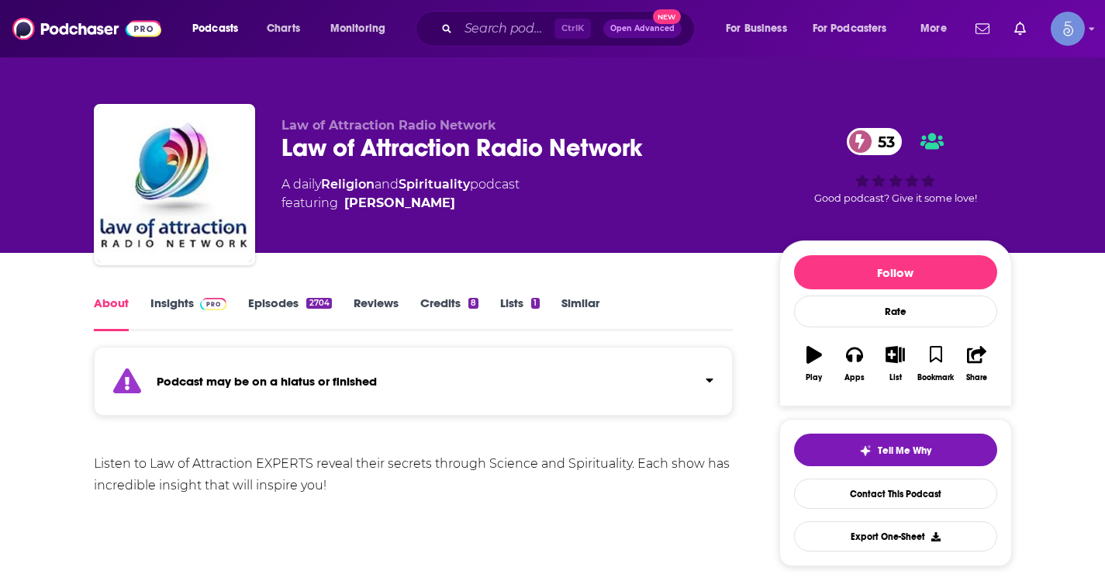
click at [295, 302] on link "Episodes 2704" at bounding box center [289, 313] width 83 height 36
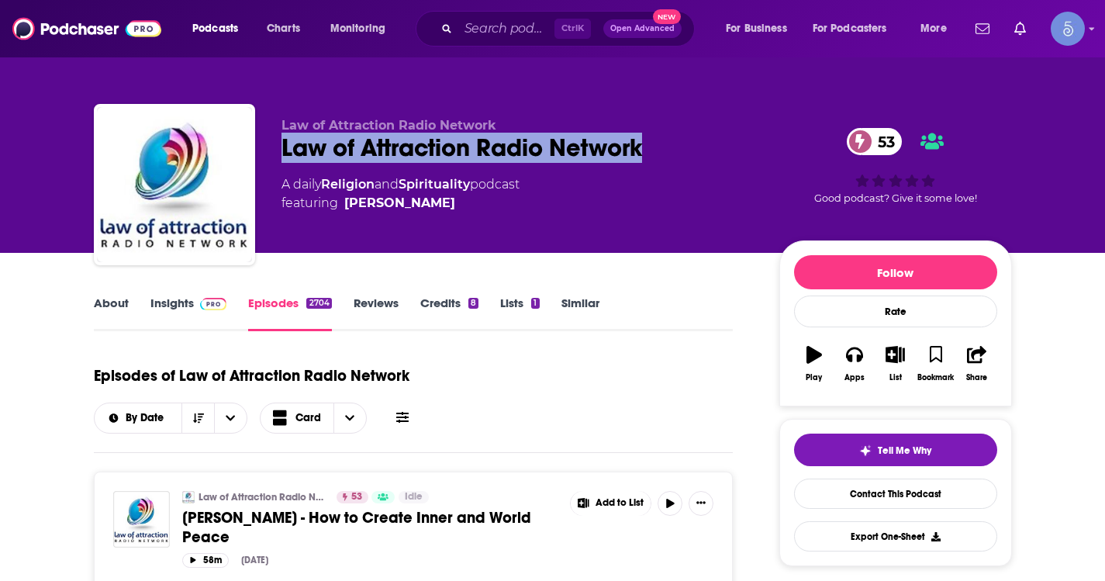
drag, startPoint x: 672, startPoint y: 136, endPoint x: 282, endPoint y: 156, distance: 390.4
click at [282, 156] on div "Law of Attraction Radio Network 53" at bounding box center [517, 148] width 473 height 30
copy h2 "Law of Attraction Radio Network"
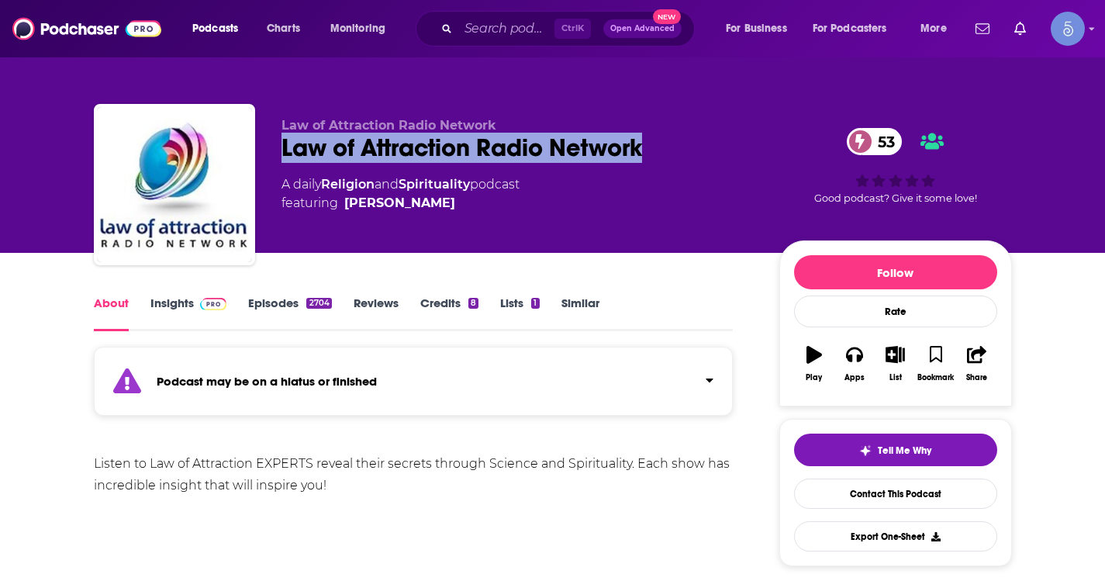
drag, startPoint x: 667, startPoint y: 142, endPoint x: 281, endPoint y: 148, distance: 386.9
click at [281, 148] on div "Law of Attraction Radio Network 53" at bounding box center [517, 148] width 473 height 30
copy h1 "Law of Attraction Radio Network"
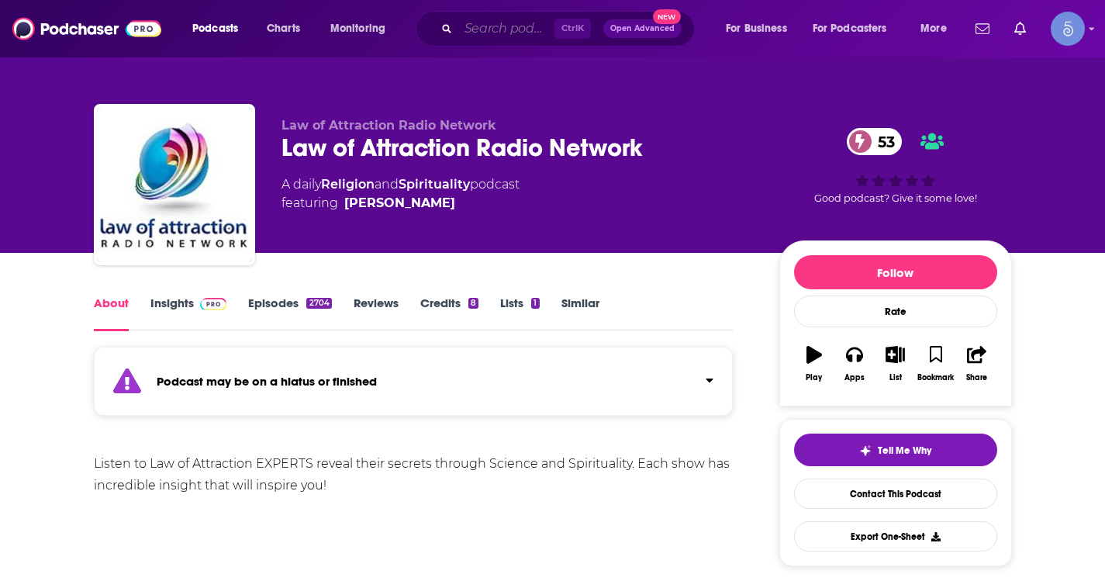
click at [515, 36] on input "Search podcasts, credits, & more..." at bounding box center [506, 28] width 96 height 25
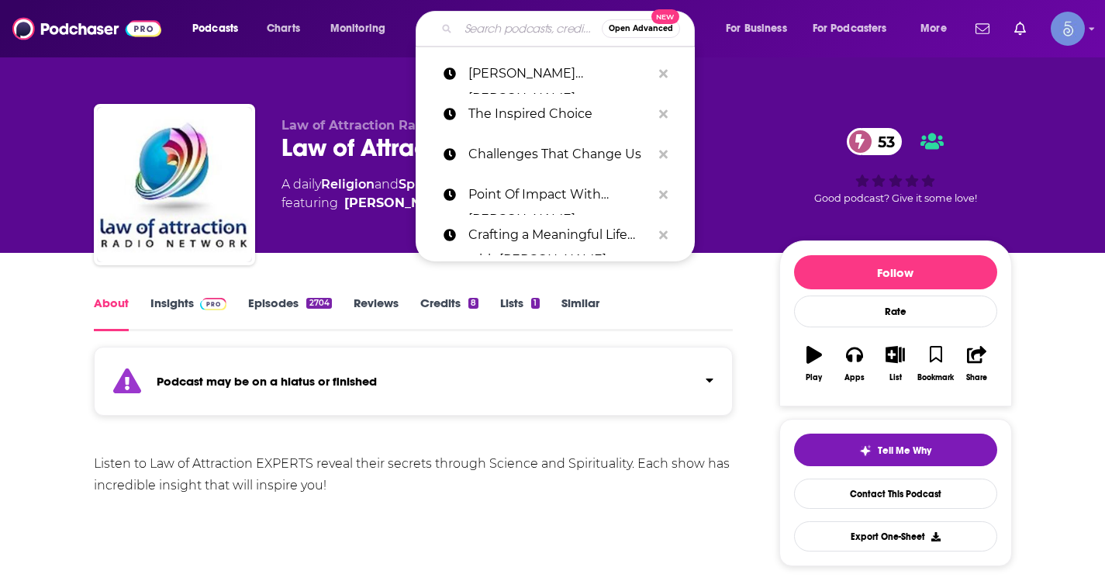
paste input "Law of Attraction Radio Network"
type input "Law of Attraction Radio Network"
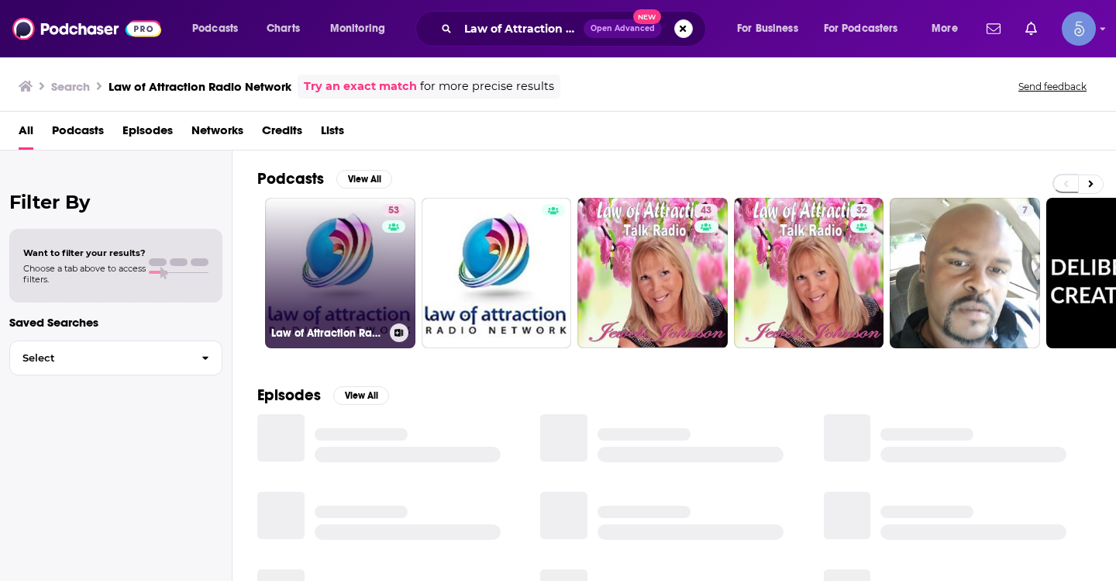
click at [354, 318] on link "53 Law of Attraction Radio Network" at bounding box center [340, 273] width 150 height 150
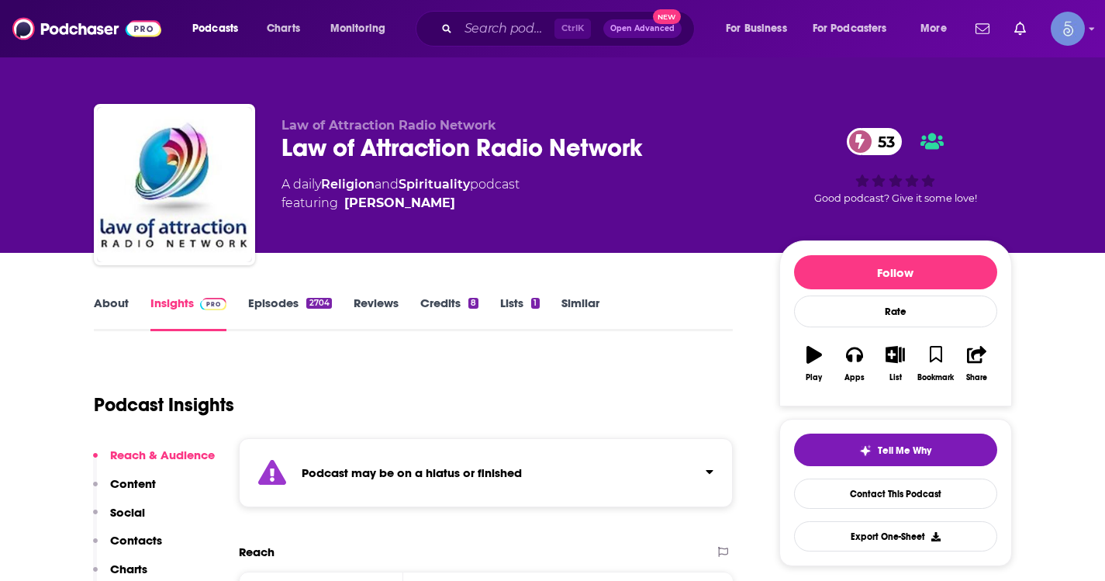
click at [267, 298] on link "Episodes 2704" at bounding box center [289, 313] width 83 height 36
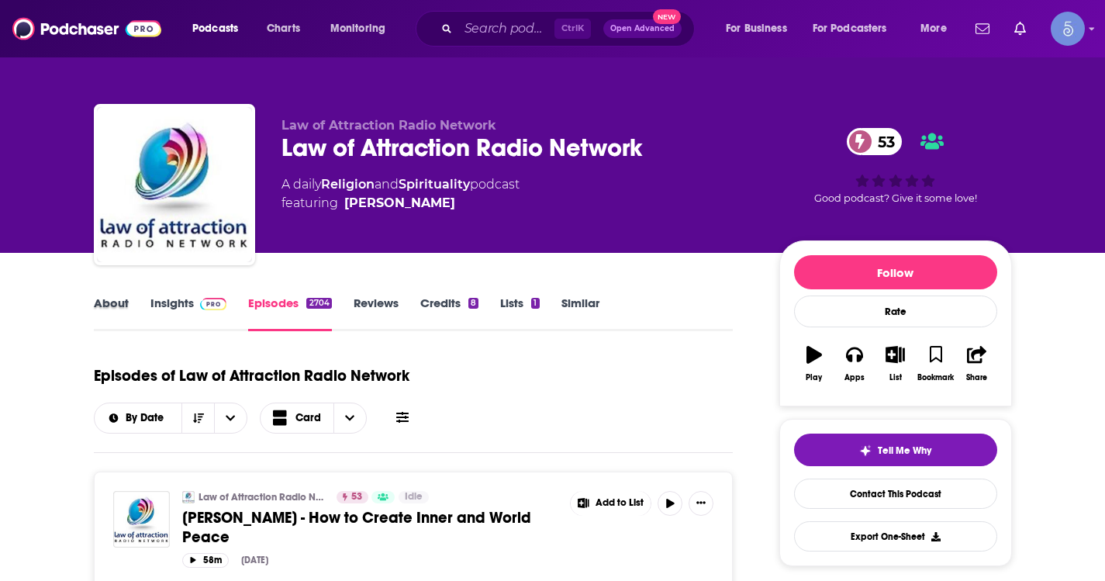
click at [128, 295] on div "About" at bounding box center [122, 313] width 57 height 36
click at [124, 297] on link "About" at bounding box center [111, 313] width 35 height 36
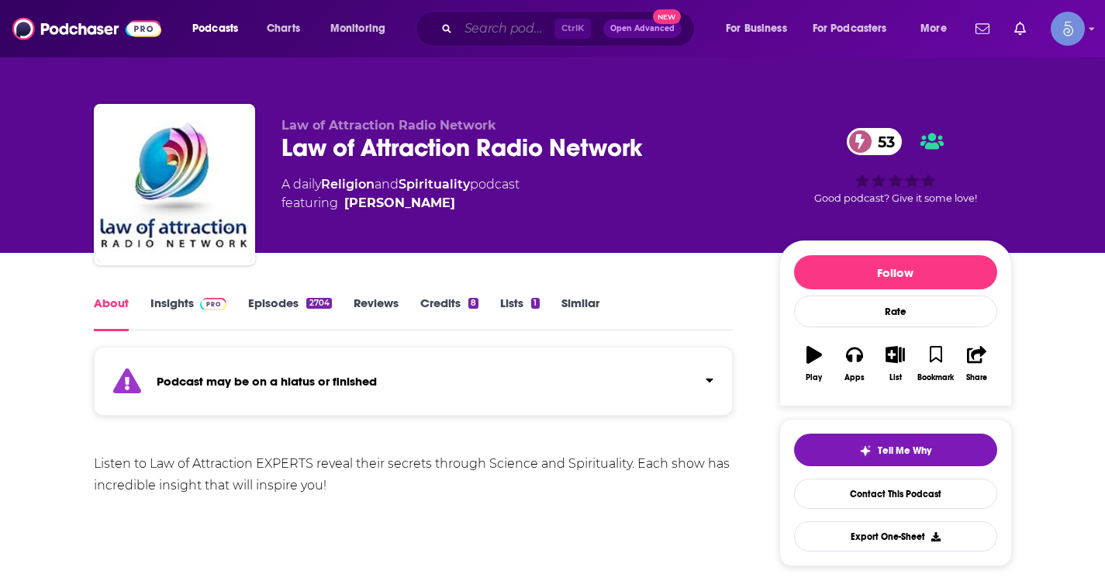
click at [537, 34] on input "Search podcasts, credits, & more..." at bounding box center [506, 28] width 96 height 25
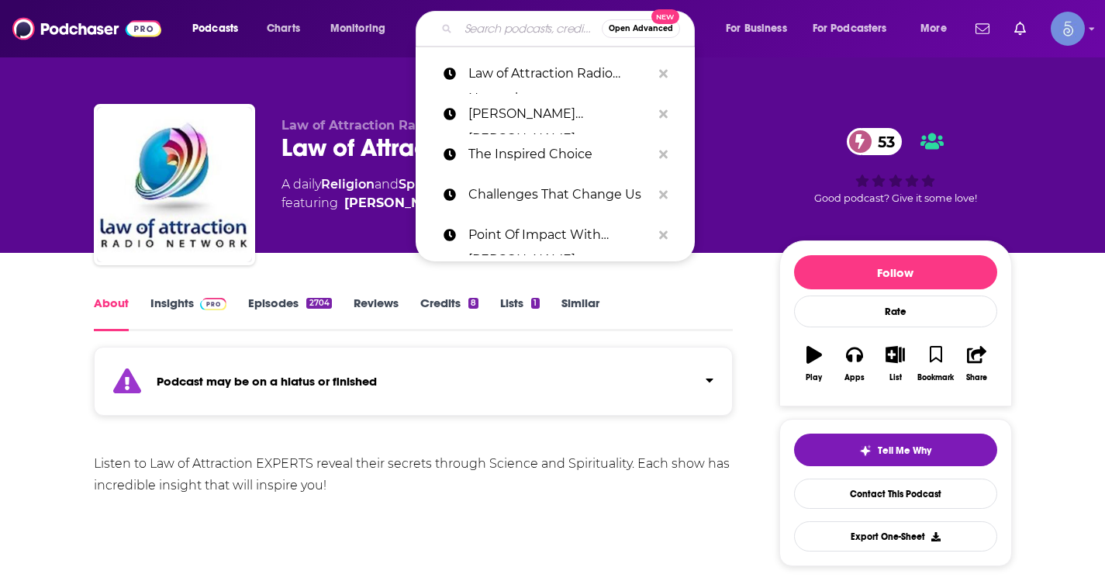
click at [530, 30] on input "Search podcasts, credits, & more..." at bounding box center [529, 28] width 143 height 25
paste input "allinthepursuitofhappiness"
type input "allinthepursuitofhappiness"
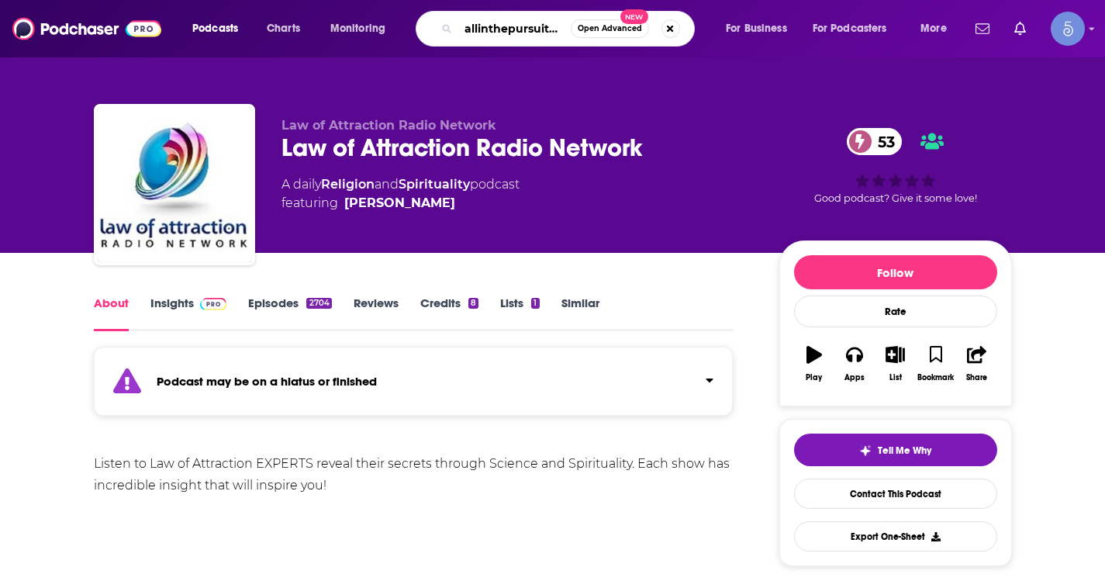
scroll to position [0, 55]
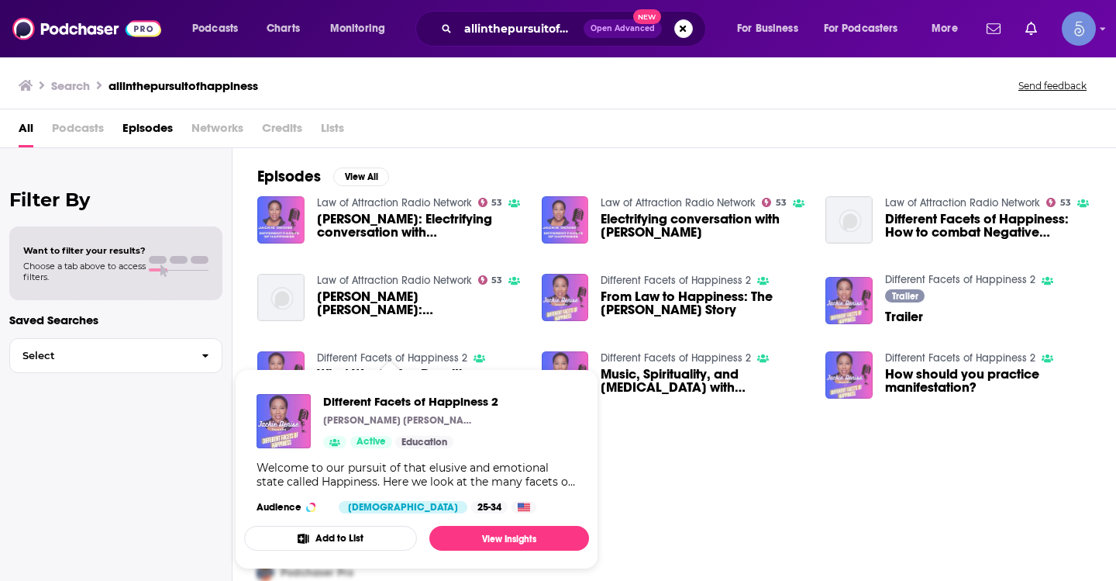
click at [386, 352] on link "Different Facets of Happiness 2" at bounding box center [392, 357] width 150 height 13
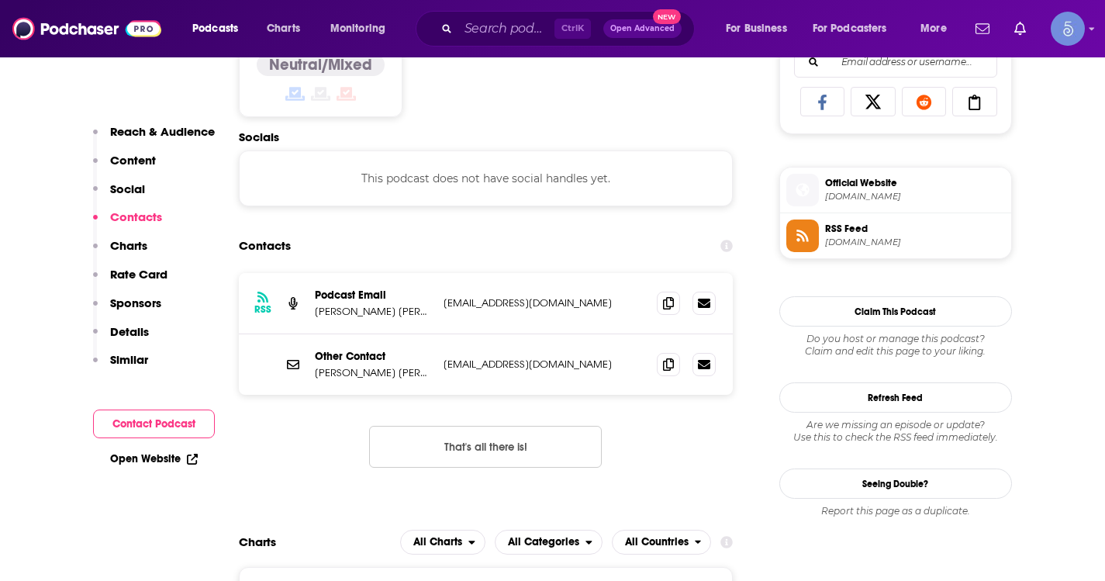
scroll to position [1240, 0]
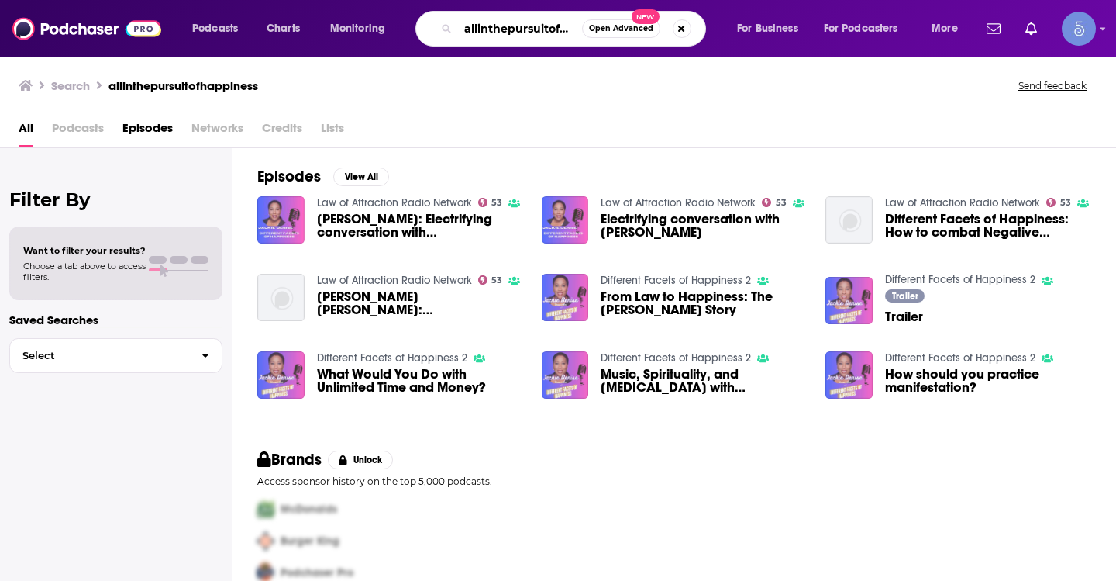
click at [481, 22] on input "allinthepursuitofhappiness" at bounding box center [520, 28] width 124 height 25
paste input "Greg Voisen"
type input "Greg Voisen"
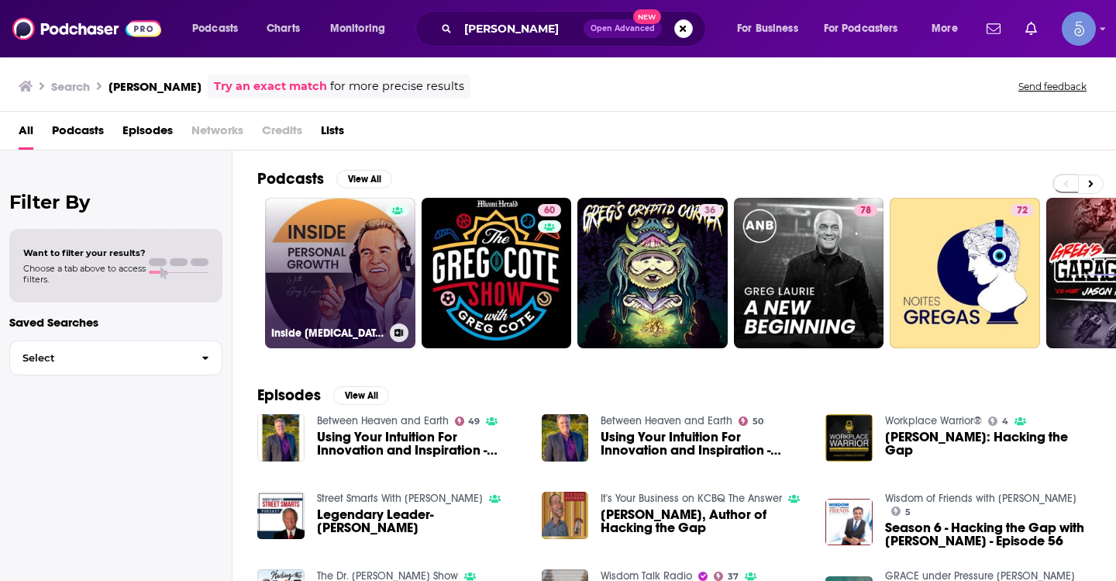
click at [378, 249] on link "Inside Personal Growth with Greg Voisen" at bounding box center [340, 273] width 150 height 150
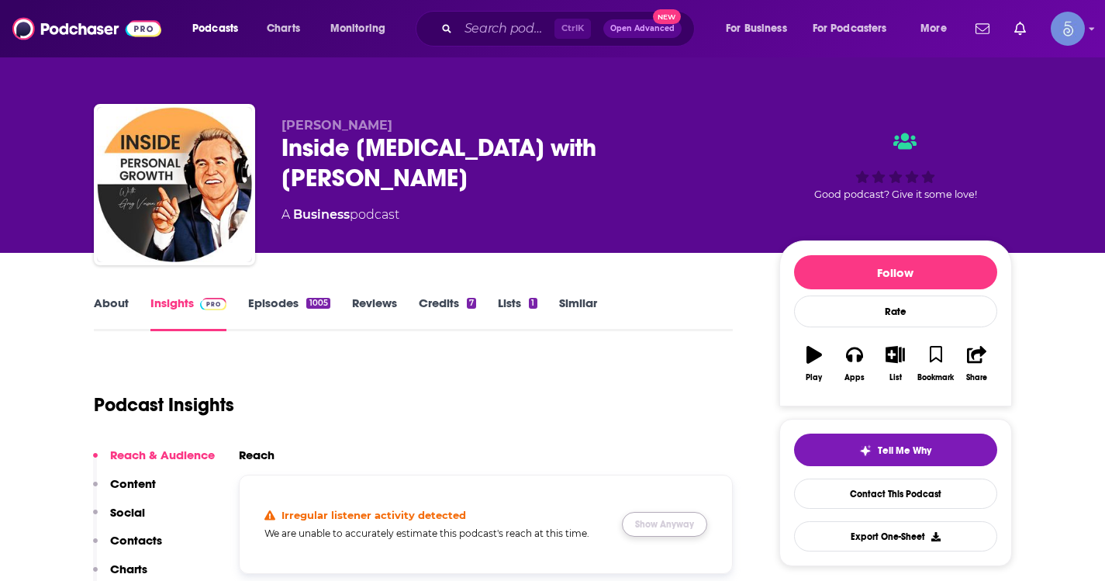
click at [664, 518] on button "Show Anyway" at bounding box center [664, 524] width 85 height 25
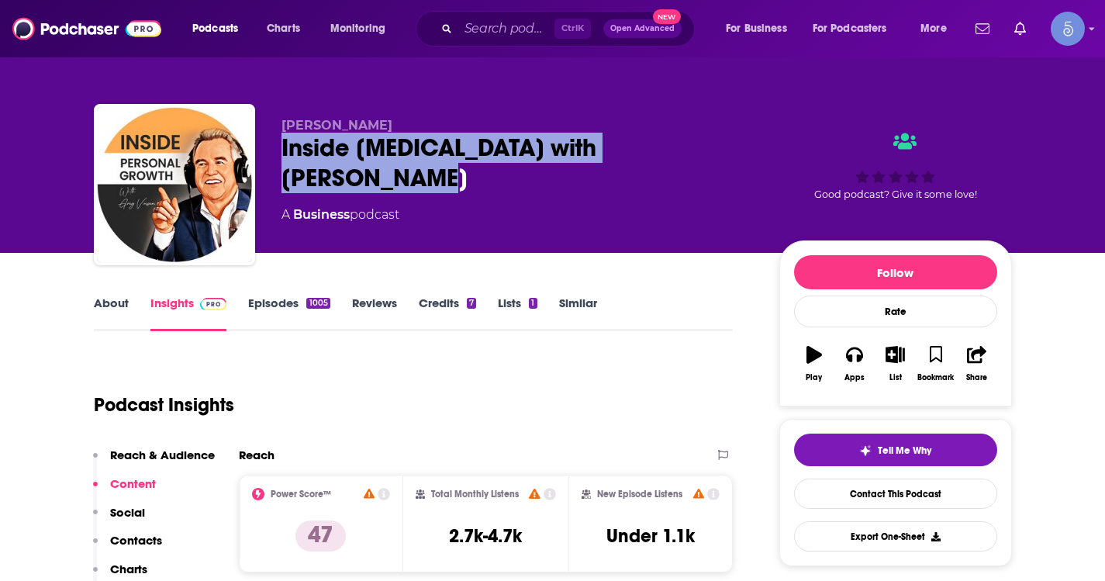
drag, startPoint x: 275, startPoint y: 150, endPoint x: 740, endPoint y: 143, distance: 465.2
click at [740, 143] on div "Greg Voisen Inside Personal Growth with Greg Voisen A Business podcast Good pod…" at bounding box center [553, 187] width 918 height 167
copy h2 "Inside Personal Growth with Greg Voisen"
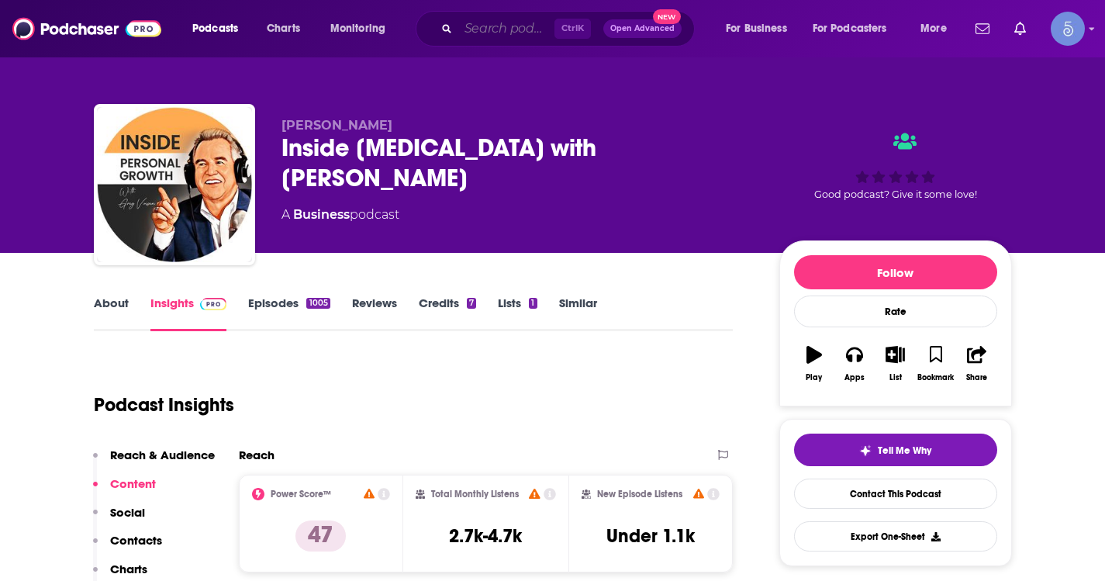
click at [514, 24] on input "Search podcasts, credits, & more..." at bounding box center [506, 28] width 96 height 25
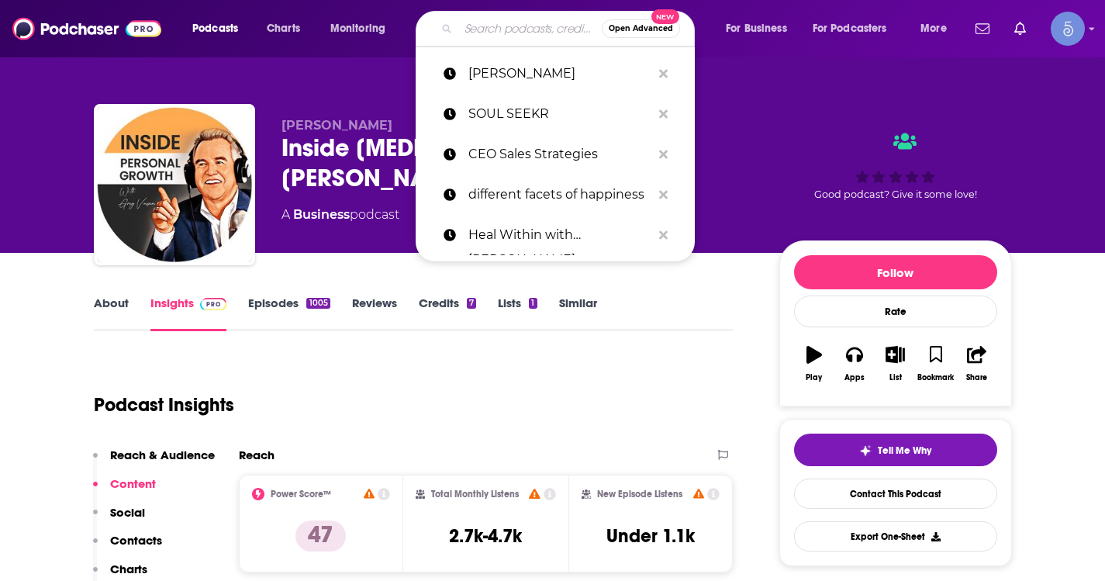
paste input "Different Facets of Happiness"
type input "Different Facets of Happiness"
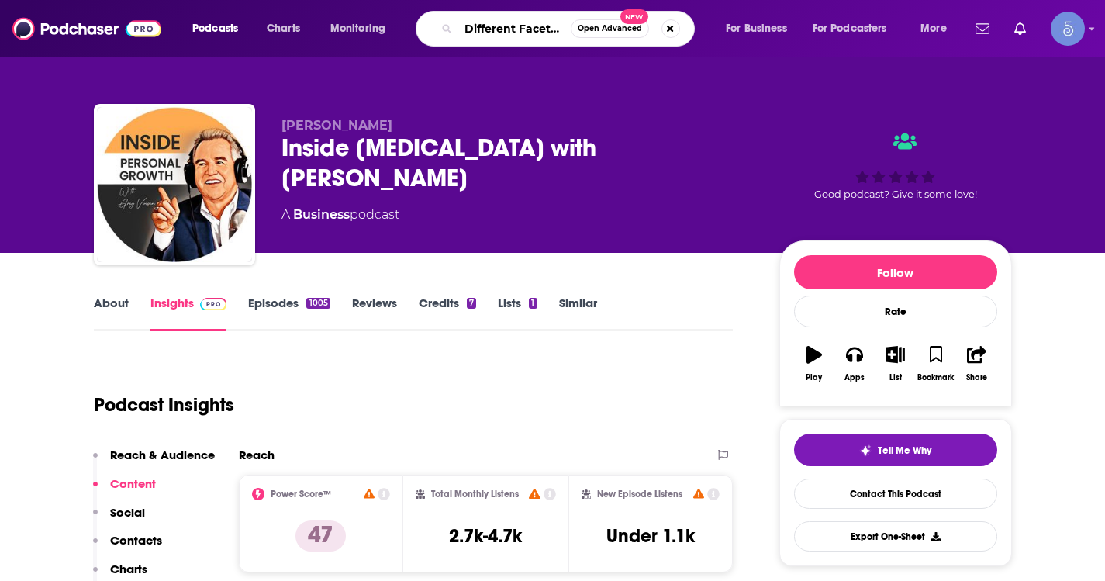
scroll to position [0, 70]
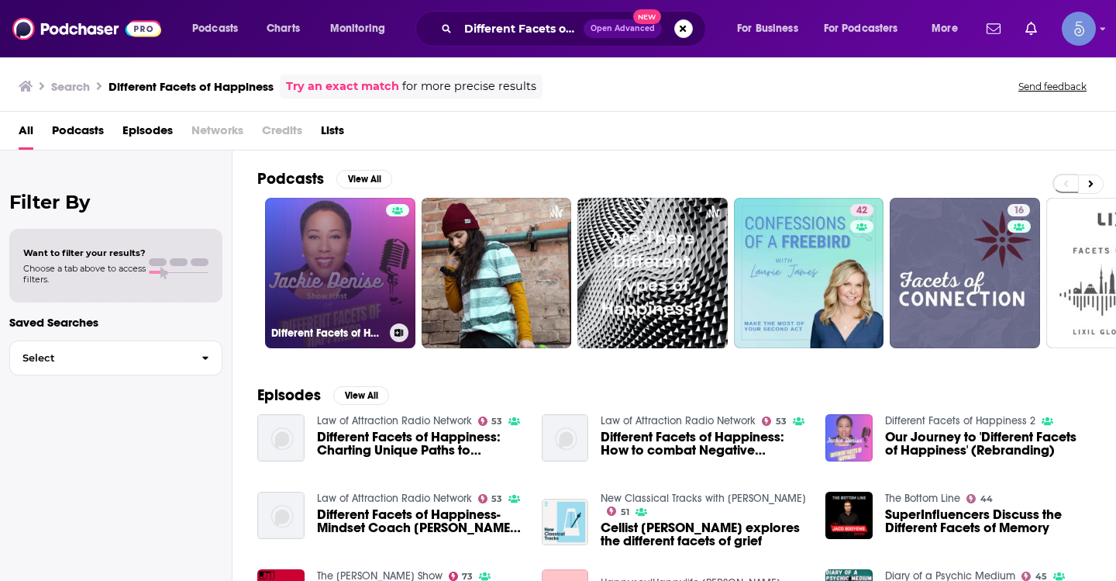
click at [356, 273] on link "Different Facets of Happiness 2" at bounding box center [340, 273] width 150 height 150
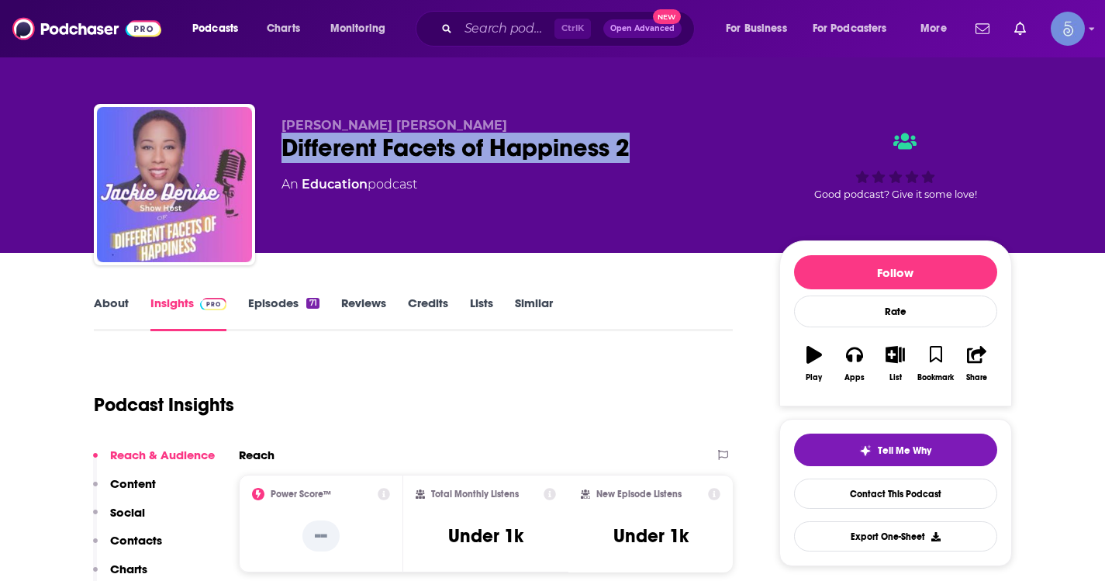
drag, startPoint x: 647, startPoint y: 146, endPoint x: 260, endPoint y: 133, distance: 387.0
click at [260, 133] on div "Jackie Denise Different Facets of Happiness 2 An Education podcast Good podcast…" at bounding box center [553, 187] width 918 height 167
copy h2 "Different Facets of Happiness 2"
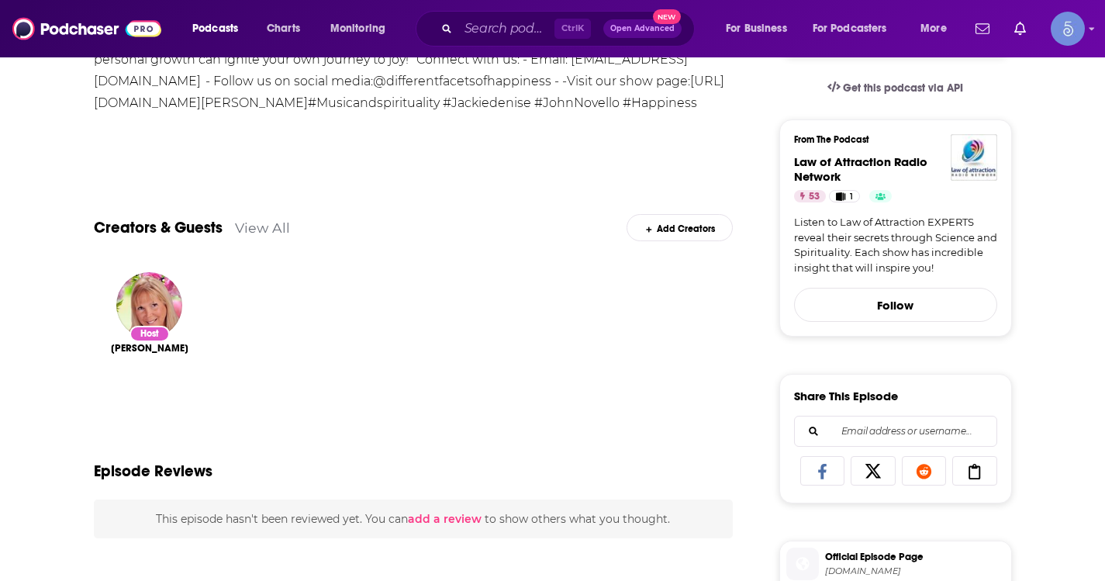
scroll to position [233, 0]
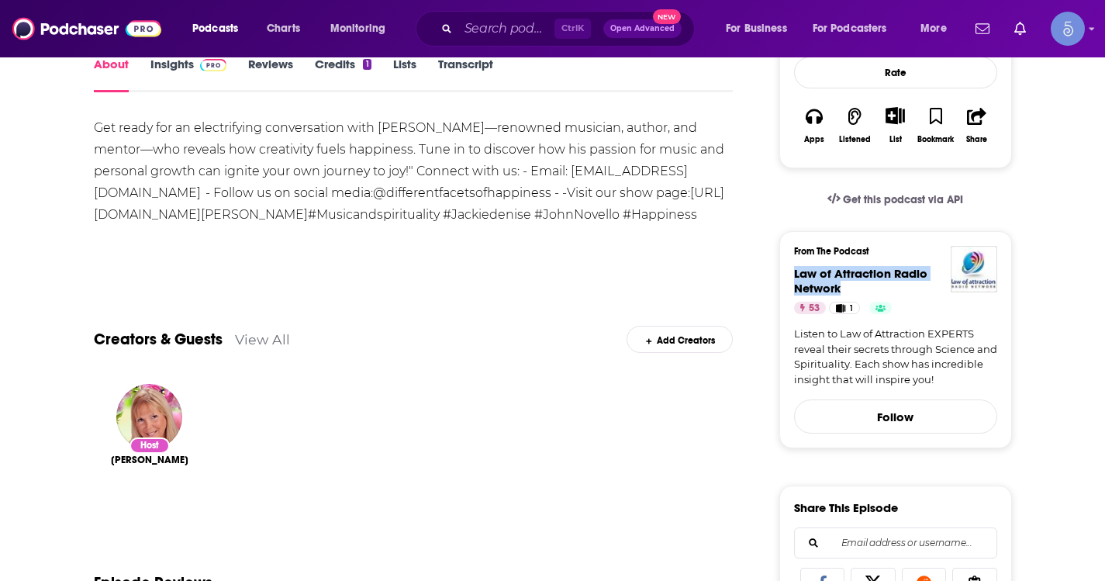
drag, startPoint x: 787, startPoint y: 269, endPoint x: 857, endPoint y: 288, distance: 72.4
click at [857, 288] on div "From The Podcast Law of Attraction Radio Network 53 1 Listen to Law of Attracti…" at bounding box center [895, 339] width 233 height 217
copy span "Law of Attraction Radio Network"
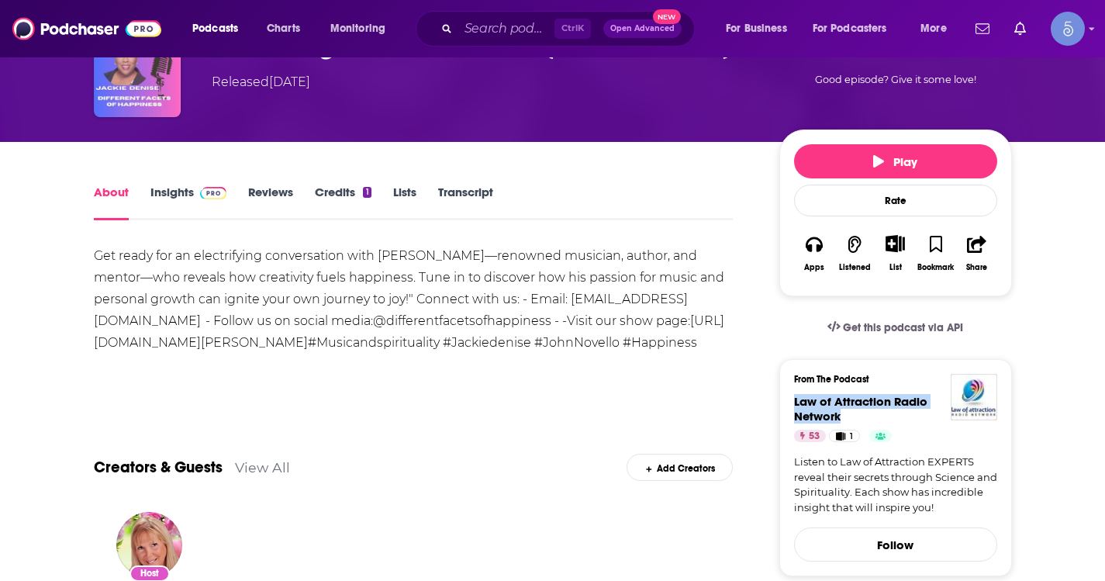
scroll to position [0, 0]
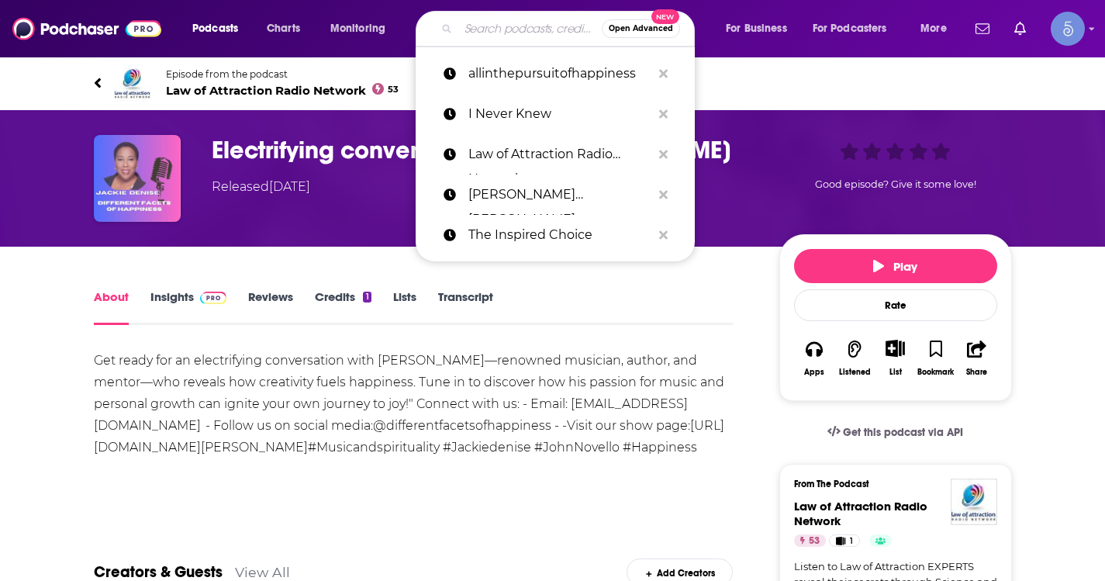
click at [521, 20] on input "Search podcasts, credits, & more..." at bounding box center [529, 28] width 143 height 25
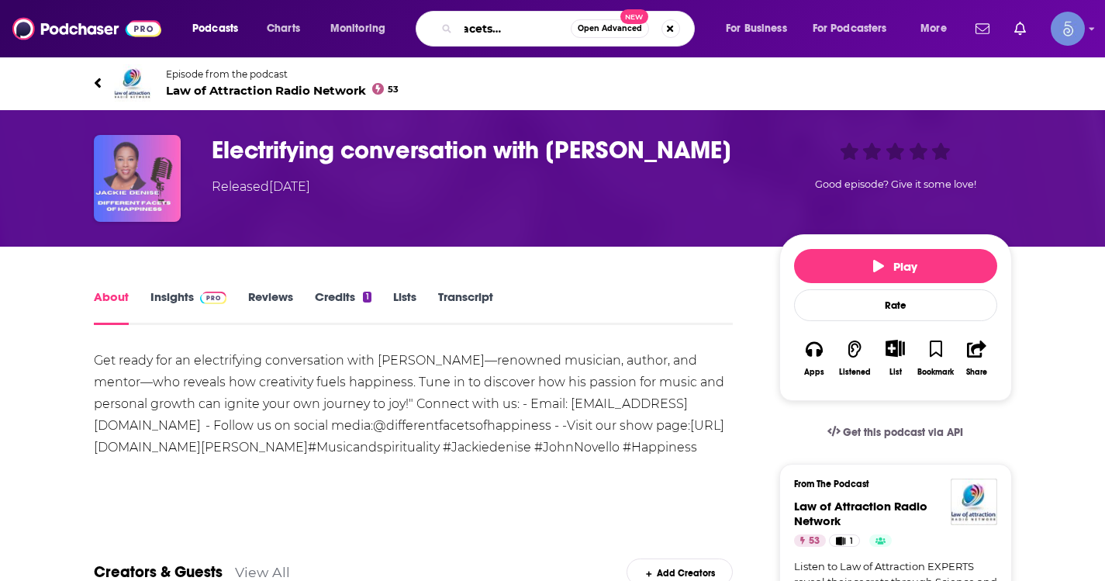
type input "different facets of happiness"
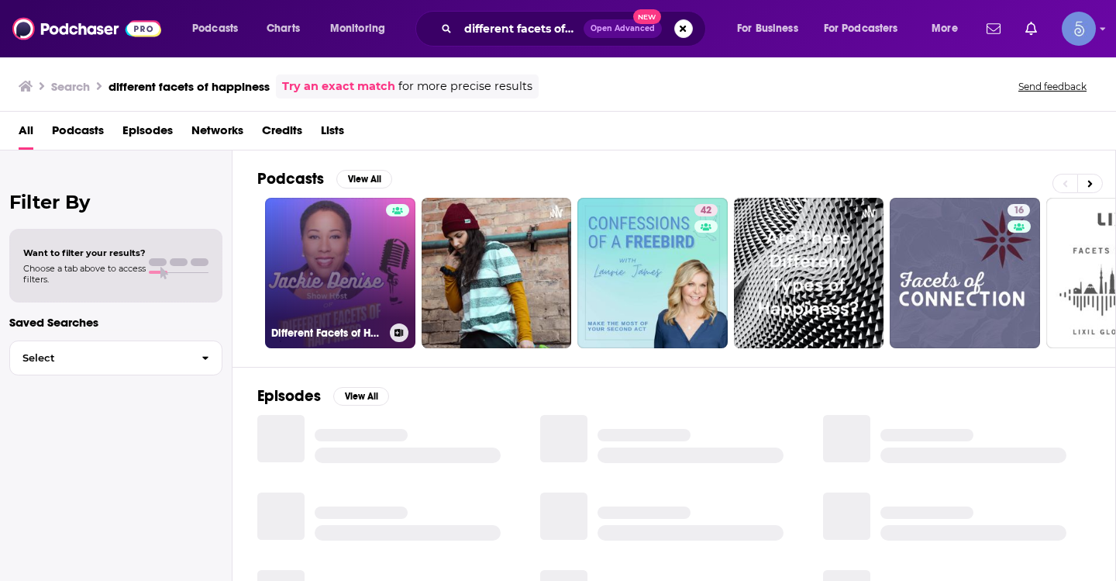
click at [319, 232] on link "Different Facets of Happiness 2" at bounding box center [340, 273] width 150 height 150
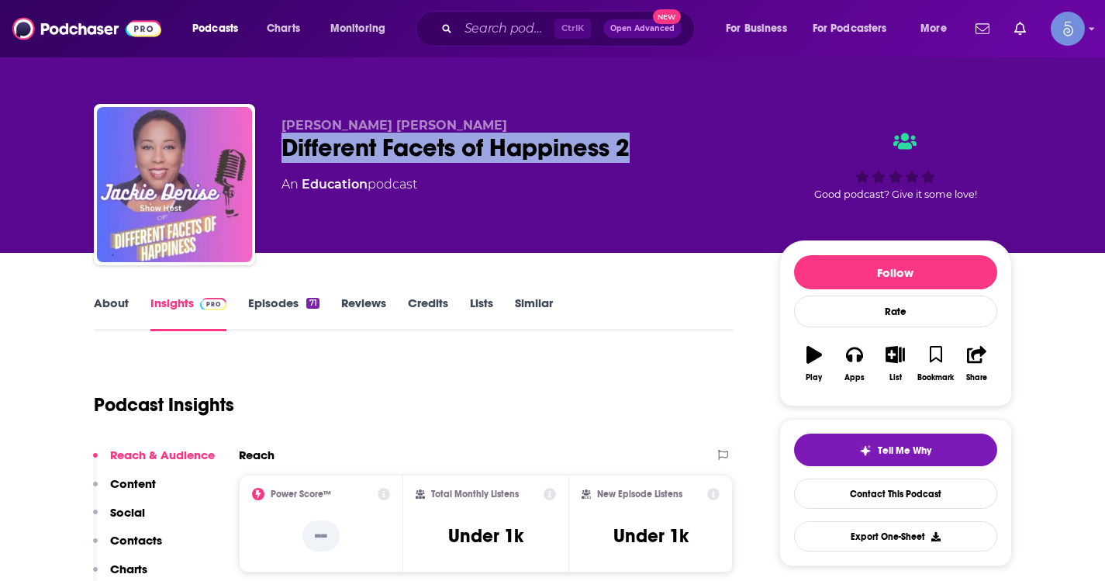
drag, startPoint x: 642, startPoint y: 148, endPoint x: 284, endPoint y: 152, distance: 357.4
click at [284, 152] on div "Different Facets of Happiness 2" at bounding box center [517, 148] width 473 height 30
copy h2 "Different Facets of Happiness 2"
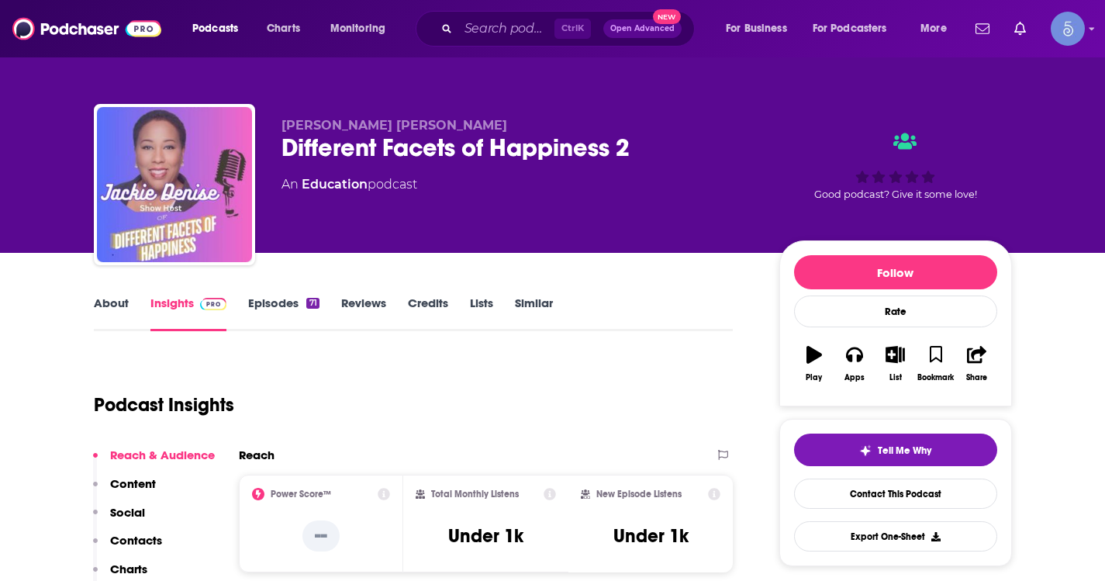
click at [377, 127] on p "[PERSON_NAME] [PERSON_NAME]" at bounding box center [517, 125] width 473 height 15
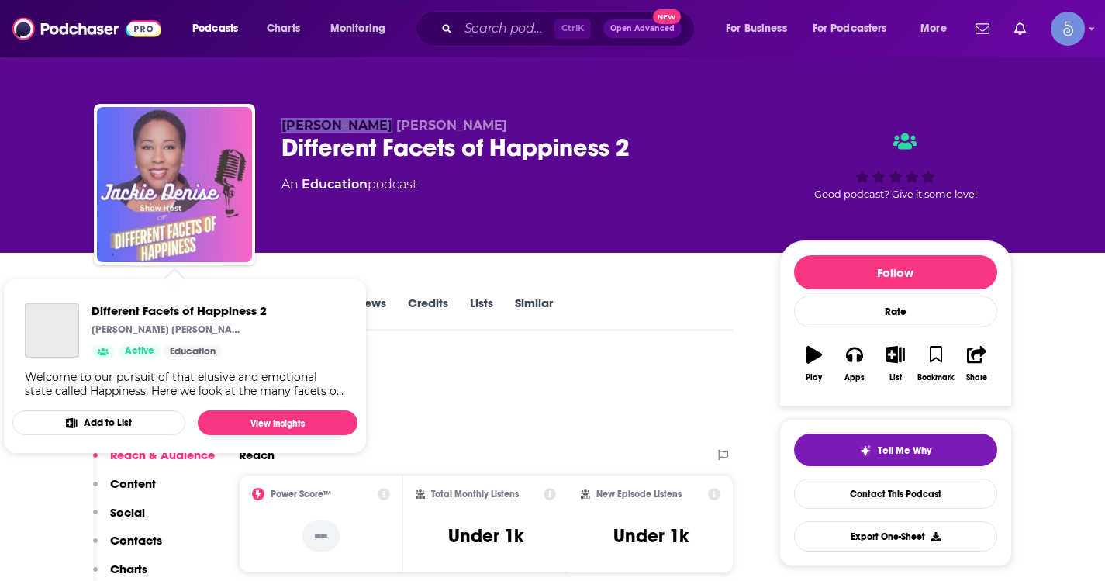
drag, startPoint x: 405, startPoint y: 124, endPoint x: 232, endPoint y: 120, distance: 172.9
click at [232, 120] on div "Jackie Denise Different Facets of Happiness 2 An Education podcast Good podcast…" at bounding box center [553, 187] width 918 height 167
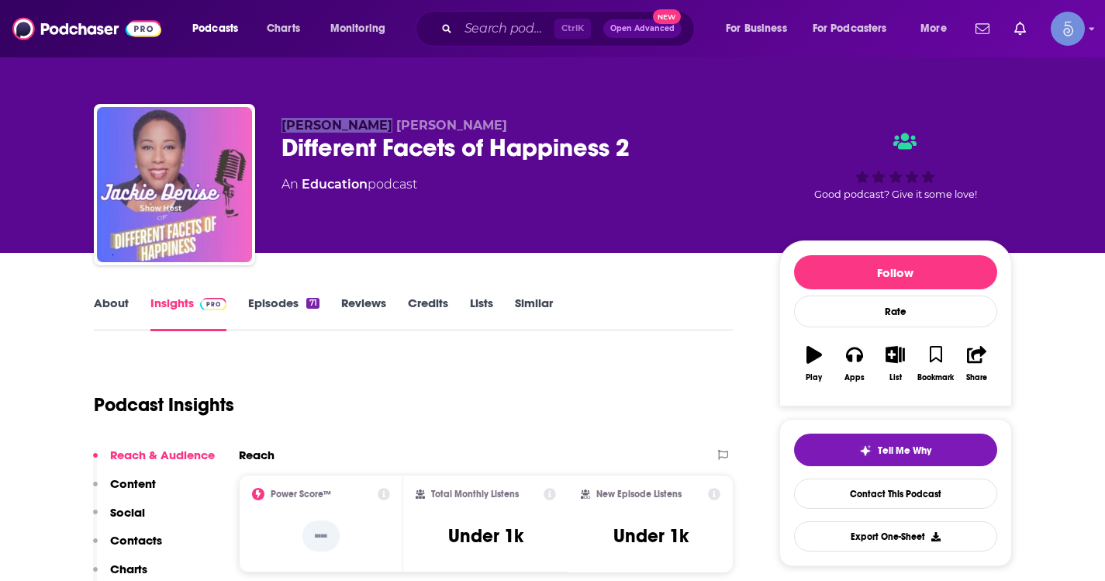
copy div "Jackie Denise"
click at [474, 37] on input "Search podcasts, credits, & more..." at bounding box center [506, 28] width 96 height 25
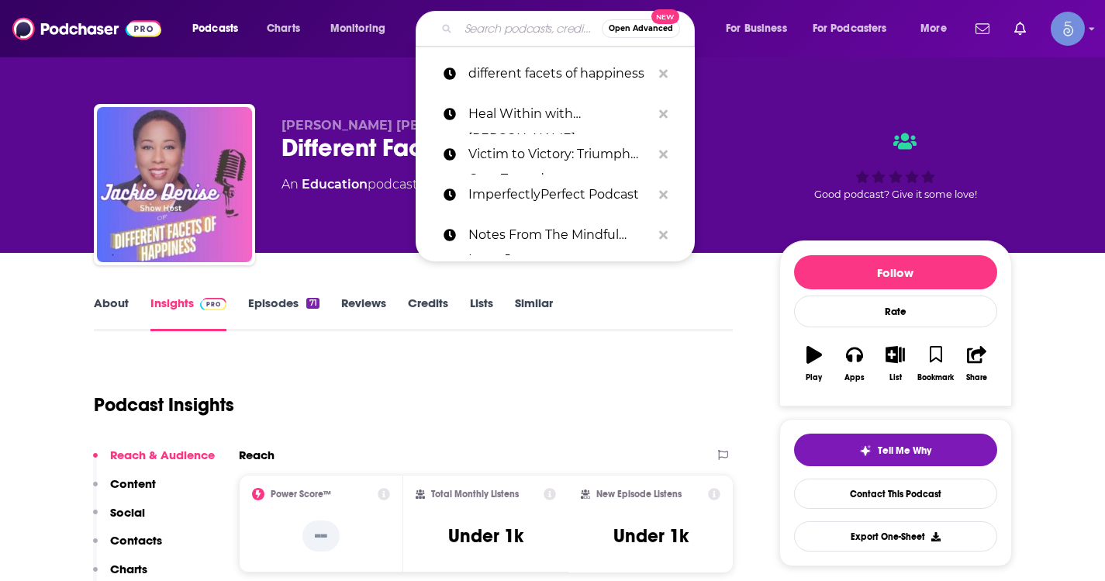
paste input "Amy Robeson"
type input "Amy Robeson"
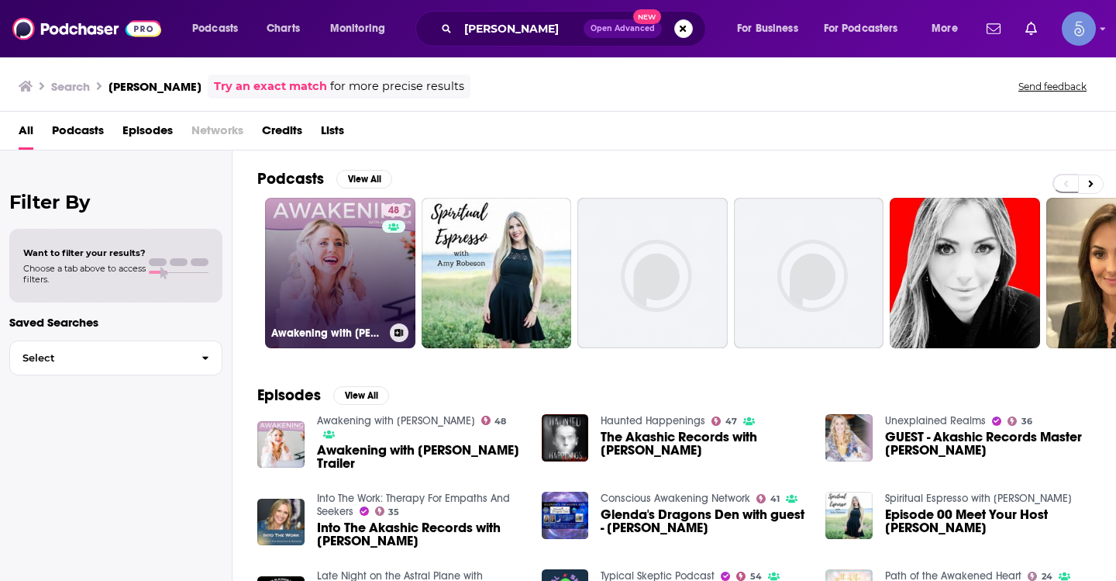
click at [353, 278] on link "48 Awakening with Amy Robeson" at bounding box center [340, 273] width 150 height 150
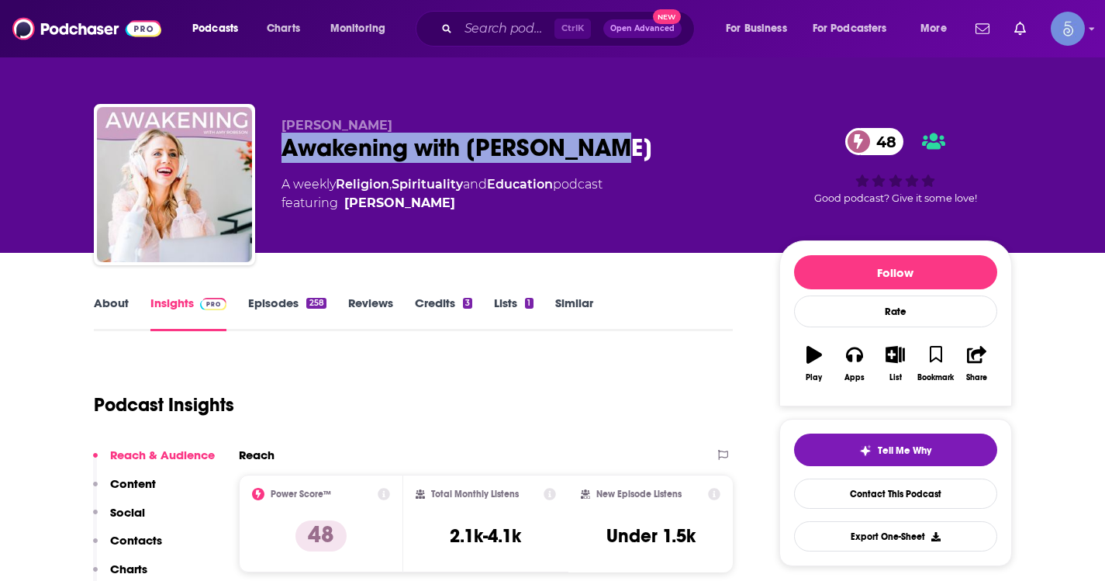
drag, startPoint x: 650, startPoint y: 143, endPoint x: 283, endPoint y: 164, distance: 367.3
click at [283, 164] on div "Amy Robeson Awakening with Amy Robeson 48 A weekly Religion , Spirituality and …" at bounding box center [517, 180] width 473 height 124
copy h2 "Awakening with Amy Robeson"
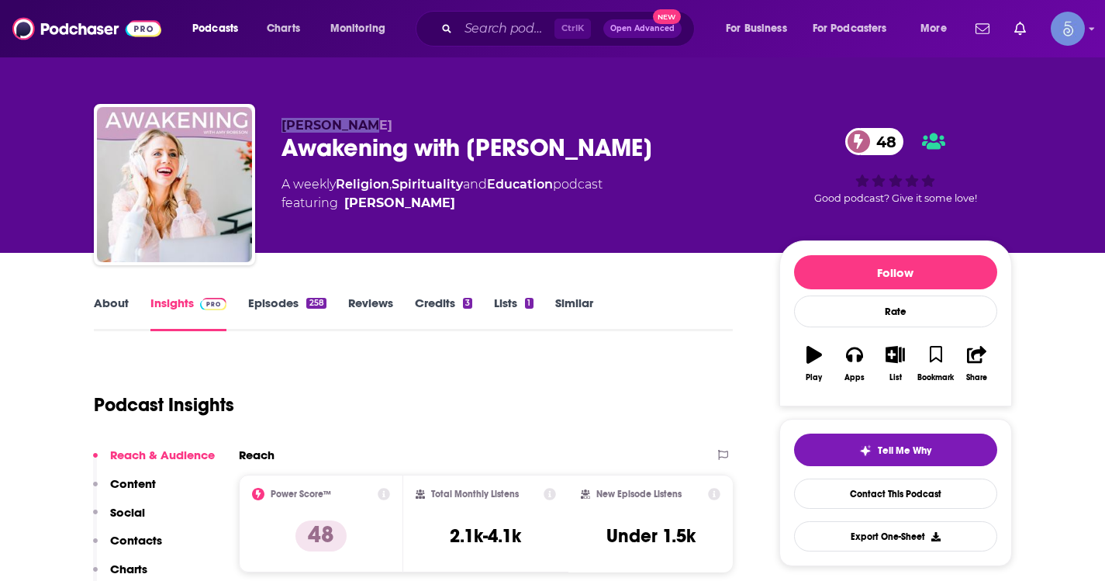
drag, startPoint x: 382, startPoint y: 126, endPoint x: 278, endPoint y: 128, distance: 103.9
click at [278, 128] on div "Amy Robeson Awakening with Amy Robeson 48 A weekly Religion , Spirituality and …" at bounding box center [553, 187] width 918 height 167
copy span "Amy Robeson"
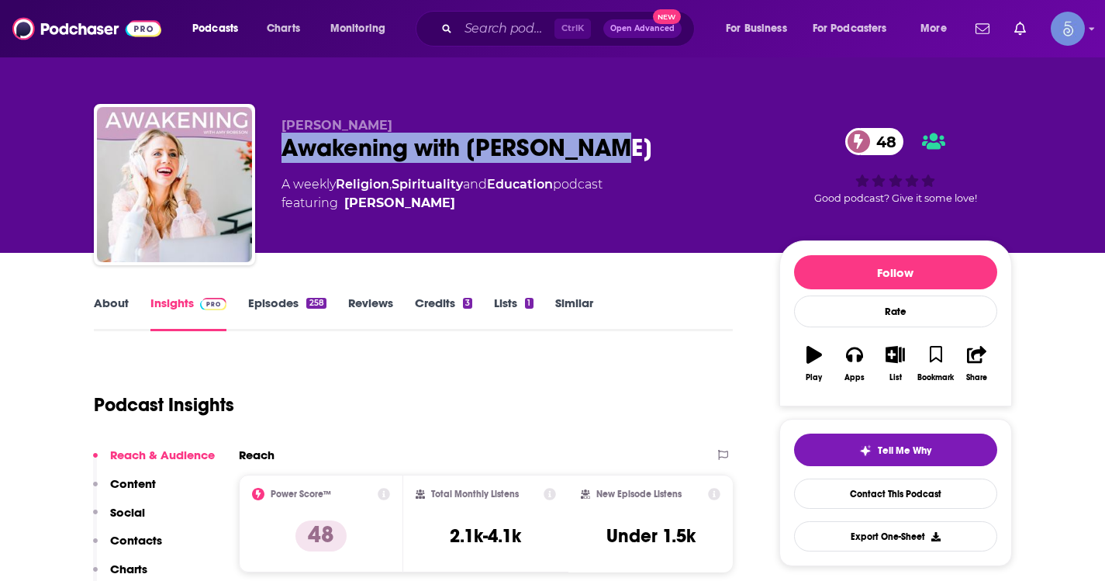
drag, startPoint x: 620, startPoint y: 142, endPoint x: 285, endPoint y: 159, distance: 335.3
click at [285, 159] on div "Awakening with Amy Robeson 48" at bounding box center [517, 148] width 473 height 30
copy h2 "Awakening with Amy Robeson"
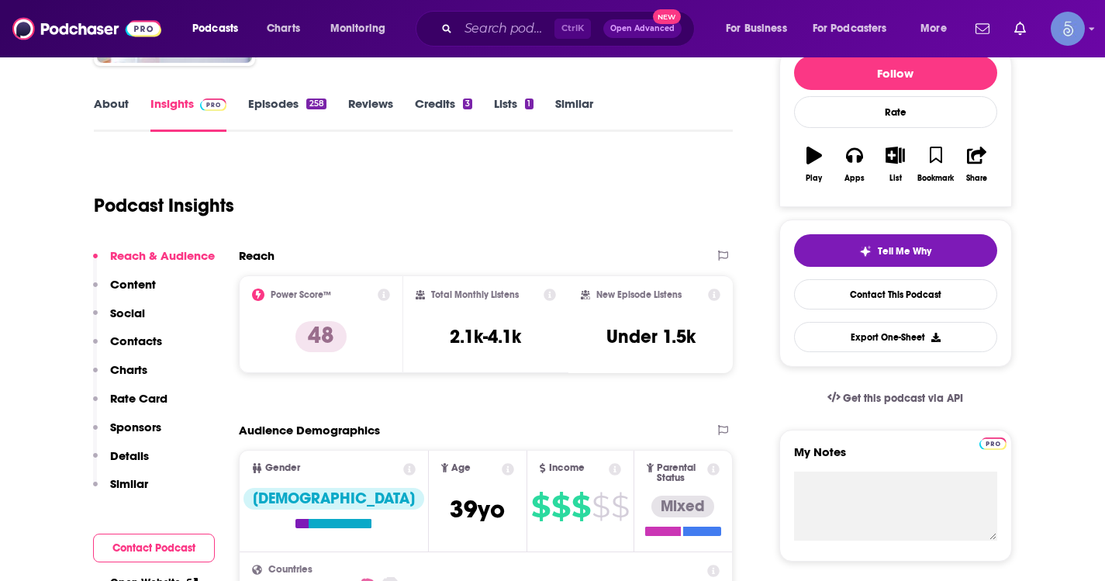
scroll to position [233, 0]
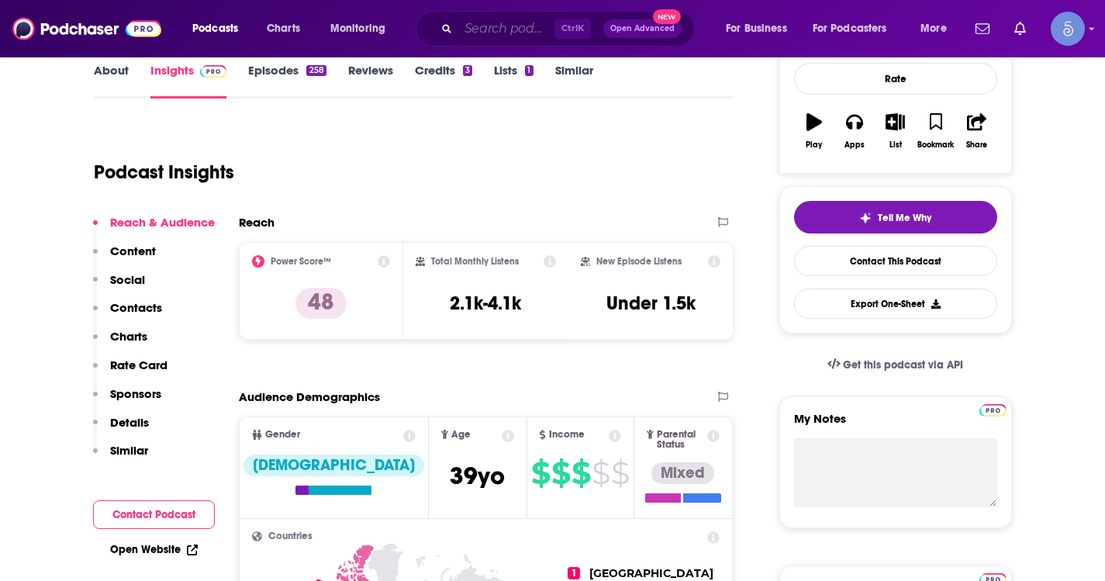
click at [495, 31] on input "Search podcasts, credits, & more..." at bounding box center [506, 28] width 96 height 25
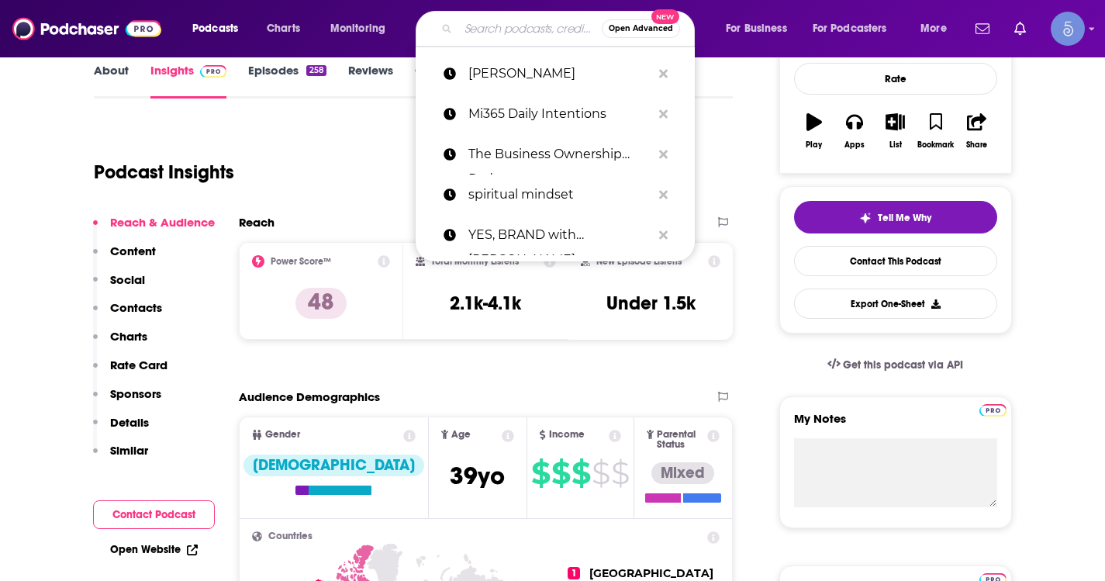
paste input "ICONIK CEO"
type input "ICONIK CEO"
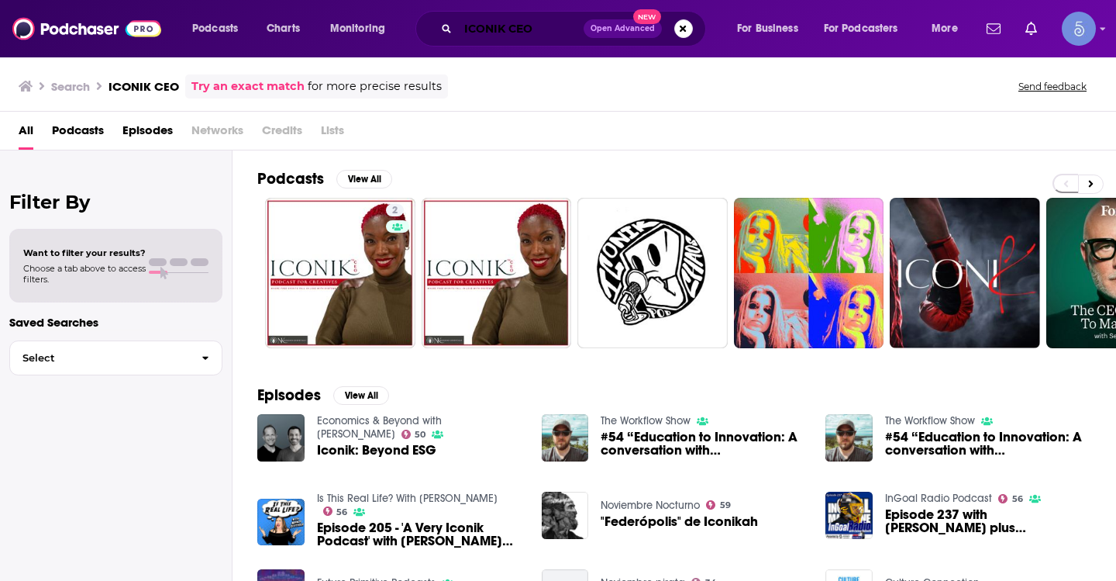
click at [539, 23] on input "ICONIK CEO" at bounding box center [521, 28] width 126 height 25
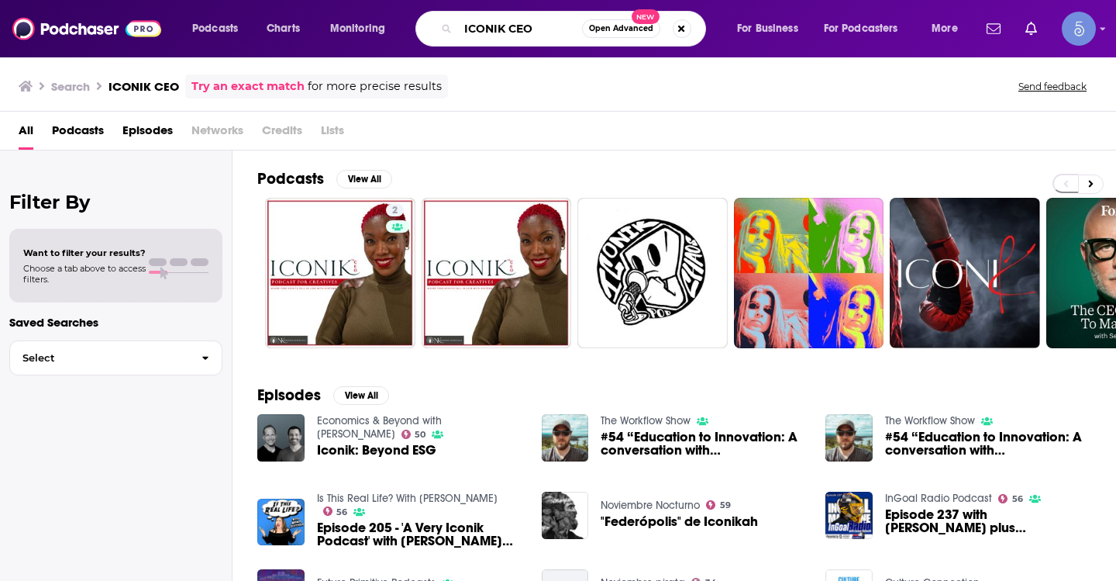
click at [539, 23] on input "ICONIK CEO" at bounding box center [520, 28] width 124 height 25
paste input "The Entrepreneur Spotlight Show with Andy Jacob"
type input "The Entrepreneur Spotlight Show with Andy Jacob"
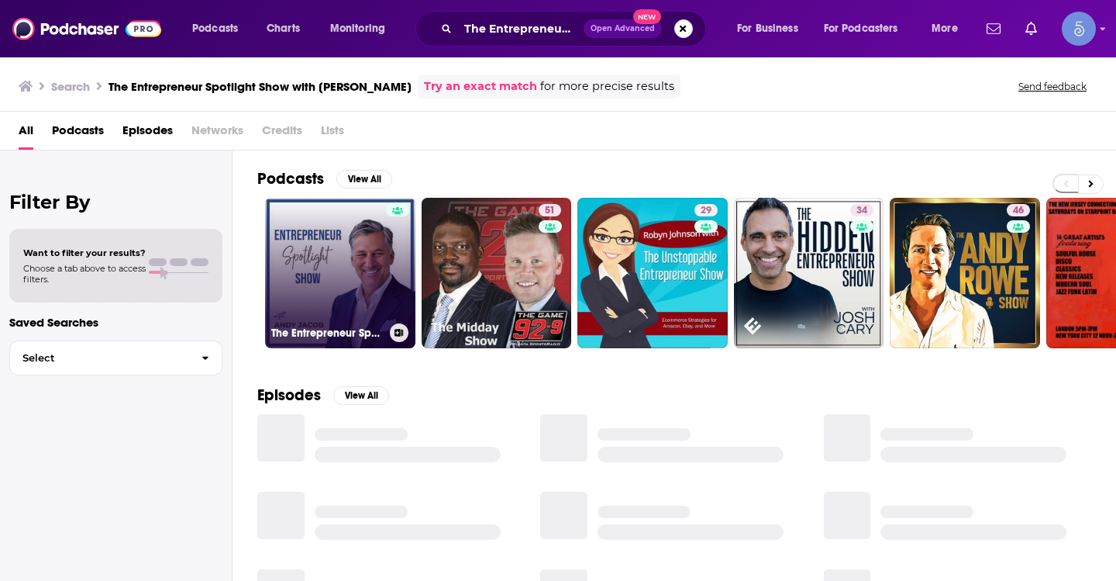
click at [326, 265] on link "The Entrepreneur Spotlight Show with Andy Jacob" at bounding box center [340, 273] width 150 height 150
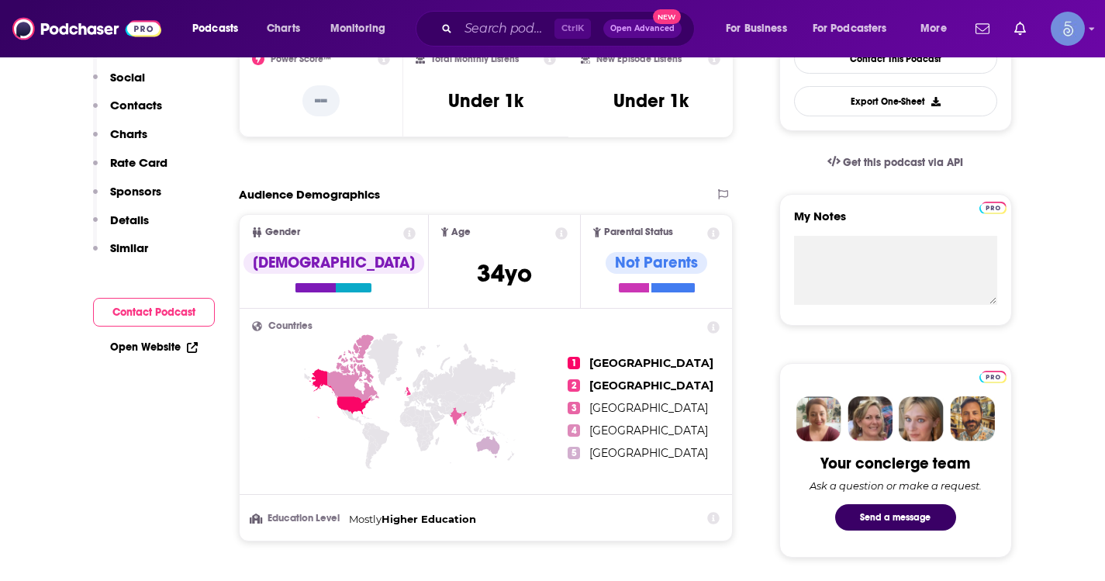
scroll to position [543, 0]
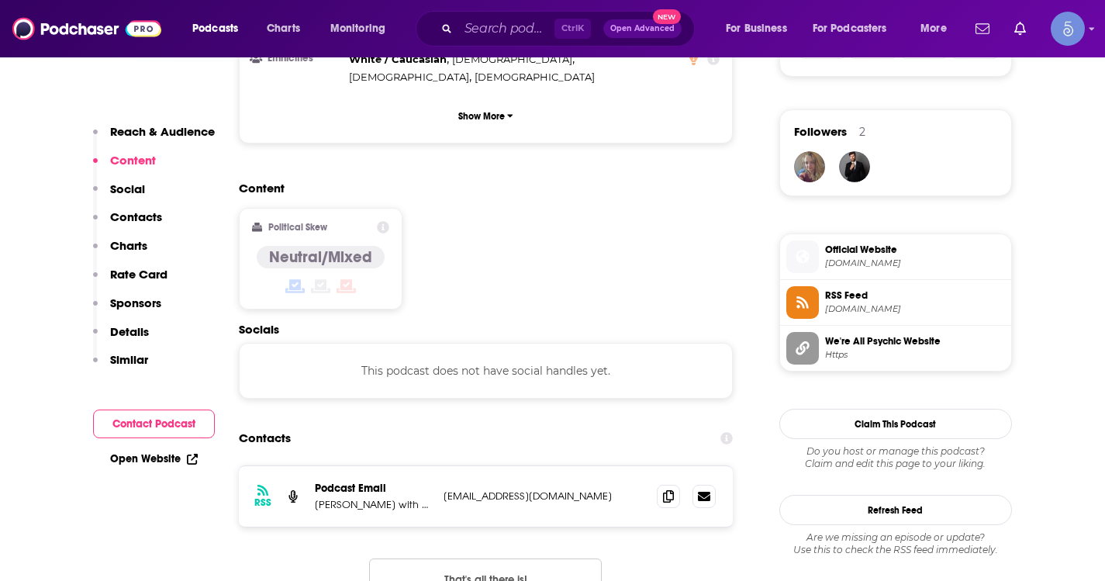
scroll to position [1318, 0]
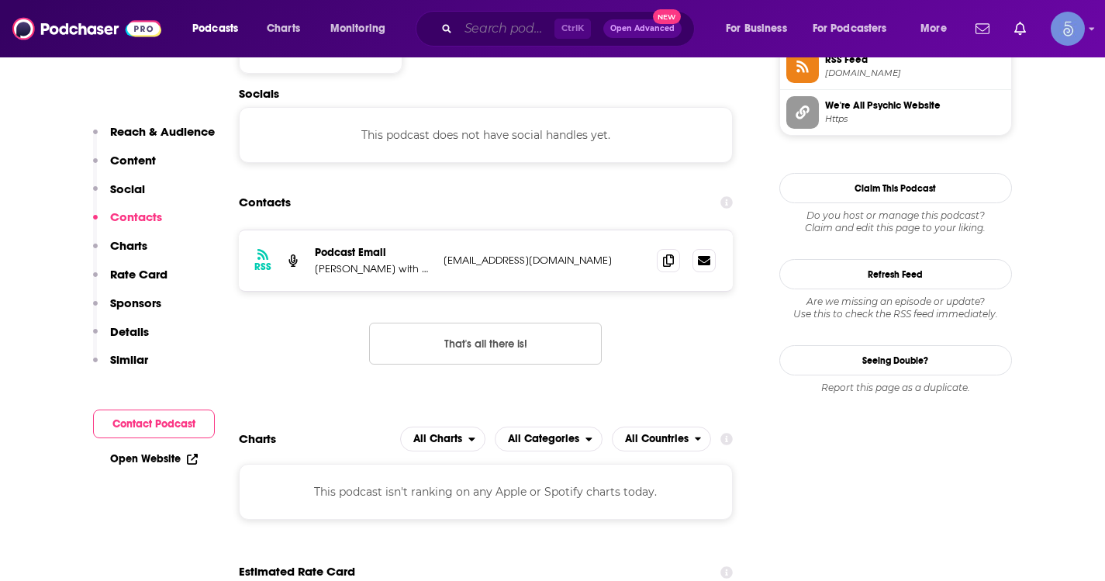
click at [484, 28] on input "Search podcasts, credits, & more..." at bounding box center [506, 28] width 96 height 25
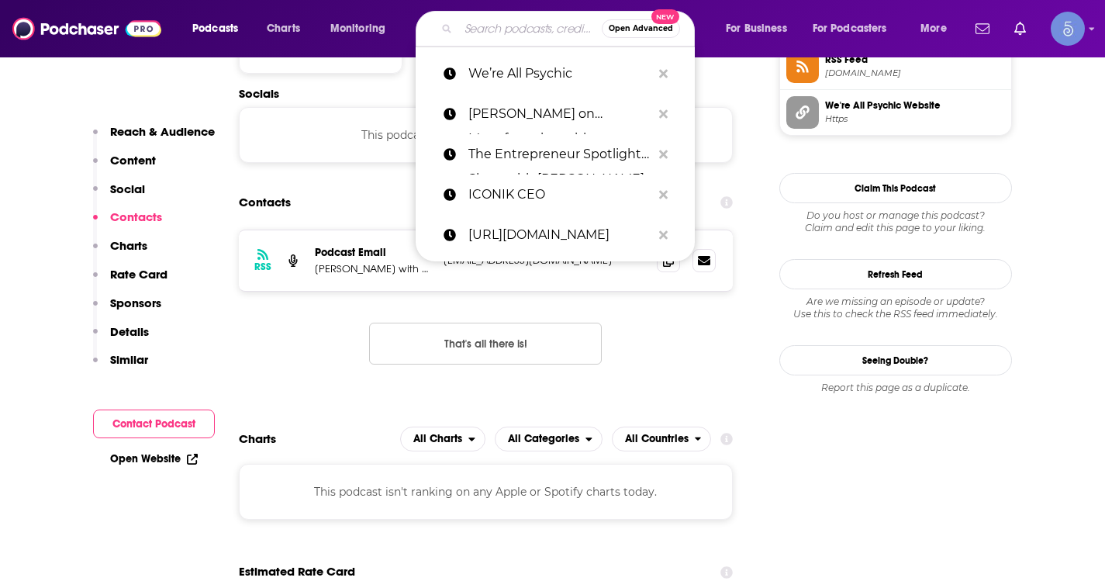
paste input "The Selling Show"
type input "The Selling Show"
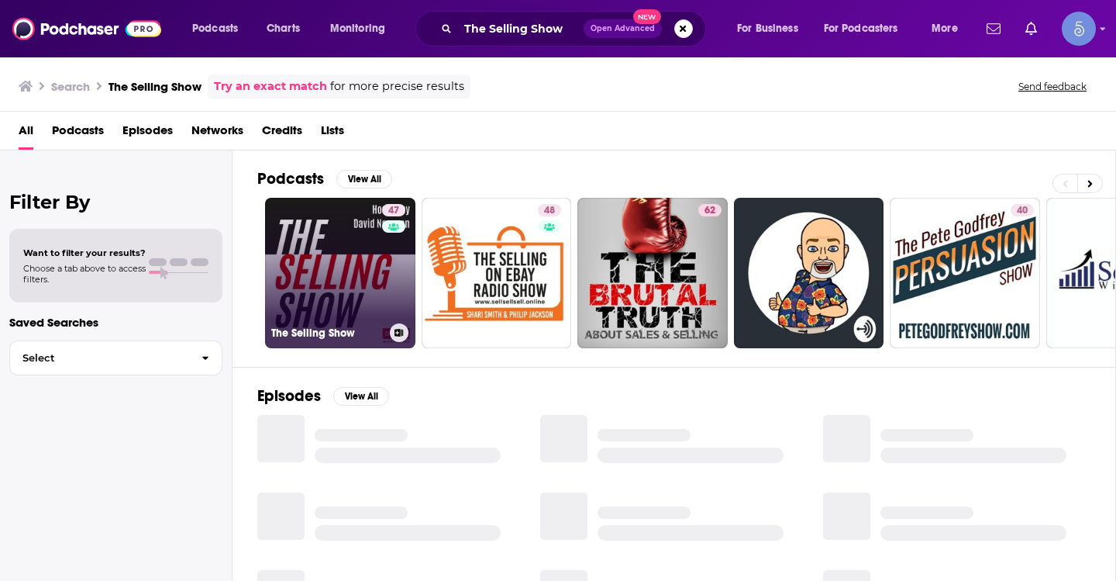
click at [309, 238] on link "47 The Selling Show" at bounding box center [340, 273] width 150 height 150
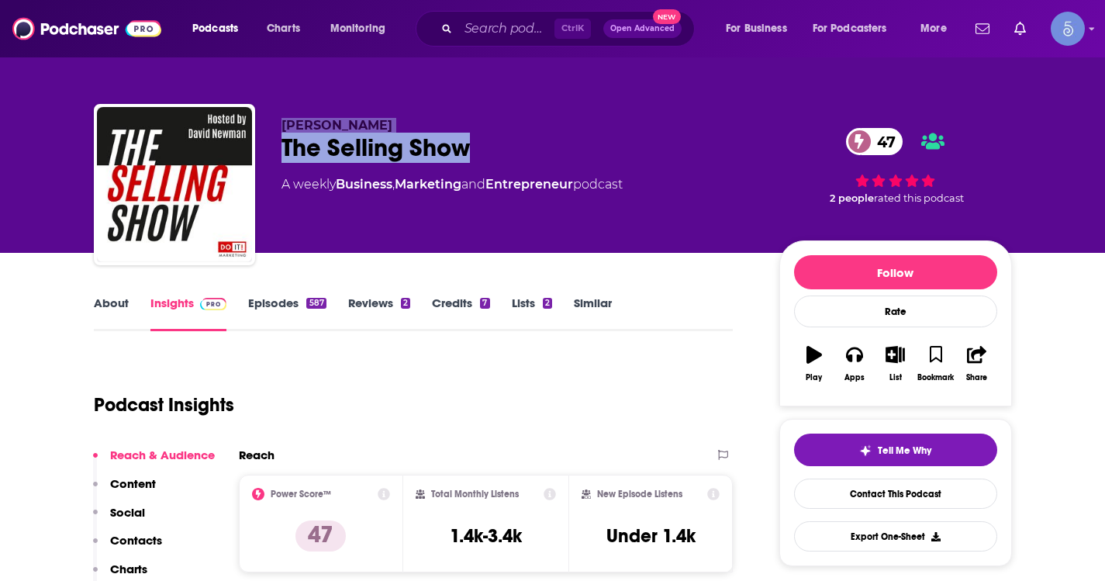
drag, startPoint x: 504, startPoint y: 146, endPoint x: 278, endPoint y: 121, distance: 227.7
click at [278, 121] on div "David Newman The Selling Show 47 A weekly Business , Marketing and Entrepreneur…" at bounding box center [553, 187] width 918 height 167
copy div "David Newman The Selling Show"
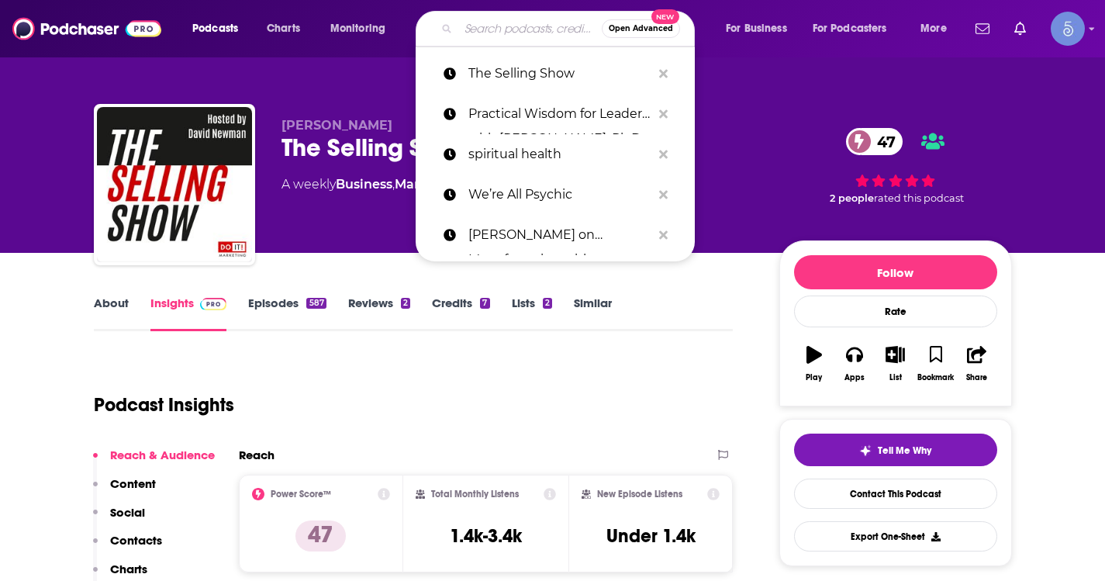
click at [485, 33] on input "Search podcasts, credits, & more..." at bounding box center [529, 28] width 143 height 25
paste input "Scaling Up Business with Bill Gallagher"
type input "Scaling Up Business with Bill Gallagher"
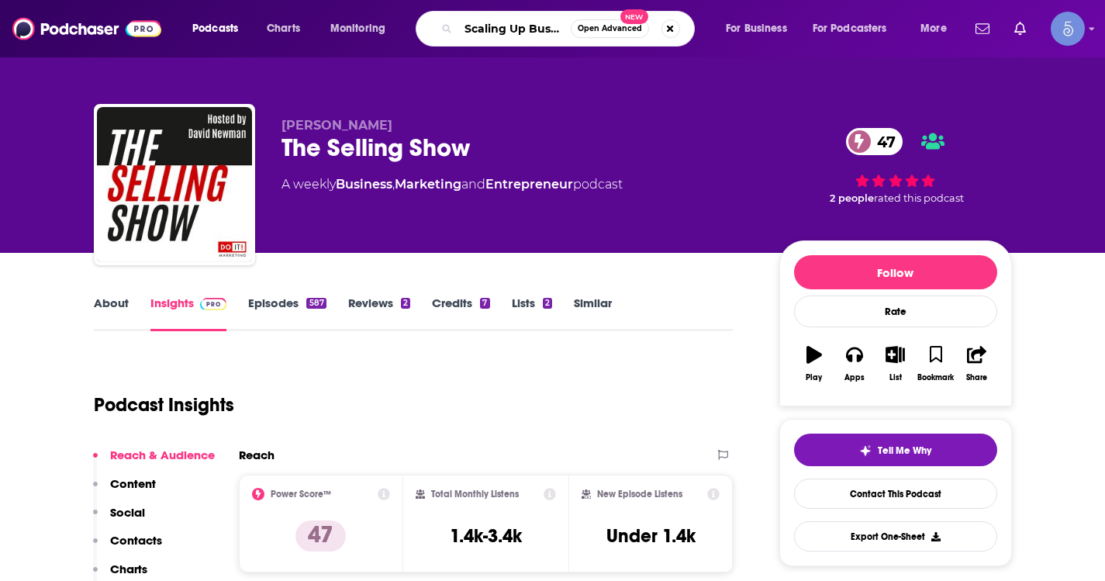
scroll to position [0, 124]
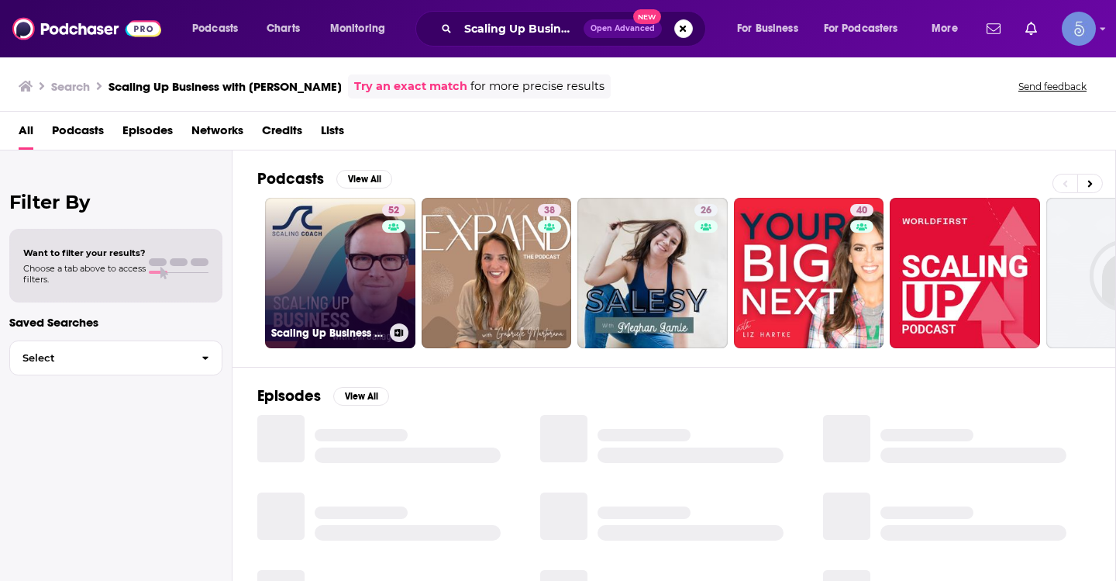
click at [311, 260] on link "52 Scaling Up Business with Bill Gallagher" at bounding box center [340, 273] width 150 height 150
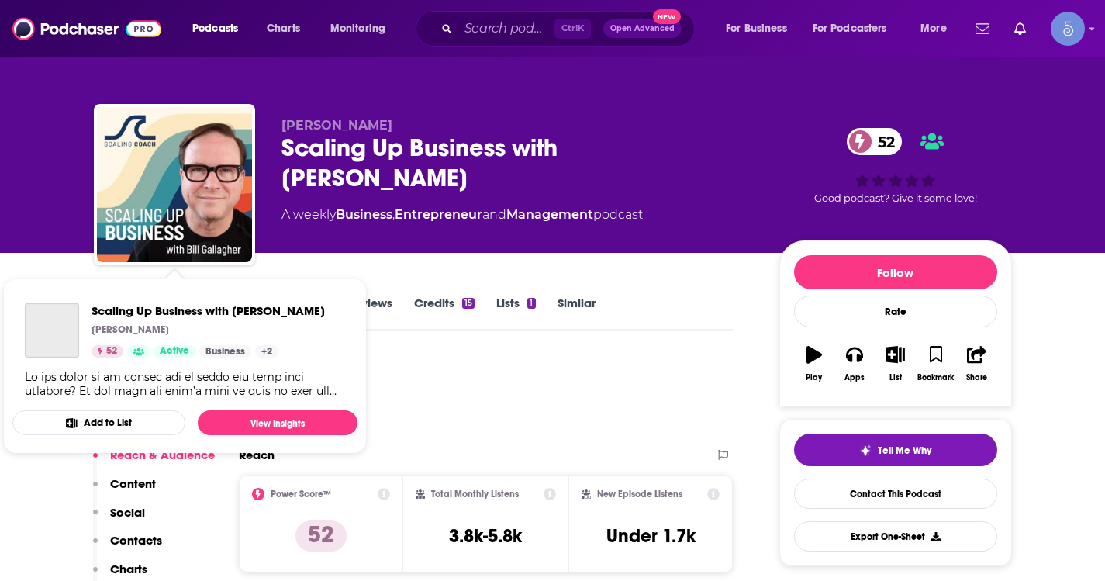
drag, startPoint x: 378, startPoint y: 119, endPoint x: 241, endPoint y: 126, distance: 137.4
click at [241, 126] on div "Bill Gallagher Scaling Up Business with Bill Gallagher 52 A weekly Business , E…" at bounding box center [553, 187] width 918 height 167
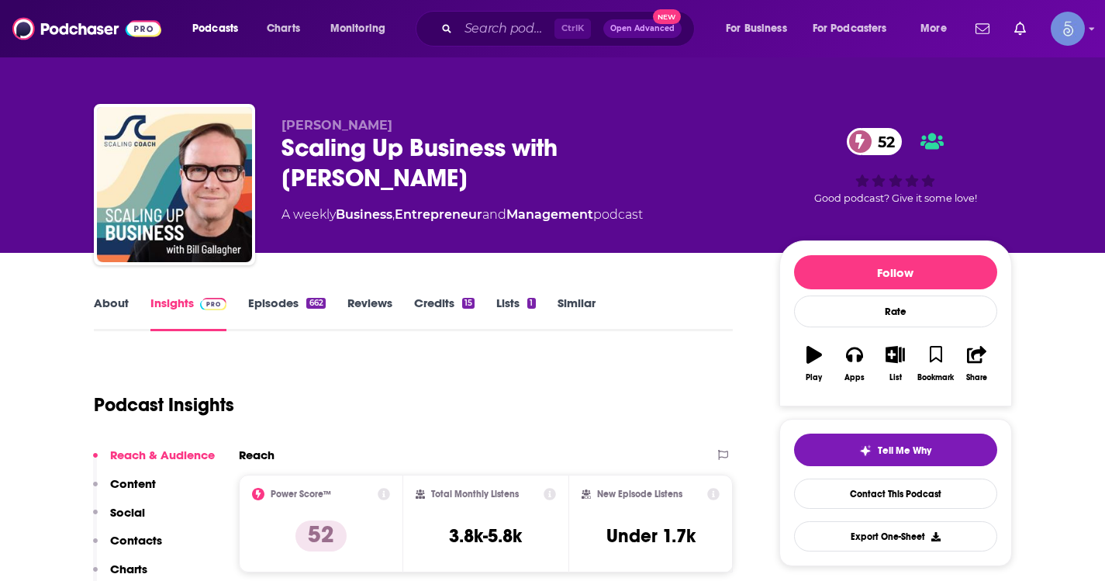
drag, startPoint x: 748, startPoint y: 150, endPoint x: 262, endPoint y: 143, distance: 486.1
click at [262, 143] on div "Bill Gallagher Scaling Up Business with Bill Gallagher 52 A weekly Business , E…" at bounding box center [553, 187] width 918 height 167
copy h2 "Scaling Up Business with [PERSON_NAME]"
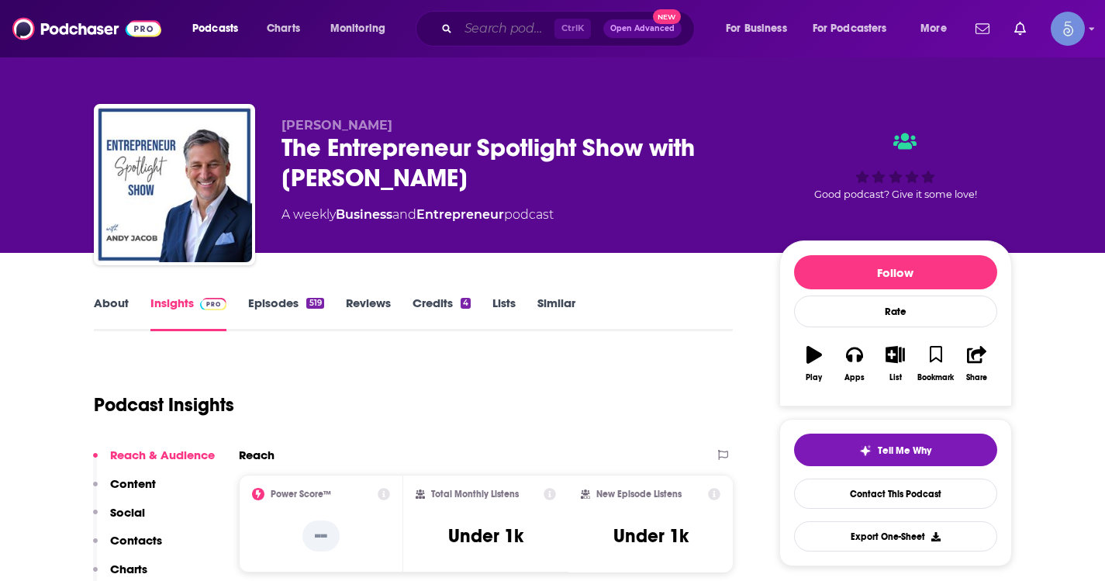
click at [491, 36] on input "Search podcasts, credits, & more..." at bounding box center [506, 28] width 96 height 25
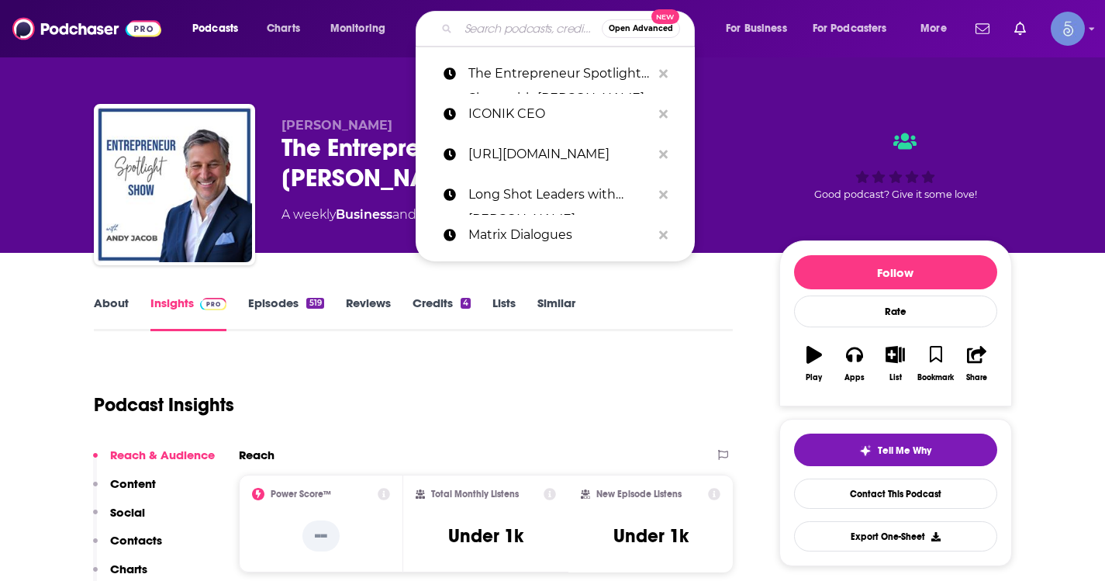
paste input "Practical Wisdom for Leaders with [PERSON_NAME], Ph.D."
type input "Practical Wisdom for Leaders with [PERSON_NAME], Ph.D."
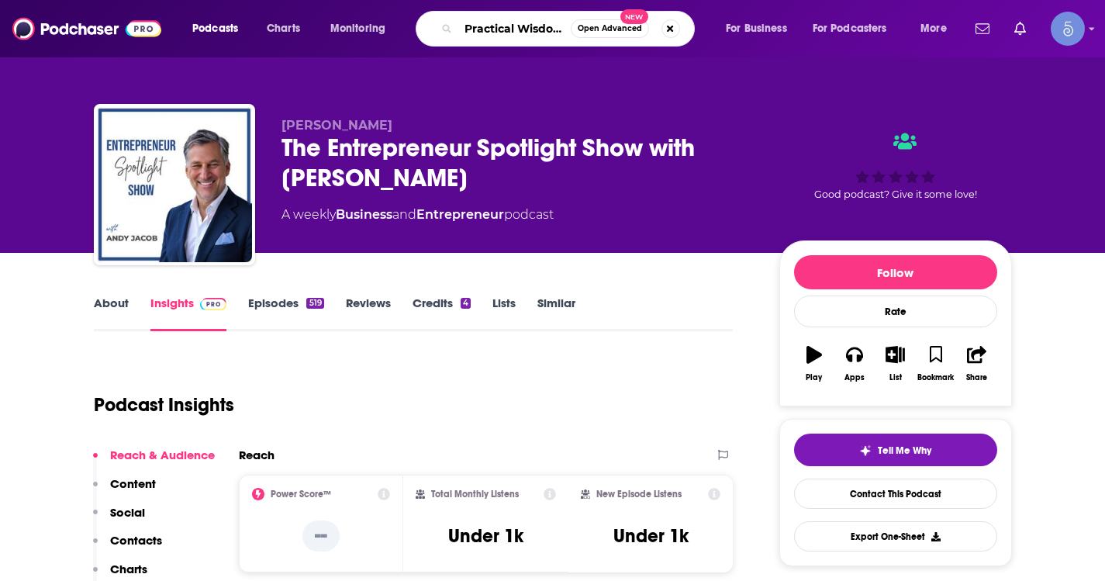
scroll to position [0, 210]
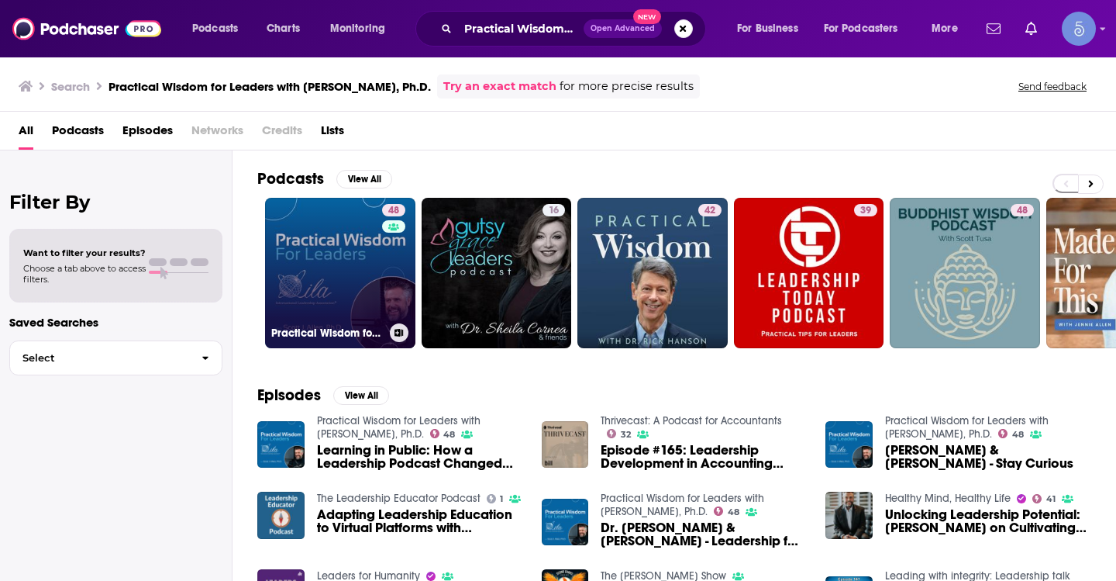
click at [378, 235] on link "48 Practical Wisdom for Leaders with [PERSON_NAME], Ph.D." at bounding box center [340, 273] width 150 height 150
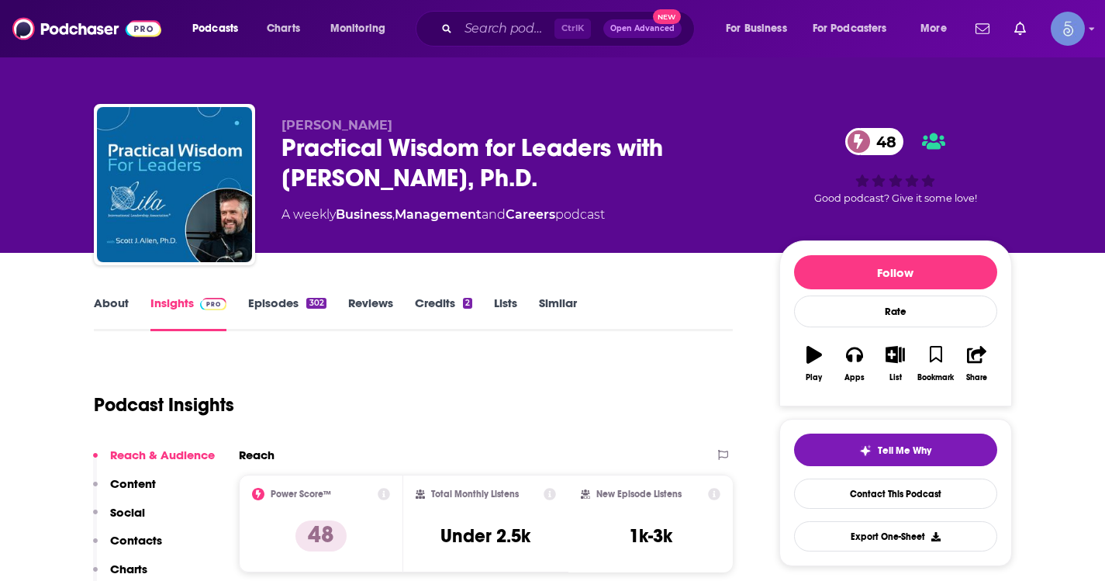
drag, startPoint x: 392, startPoint y: 120, endPoint x: 280, endPoint y: 122, distance: 112.4
click at [280, 122] on div "[PERSON_NAME] Practical Wisdom for Leaders with [PERSON_NAME], Ph.D. 48 A weekl…" at bounding box center [553, 187] width 918 height 167
copy span "[PERSON_NAME]"
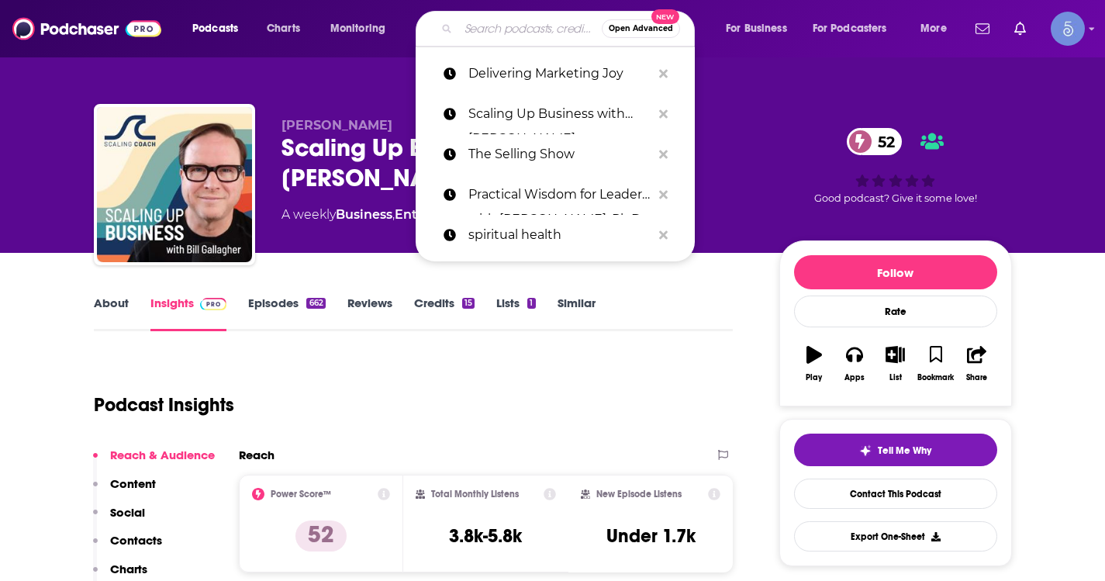
click at [519, 31] on input "Search podcasts, credits, & more..." at bounding box center [529, 28] width 143 height 25
paste input "Startup Success: A Podcast for Founders & Investors"
type input "Startup Success: A Podcast for Founders & Investors"
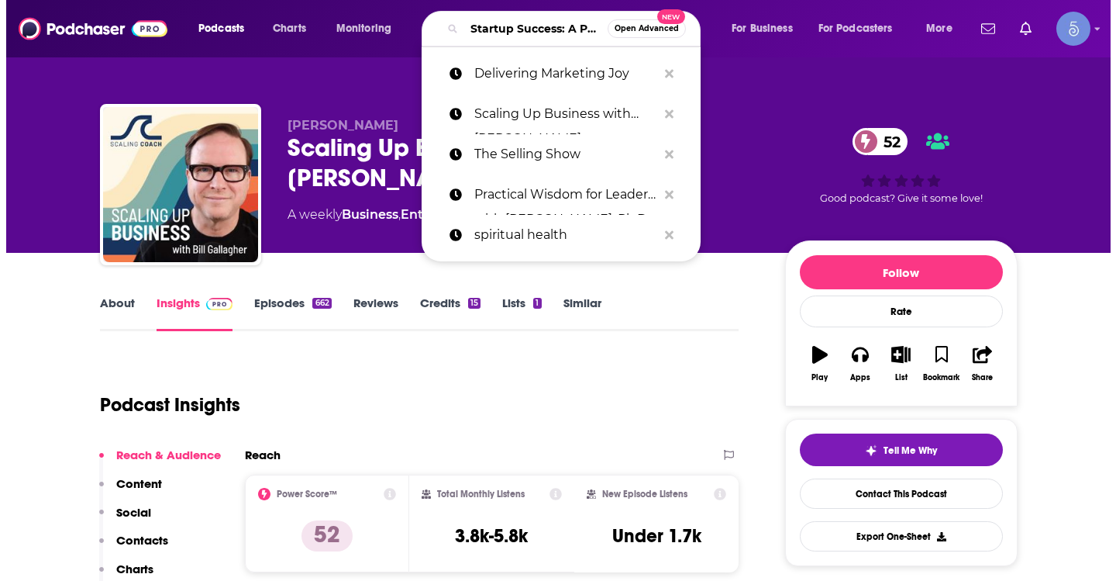
scroll to position [0, 198]
